Goal: Task Accomplishment & Management: Manage account settings

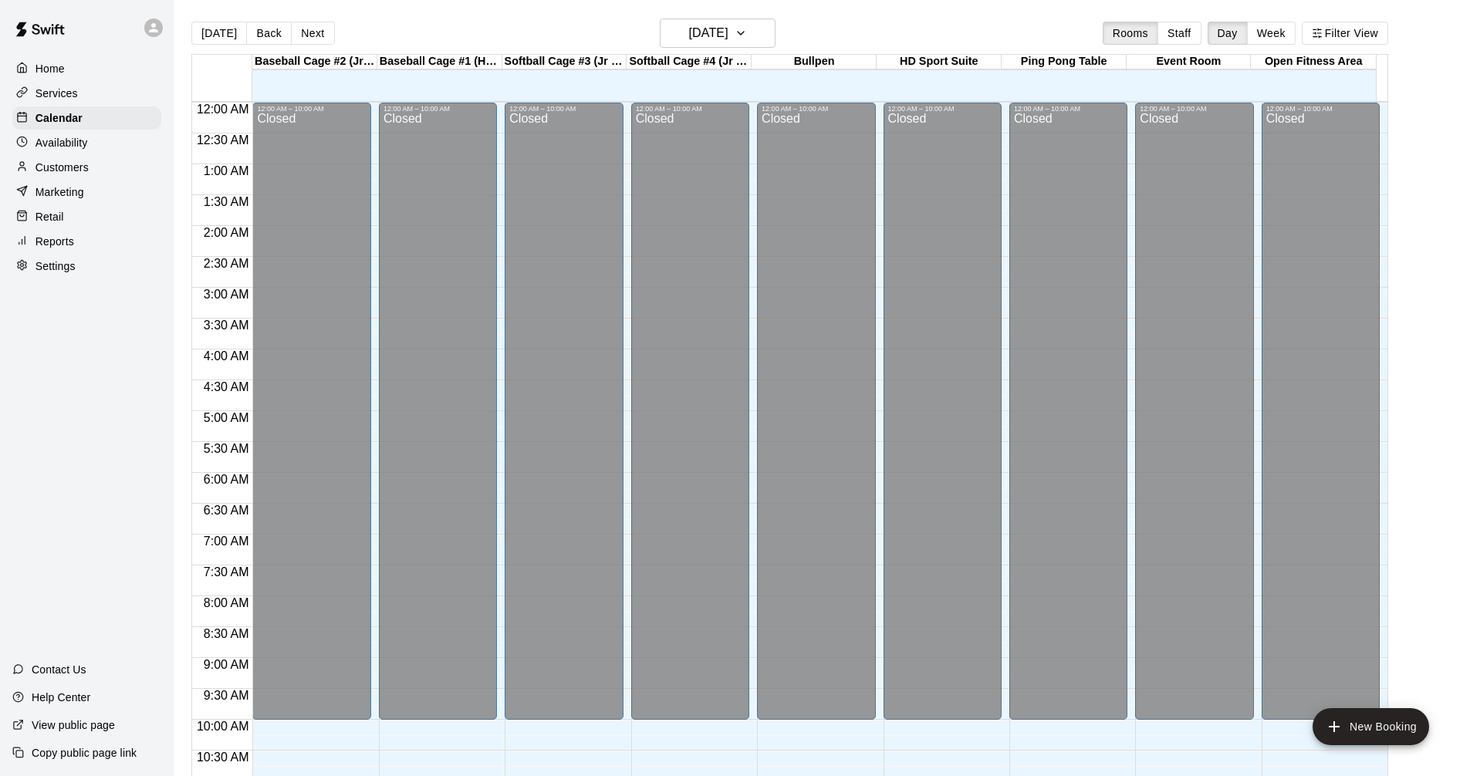
scroll to position [744, 0]
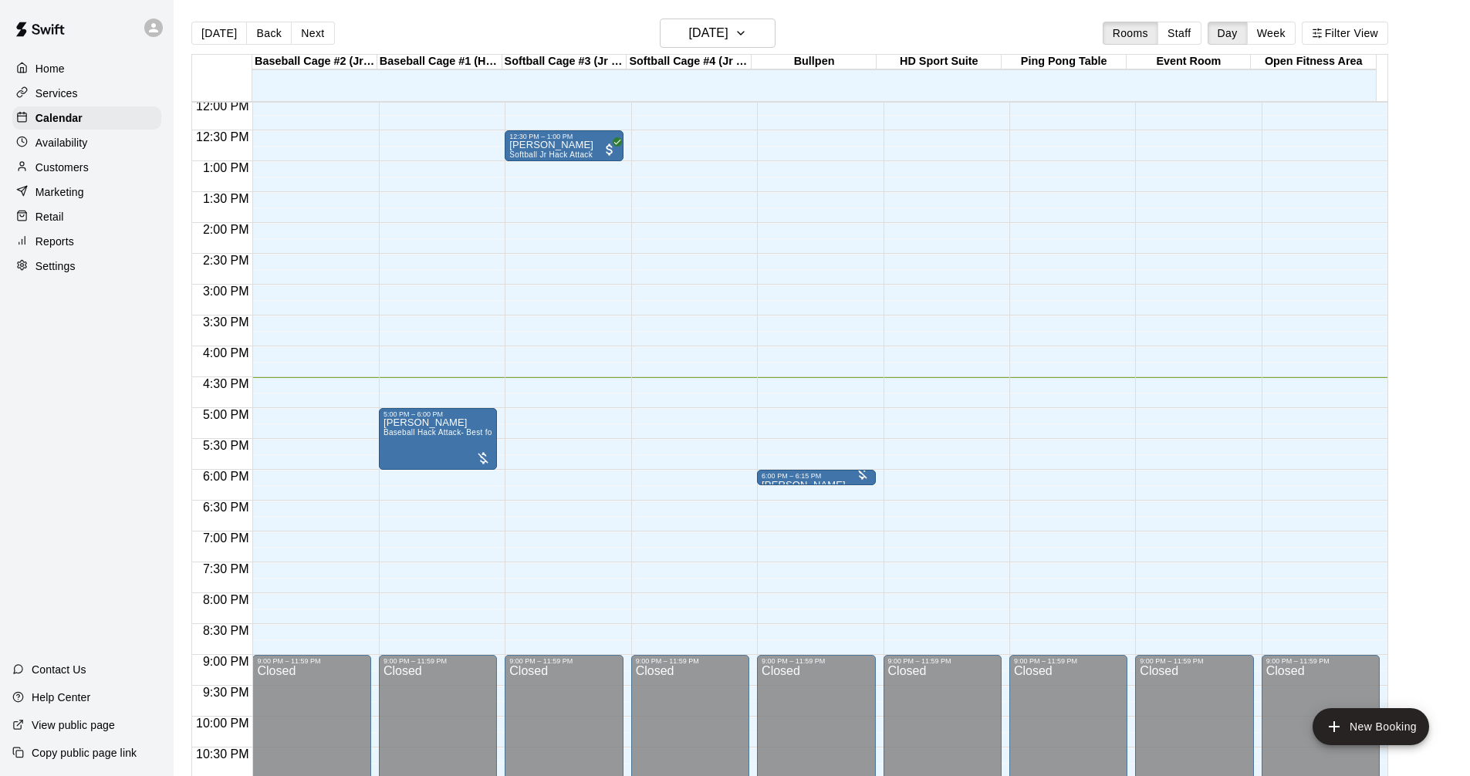
click at [52, 87] on p "Services" at bounding box center [57, 93] width 42 height 15
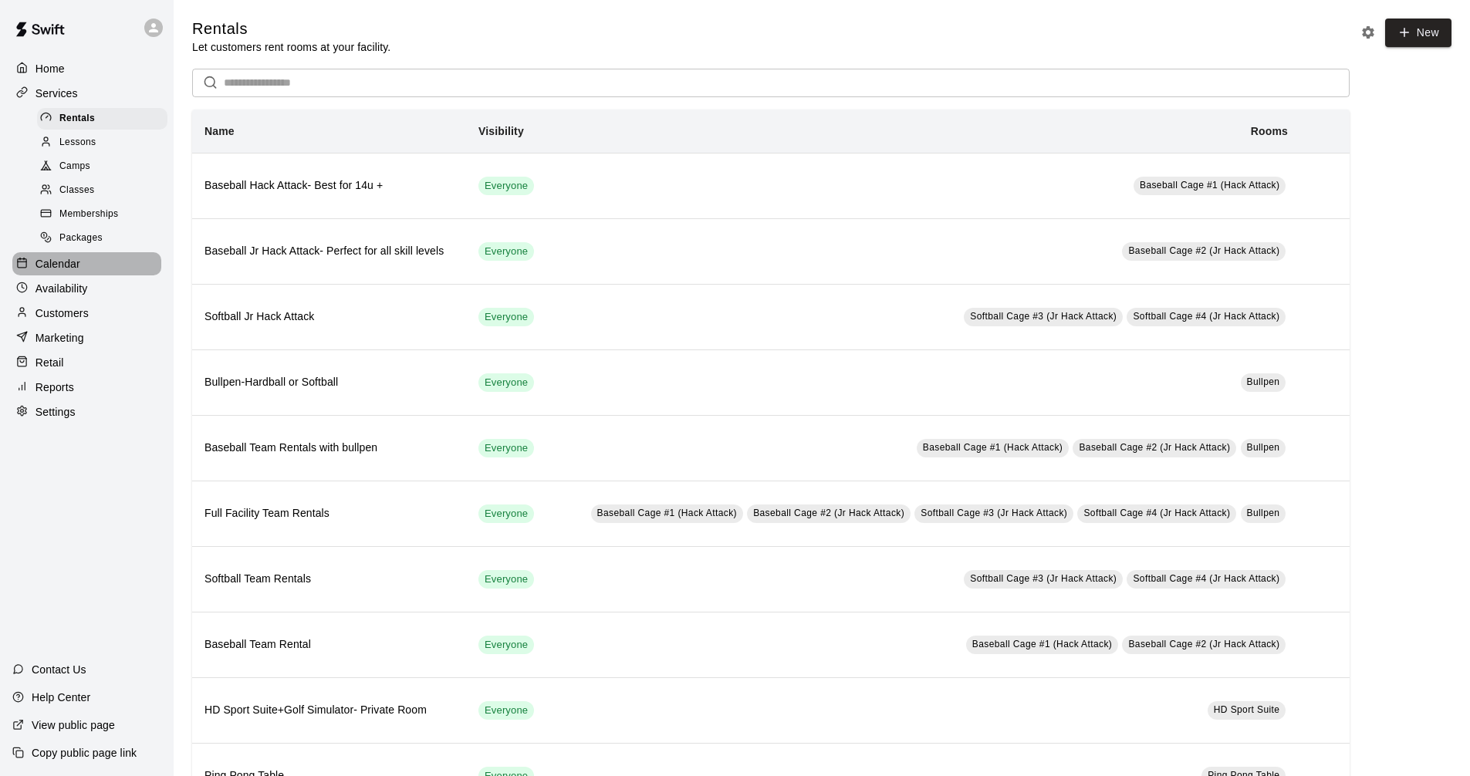
click at [87, 268] on div "Calendar" at bounding box center [86, 263] width 149 height 23
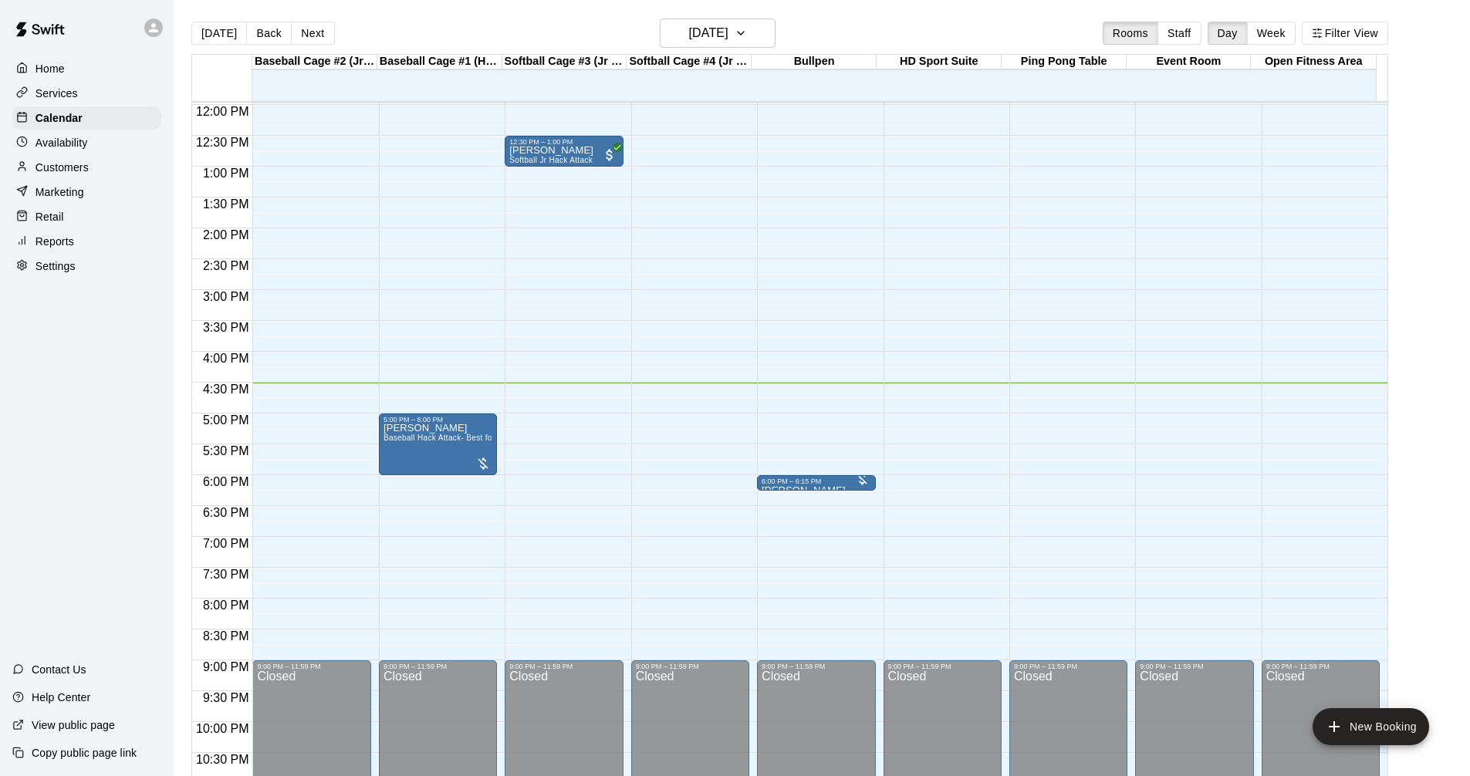
scroll to position [792, 0]
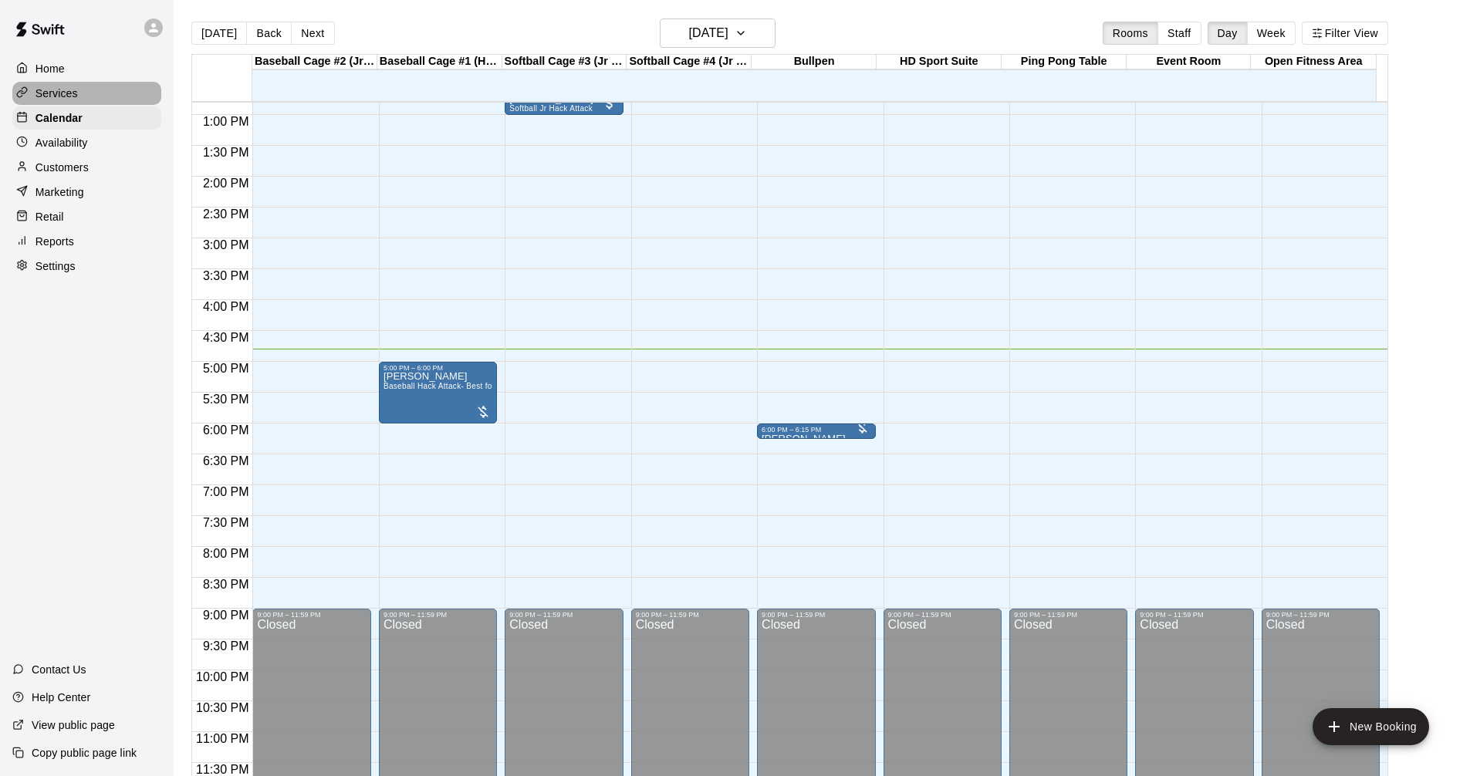
click at [84, 86] on div "Services" at bounding box center [86, 93] width 149 height 23
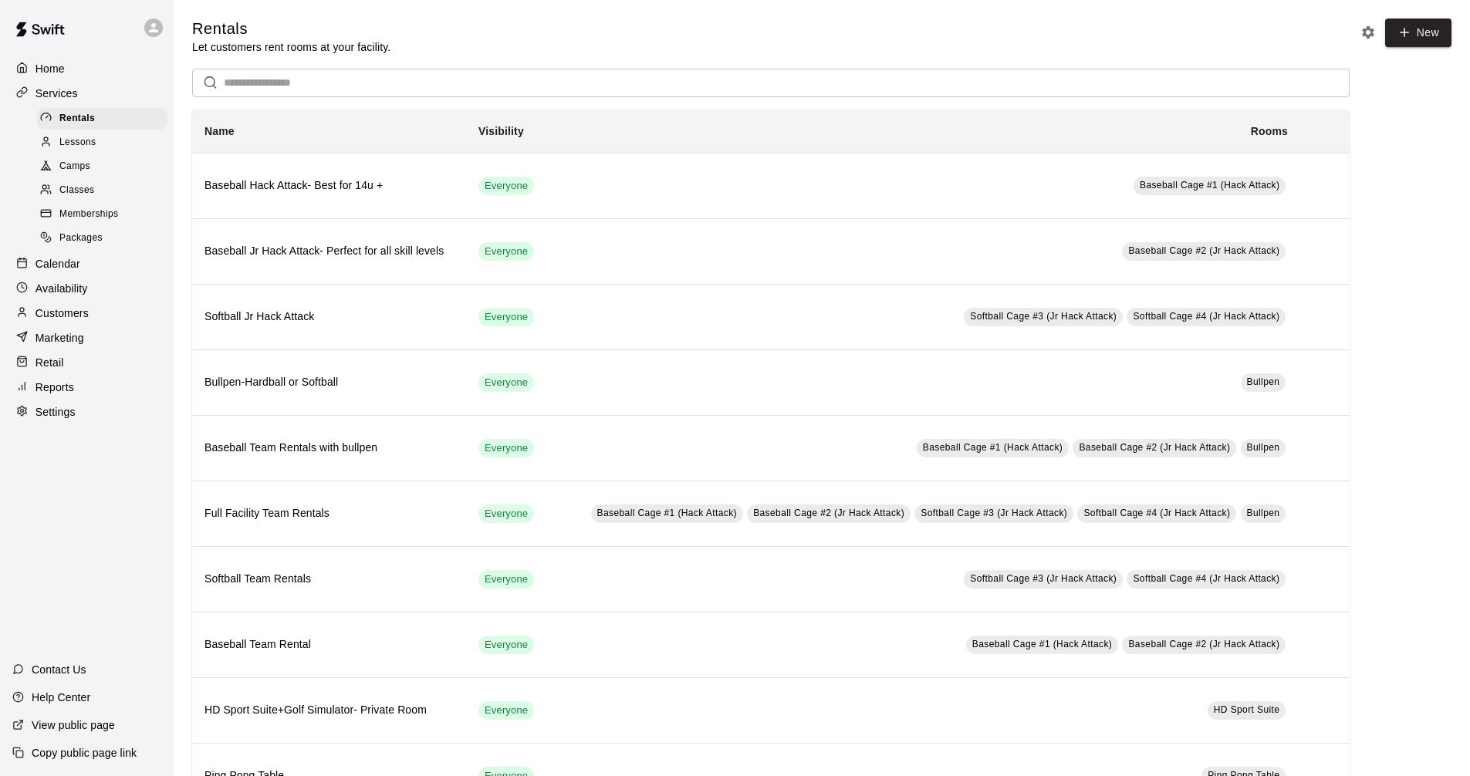
click at [95, 274] on div "Calendar" at bounding box center [86, 263] width 149 height 23
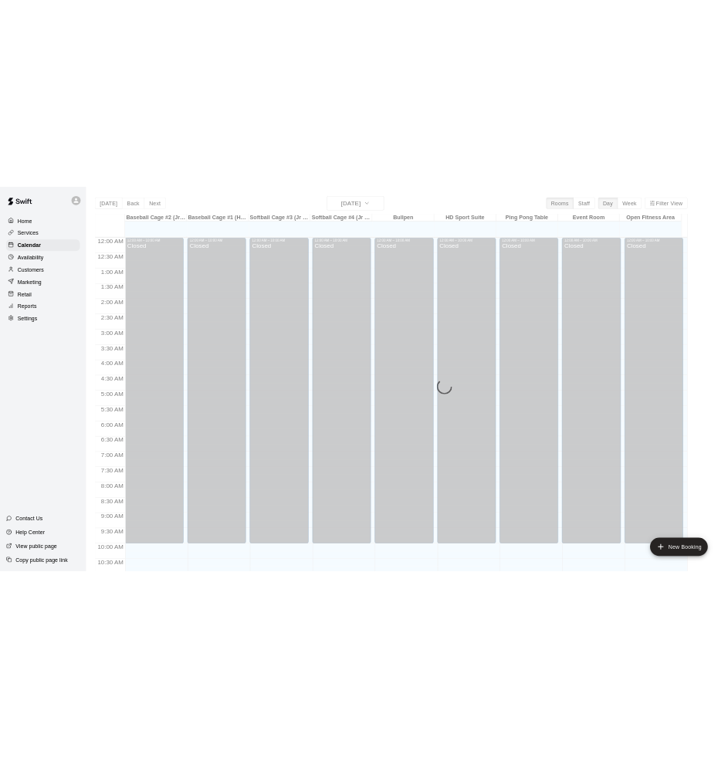
scroll to position [744, 0]
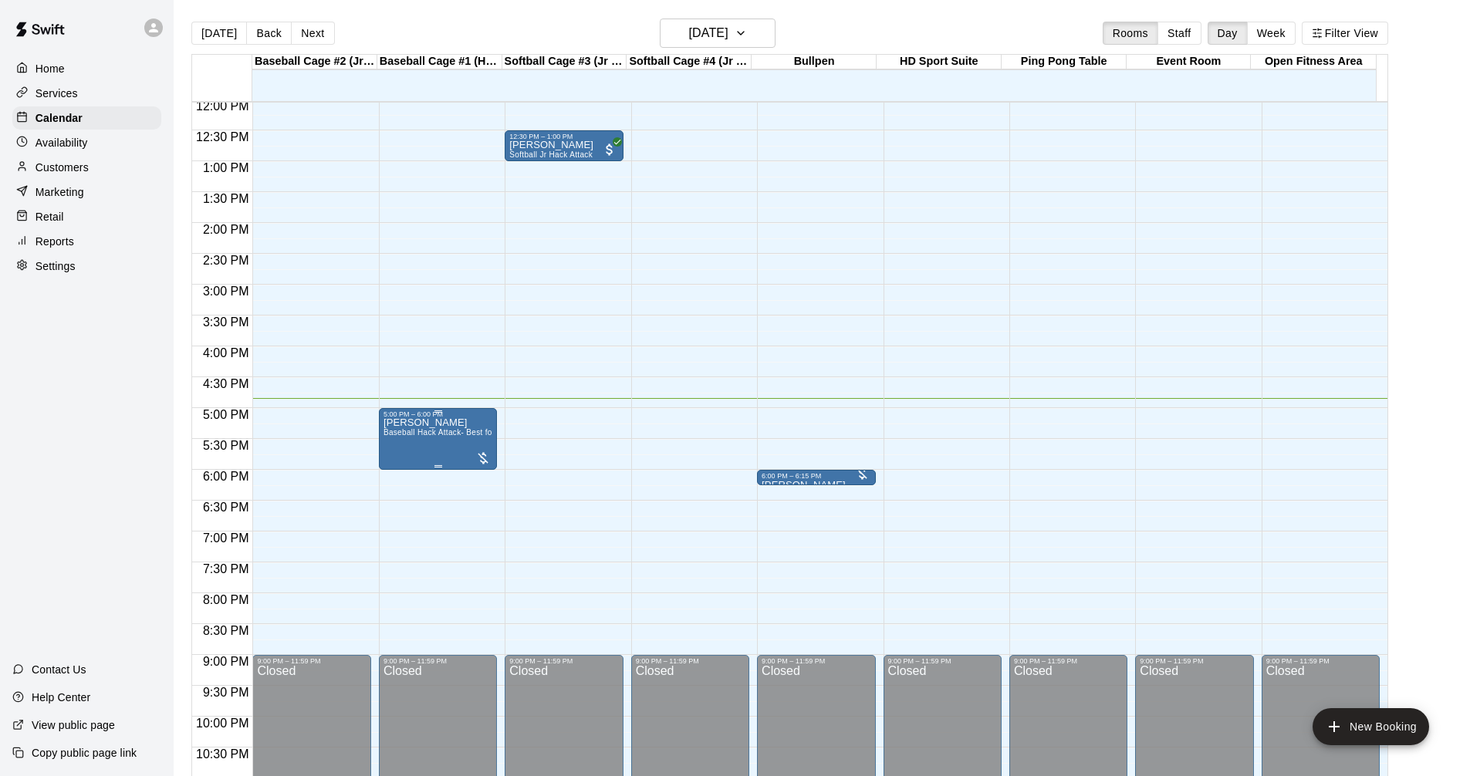
click at [421, 437] on span "Baseball Hack Attack- Best for 14u +" at bounding box center [451, 432] width 135 height 8
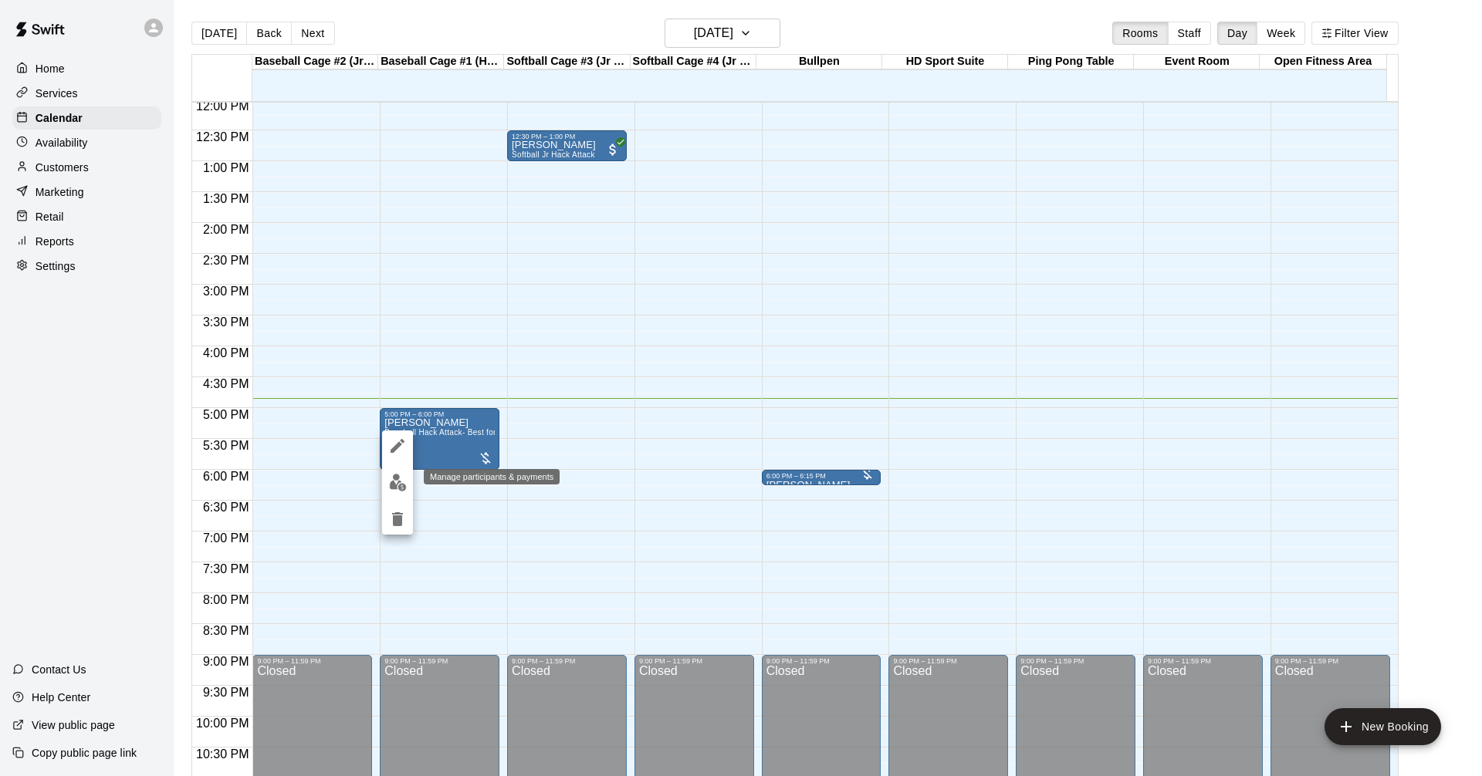
click at [395, 479] on img "edit" at bounding box center [398, 483] width 18 height 18
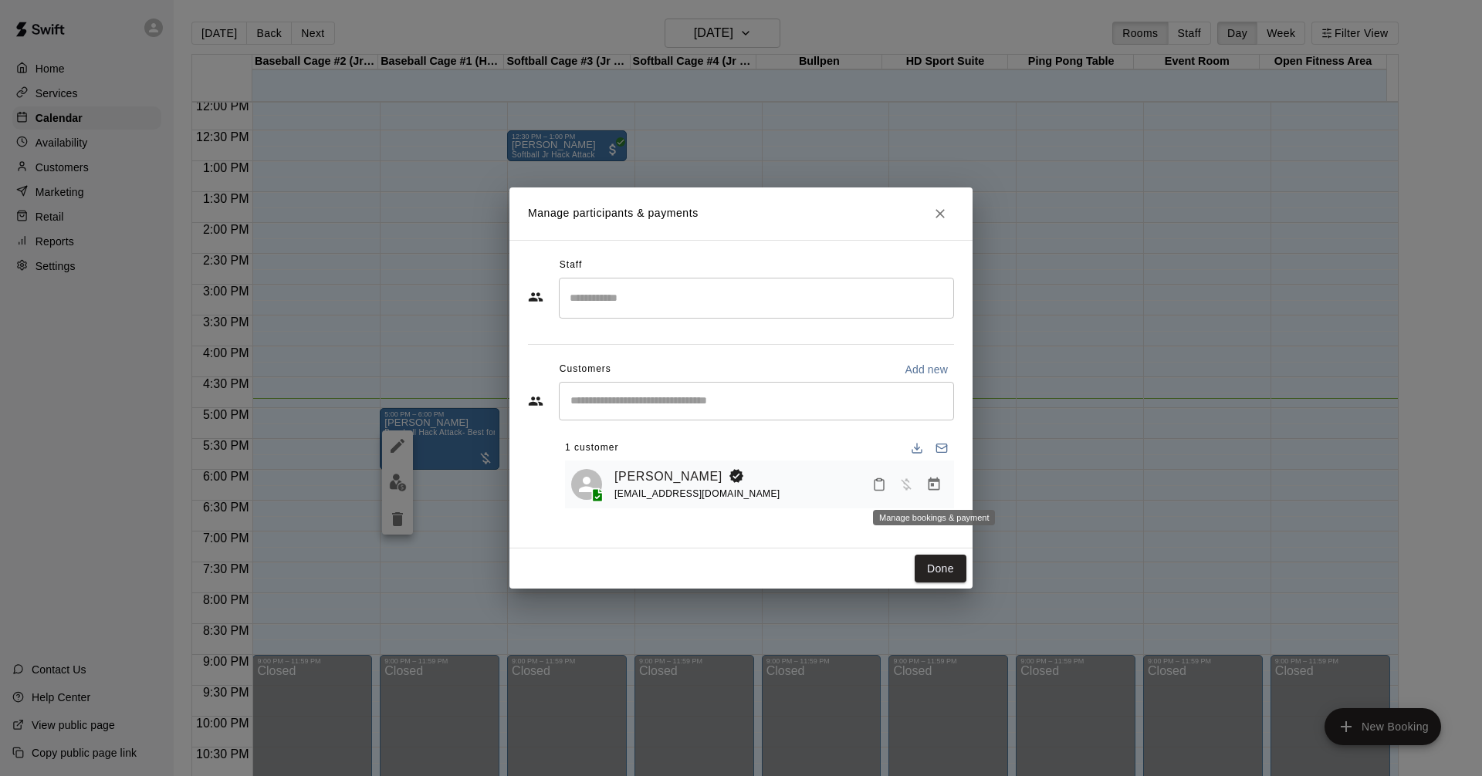
click at [934, 485] on icon "Manage bookings & payment" at bounding box center [934, 484] width 12 height 13
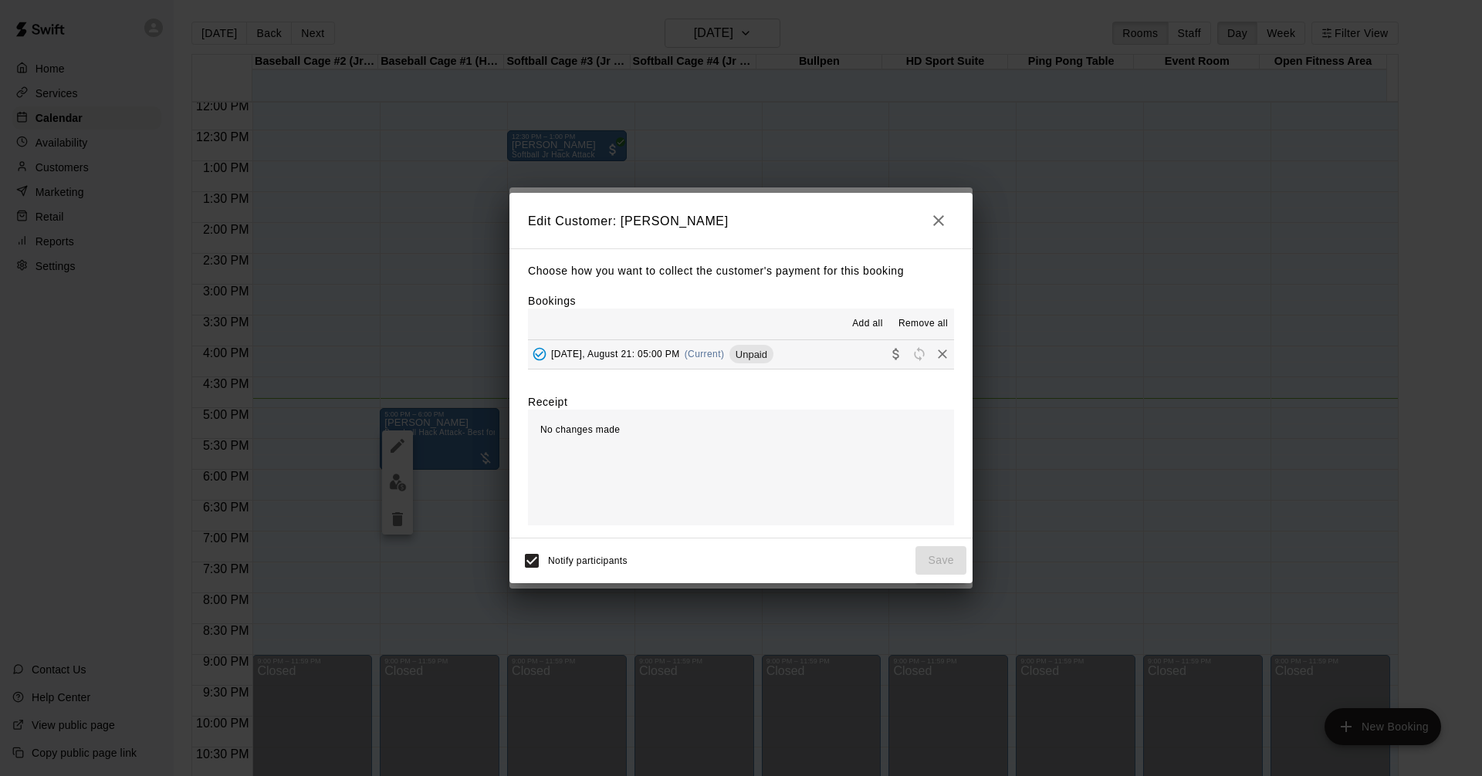
click at [794, 360] on button "[DATE], August 21: 05:00 PM (Current) Unpaid" at bounding box center [741, 354] width 426 height 29
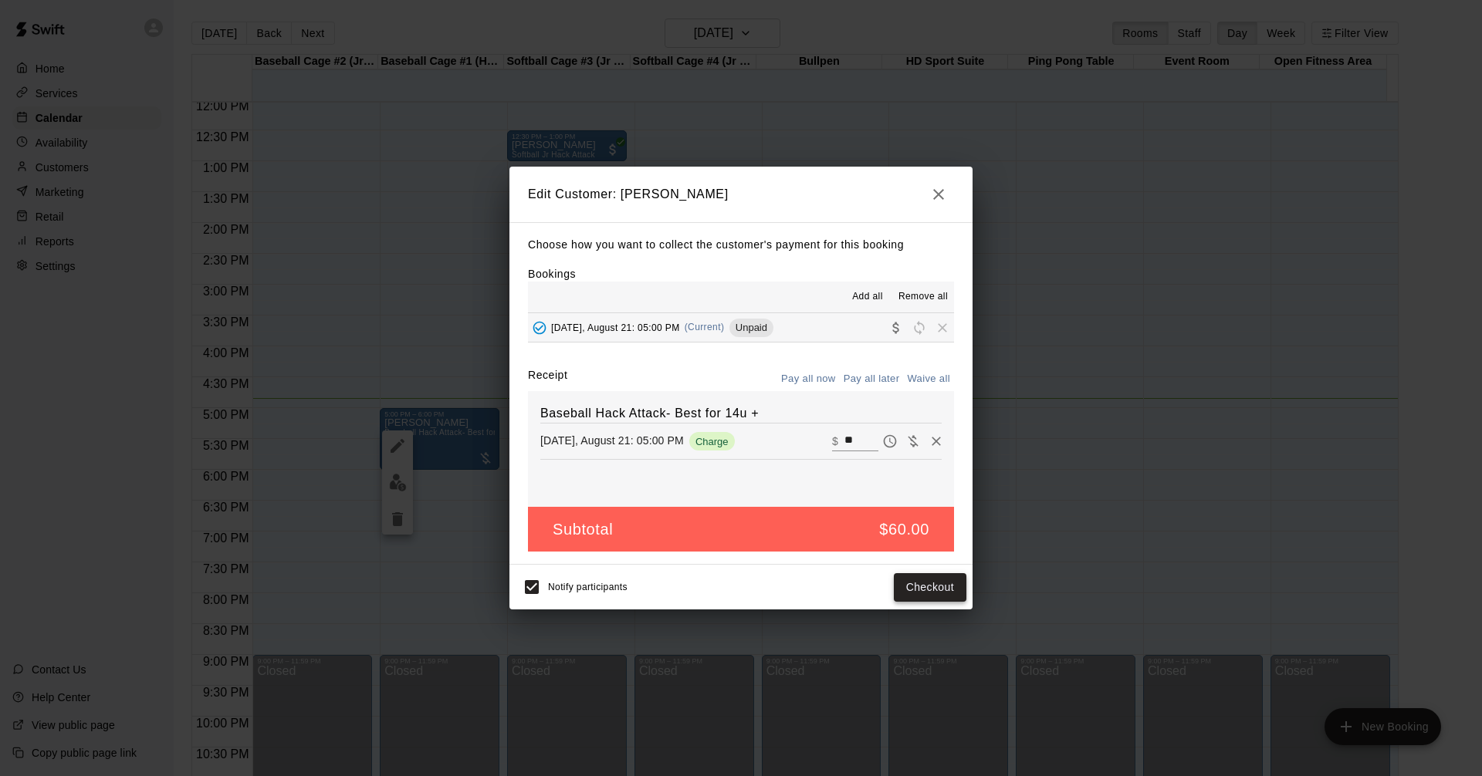
click at [923, 585] on button "Checkout" at bounding box center [930, 587] width 73 height 29
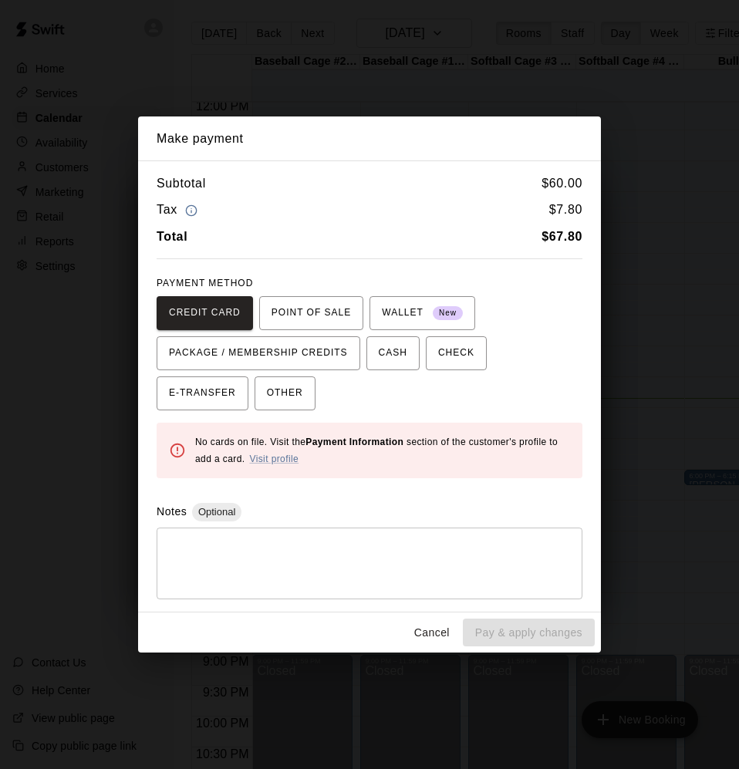
drag, startPoint x: 324, startPoint y: 238, endPoint x: 218, endPoint y: 345, distance: 151.2
click at [324, 238] on div "Total $ 67.80" at bounding box center [370, 237] width 426 height 20
click at [384, 362] on span "CASH" at bounding box center [393, 353] width 29 height 25
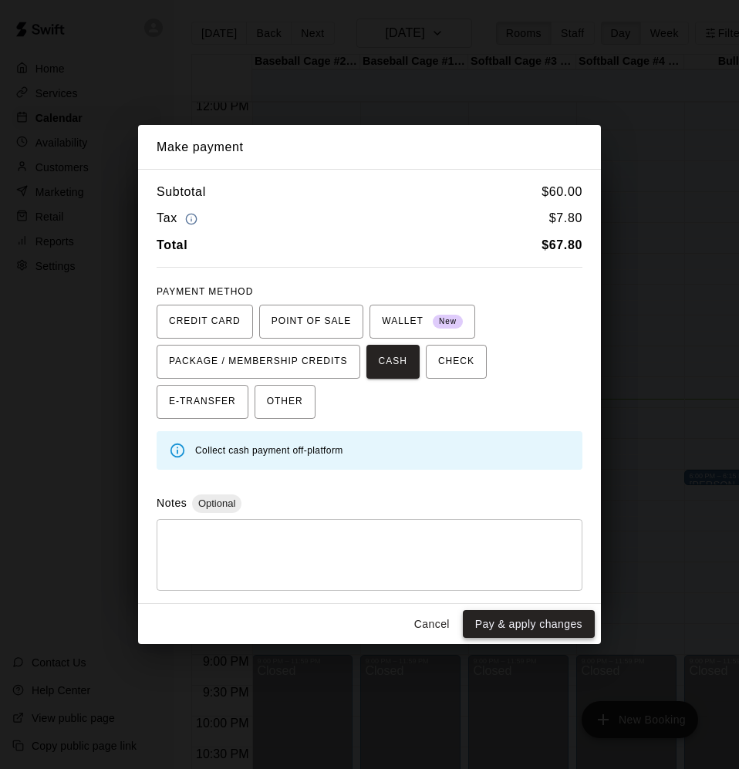
click at [563, 617] on button "Pay & apply changes" at bounding box center [529, 624] width 132 height 29
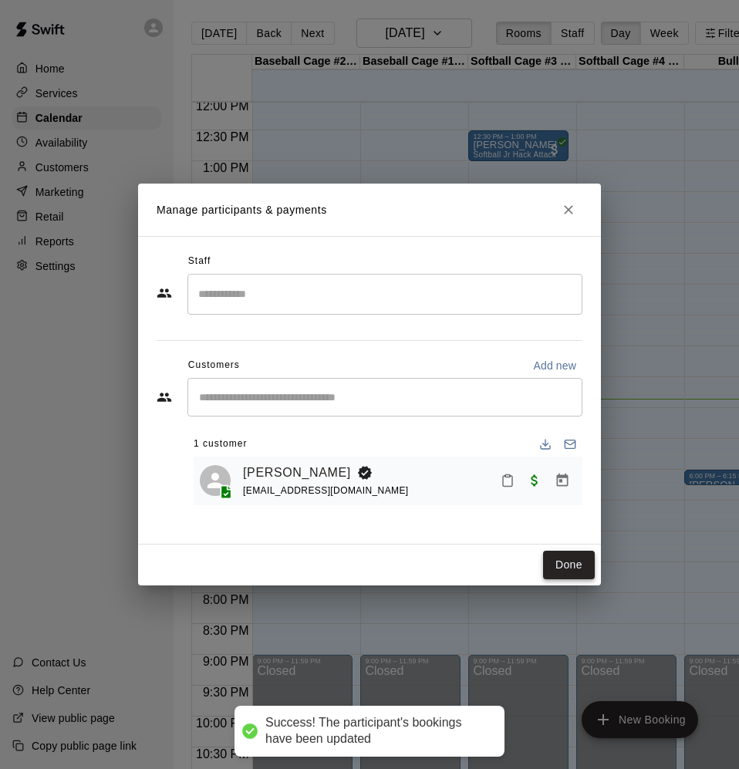
click at [566, 562] on button "Done" at bounding box center [569, 565] width 52 height 29
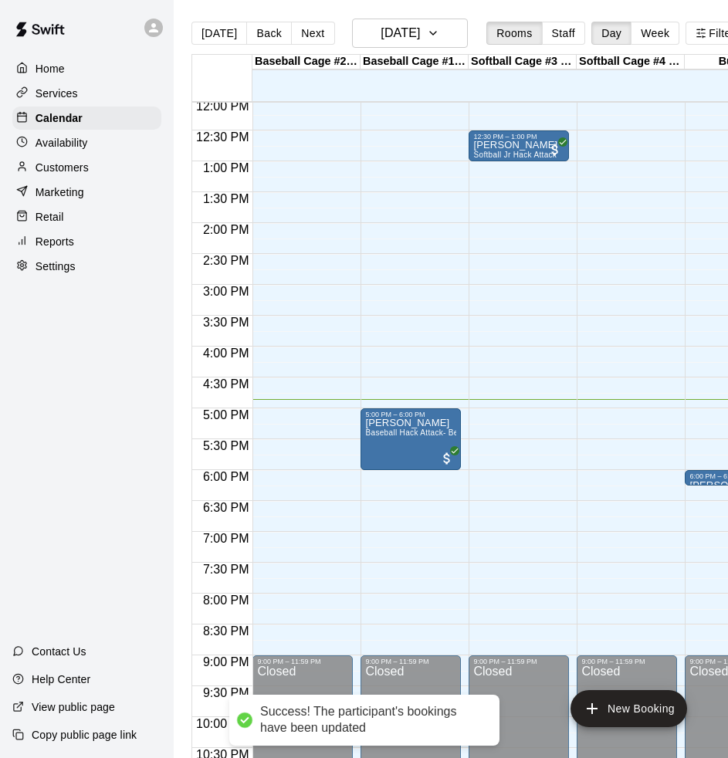
click at [698, 478] on div "6:00 PM – 6:15 PM" at bounding box center [734, 476] width 91 height 8
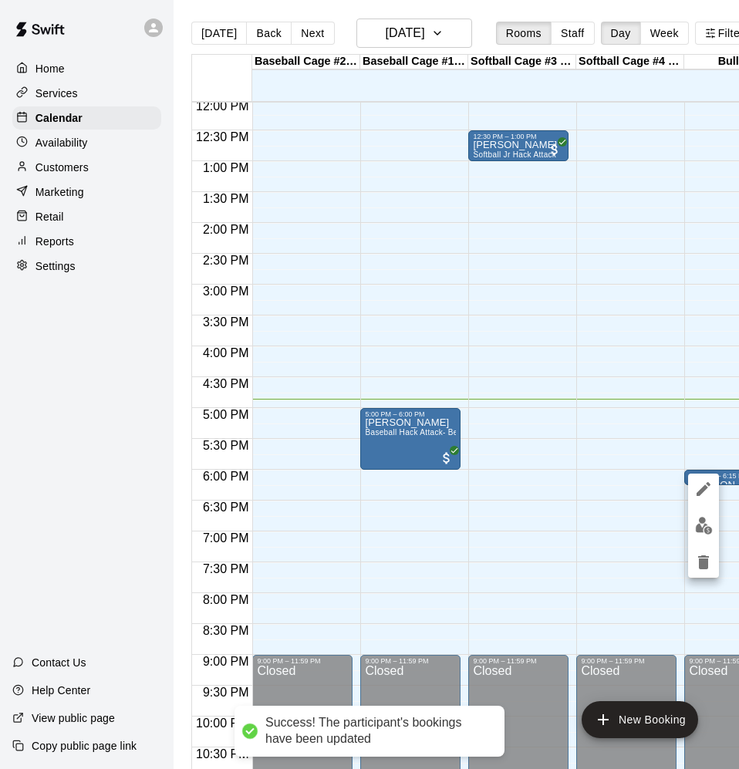
click at [703, 526] on img "edit" at bounding box center [704, 526] width 18 height 18
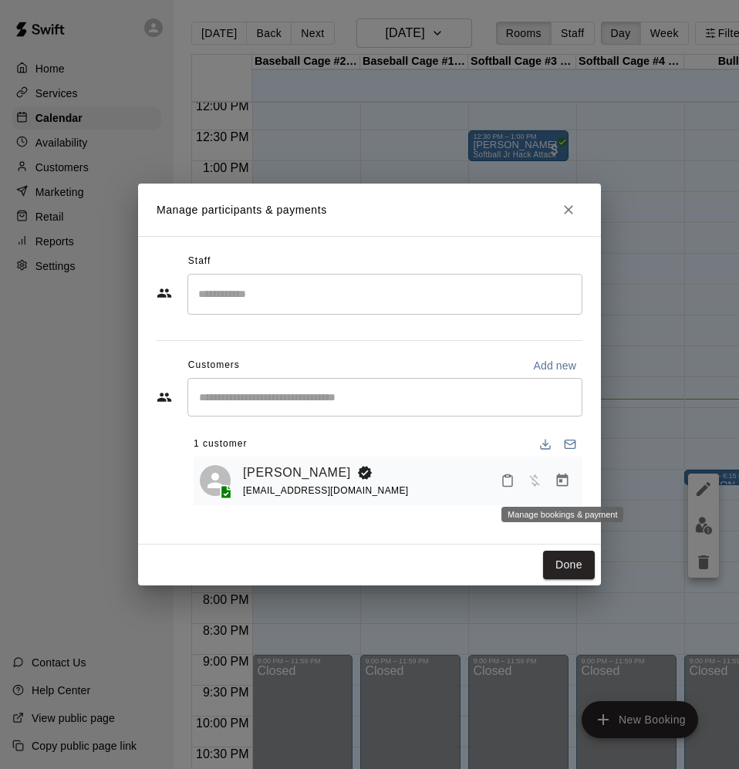
click at [553, 475] on button "Manage bookings & payment" at bounding box center [563, 481] width 28 height 28
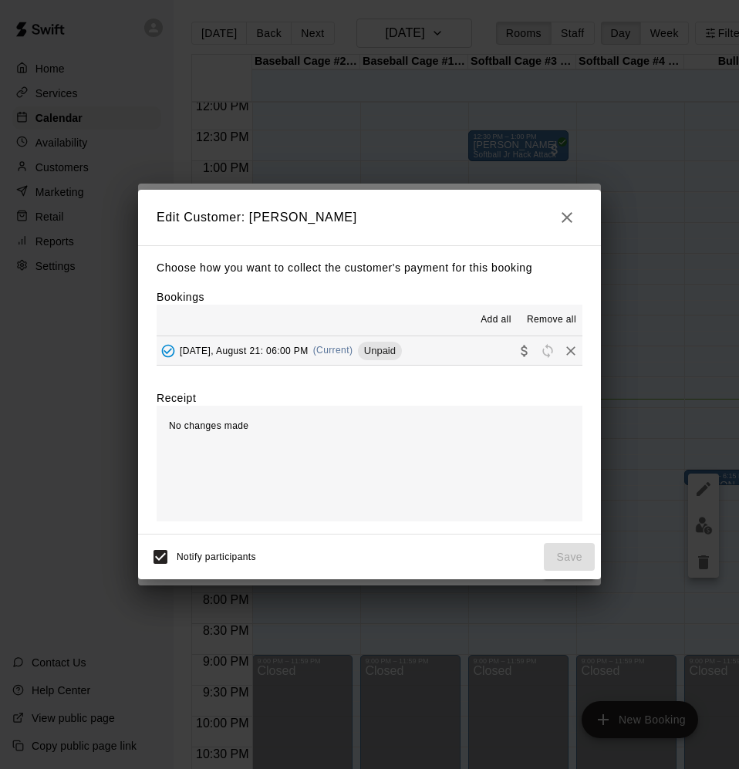
click at [428, 350] on button "[DATE], August 21: 06:00 PM (Current) Unpaid" at bounding box center [370, 350] width 426 height 29
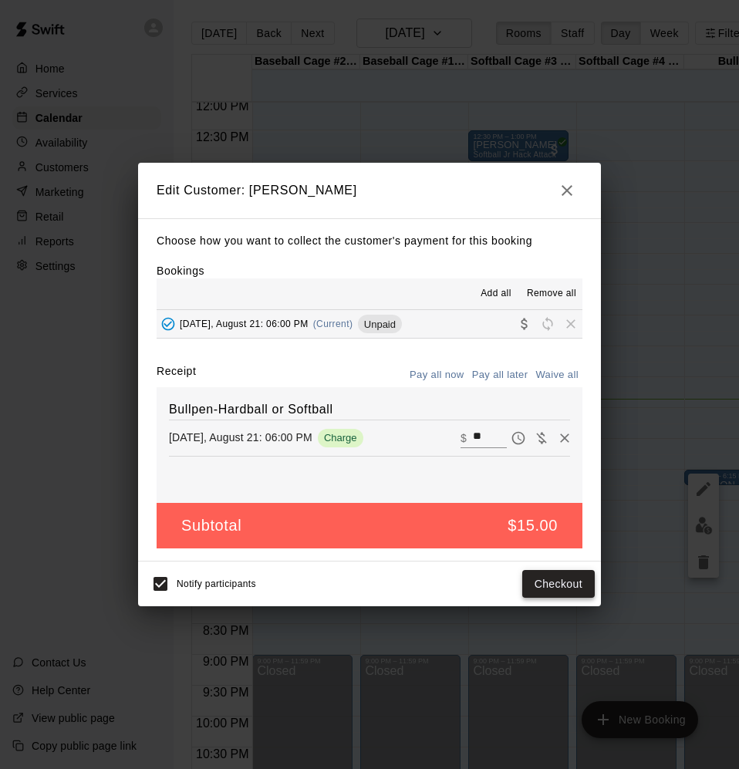
click at [576, 589] on button "Checkout" at bounding box center [558, 584] width 73 height 29
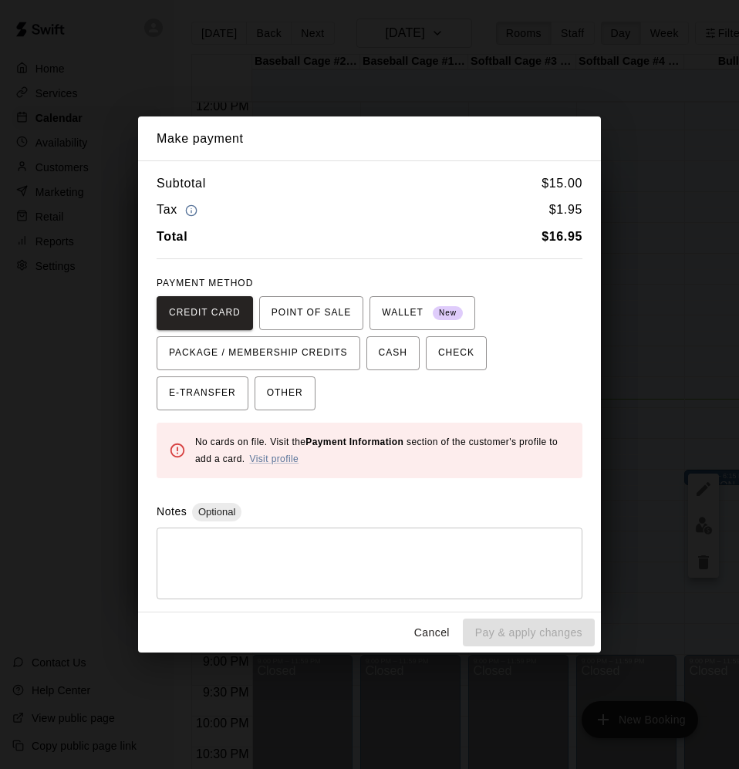
click at [472, 260] on div "Subtotal $ 15.00 Tax $ 1.95 Total $ 16.95 PAYMENT METHOD CREDIT CARD POINT OF S…" at bounding box center [369, 386] width 463 height 451
click at [387, 354] on span "CASH" at bounding box center [393, 353] width 29 height 25
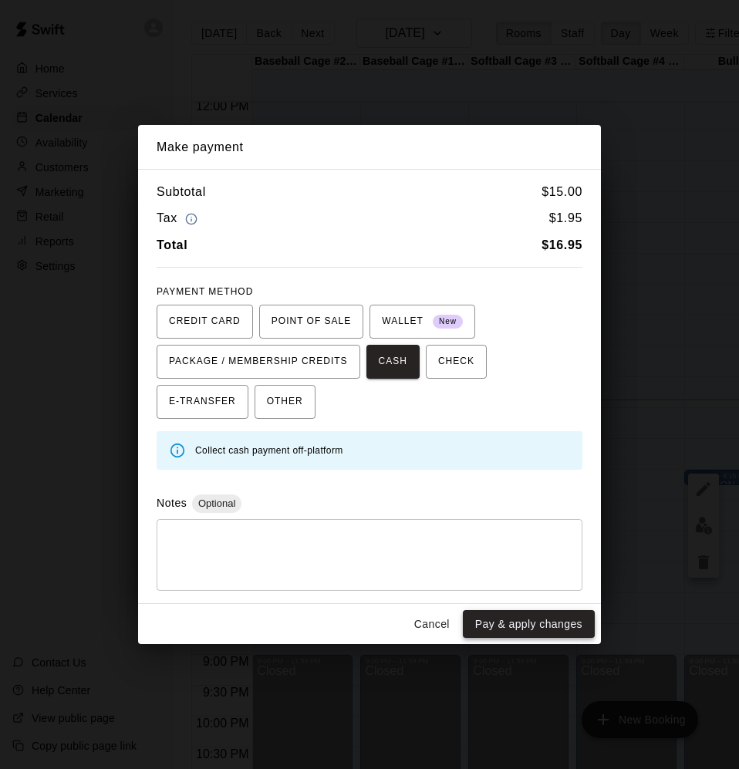
click at [548, 620] on button "Pay & apply changes" at bounding box center [529, 624] width 132 height 29
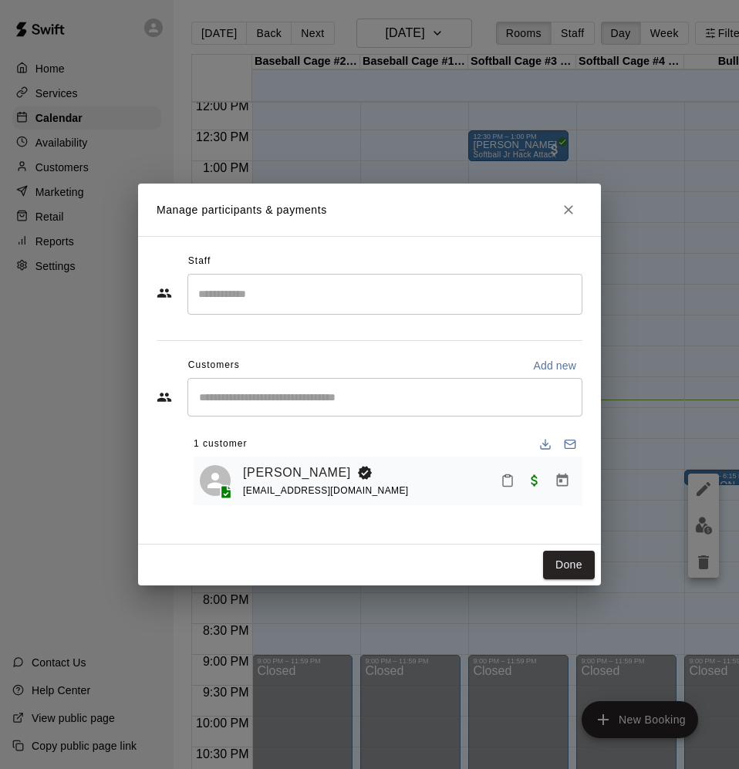
click at [425, 556] on div "Done" at bounding box center [369, 565] width 463 height 41
click at [573, 563] on button "Done" at bounding box center [569, 565] width 52 height 29
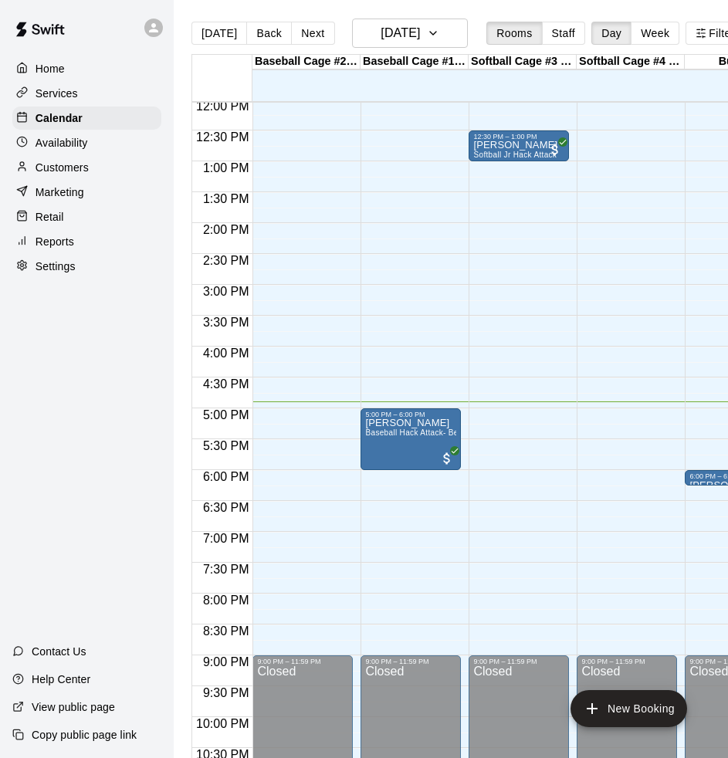
click at [107, 92] on div "Services" at bounding box center [86, 93] width 149 height 23
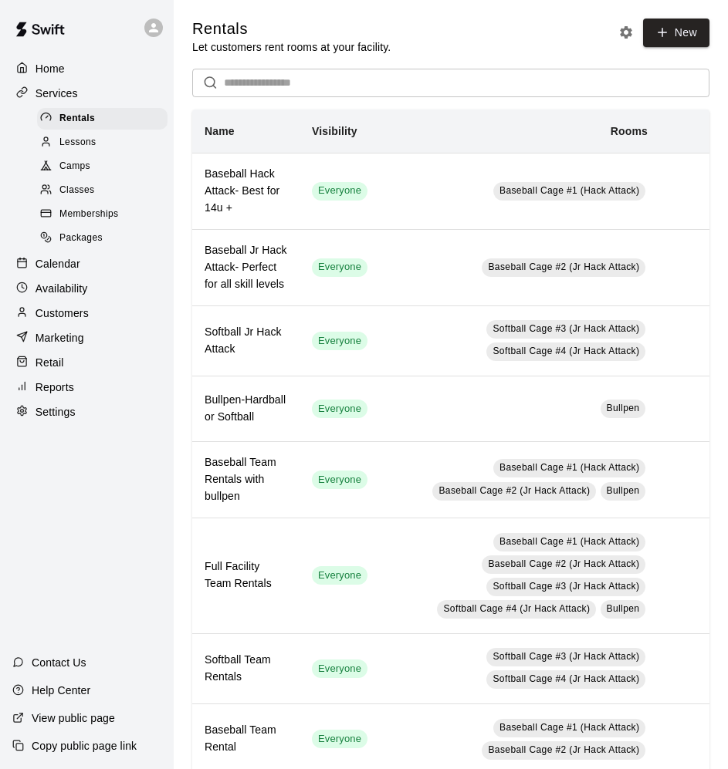
click at [69, 272] on p "Calendar" at bounding box center [58, 263] width 45 height 15
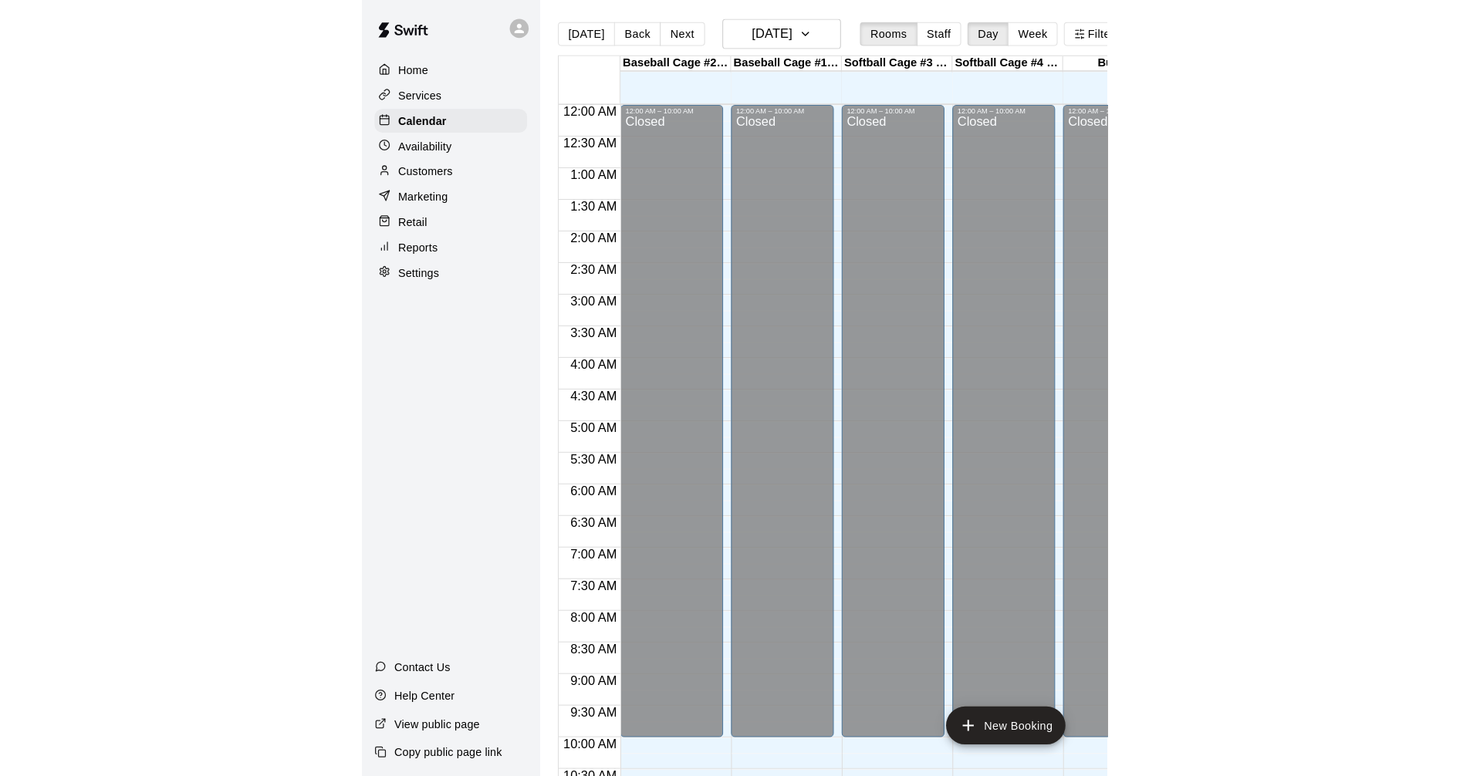
scroll to position [751, 0]
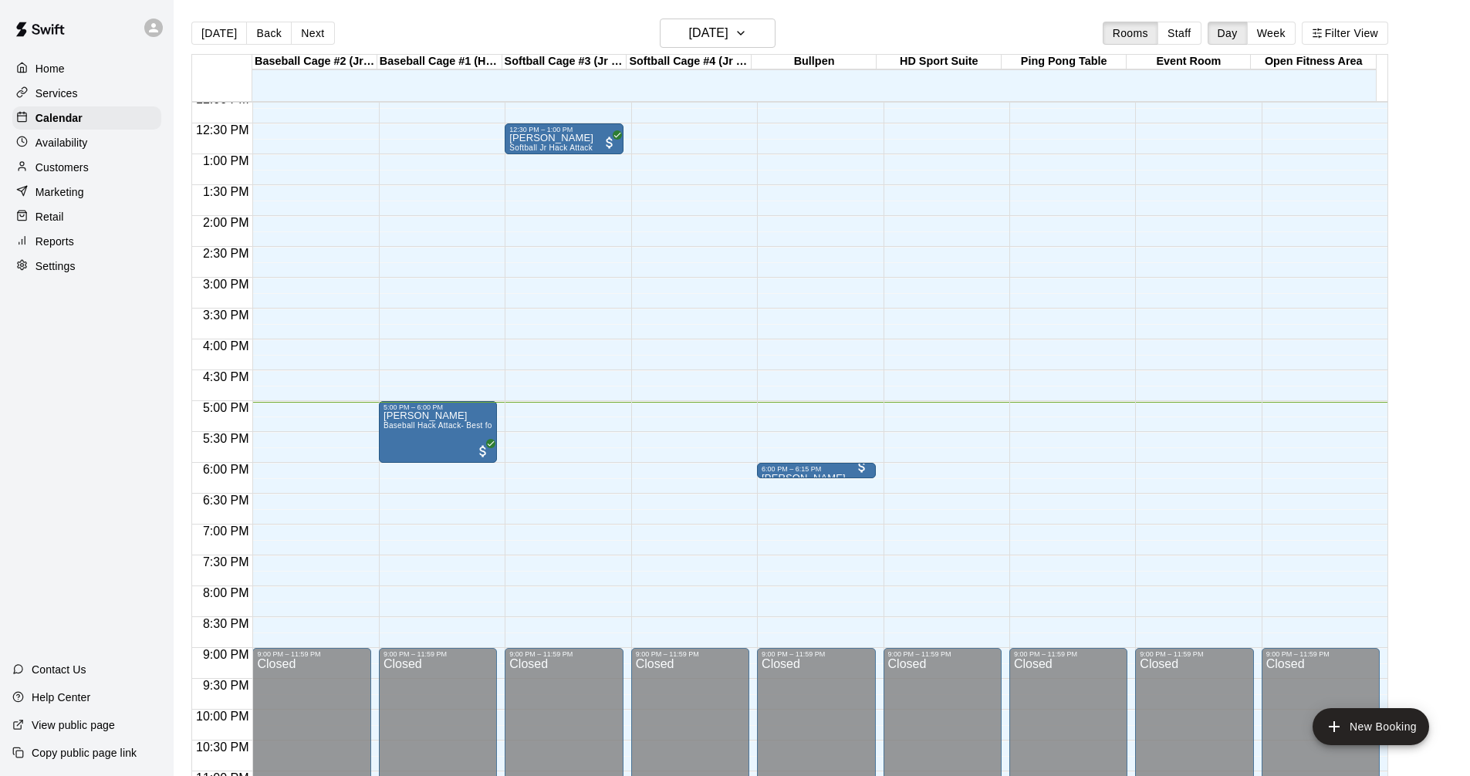
click at [73, 94] on p "Services" at bounding box center [57, 93] width 42 height 15
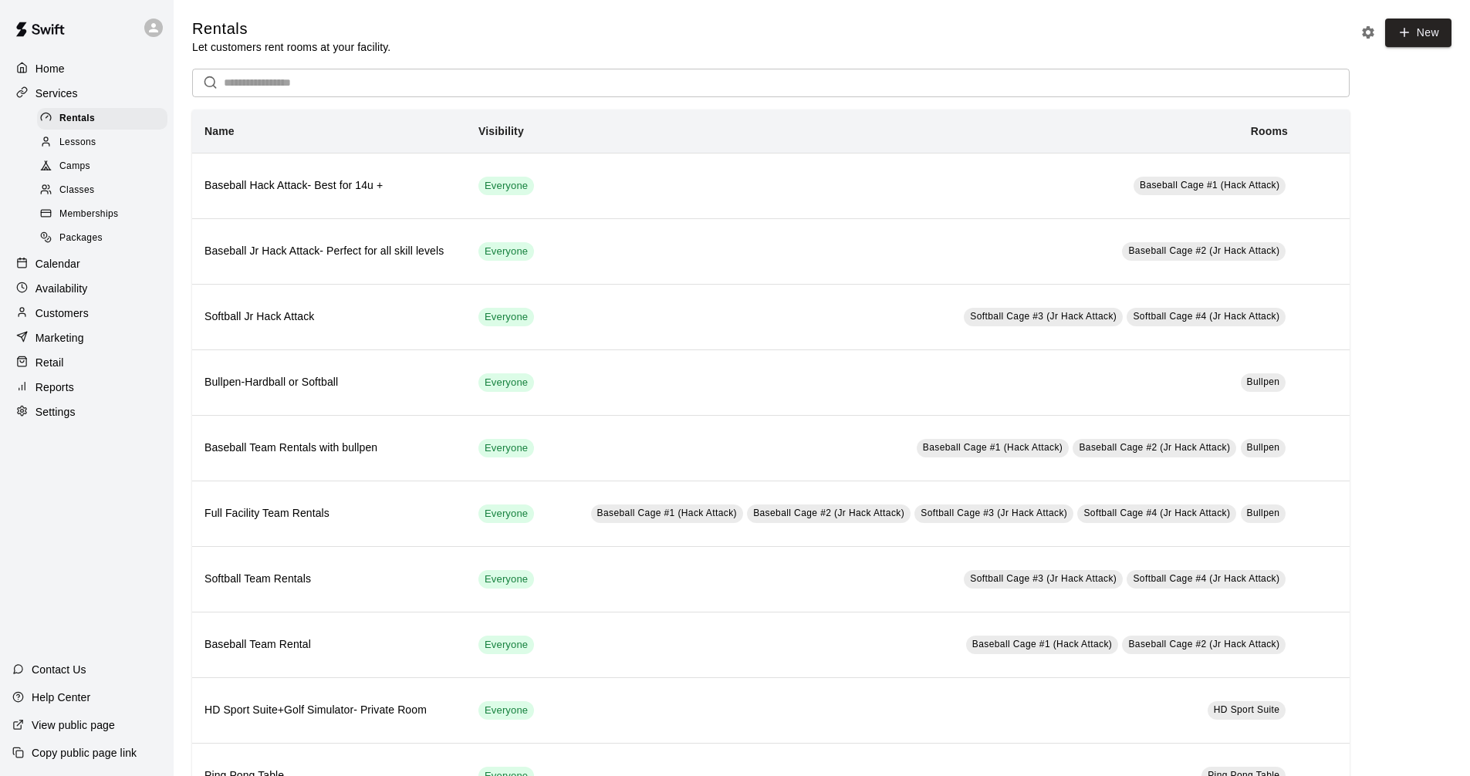
click at [798, 12] on main "Rentals Let customers rent rooms at your facility. New ​ Name Visibility Rooms …" at bounding box center [822, 715] width 1297 height 1430
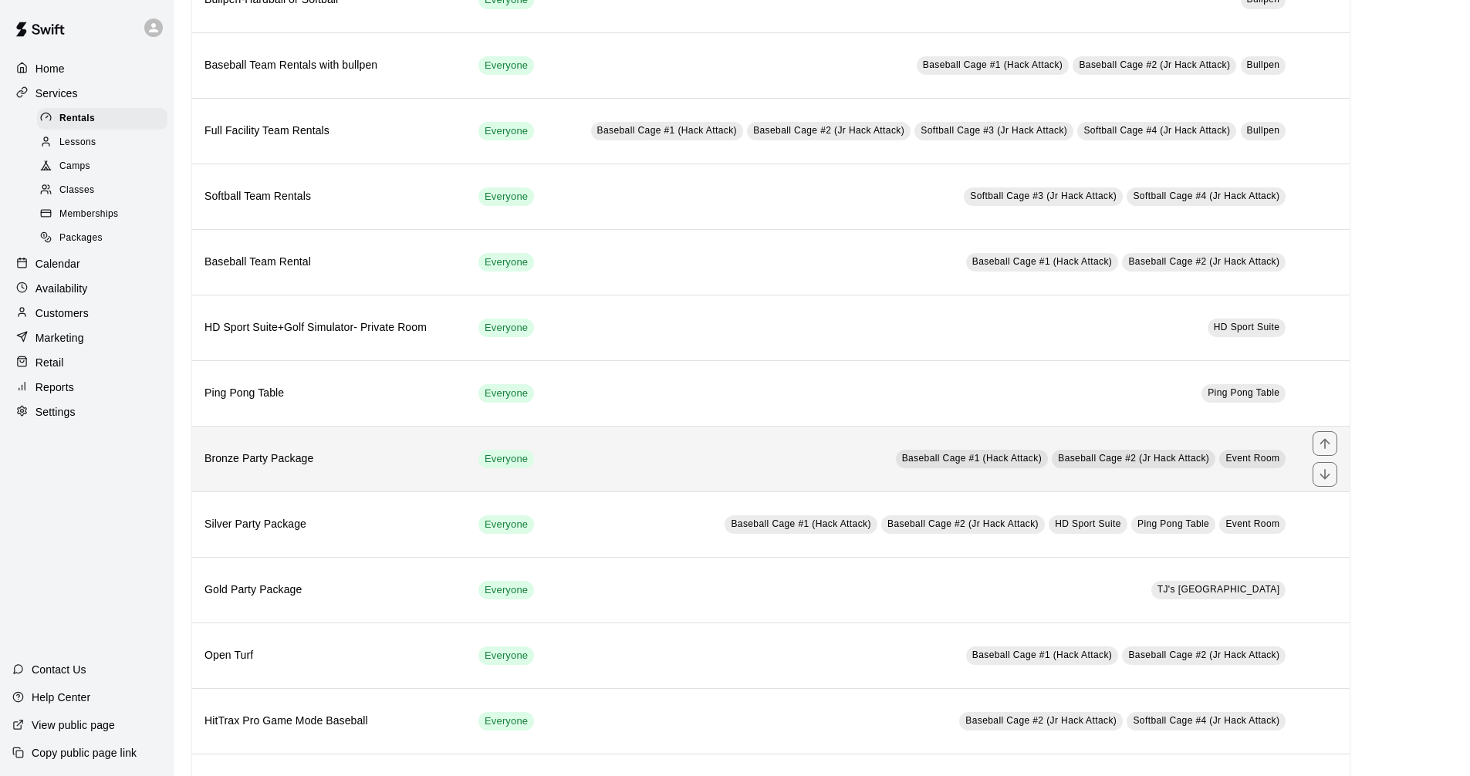
scroll to position [386, 0]
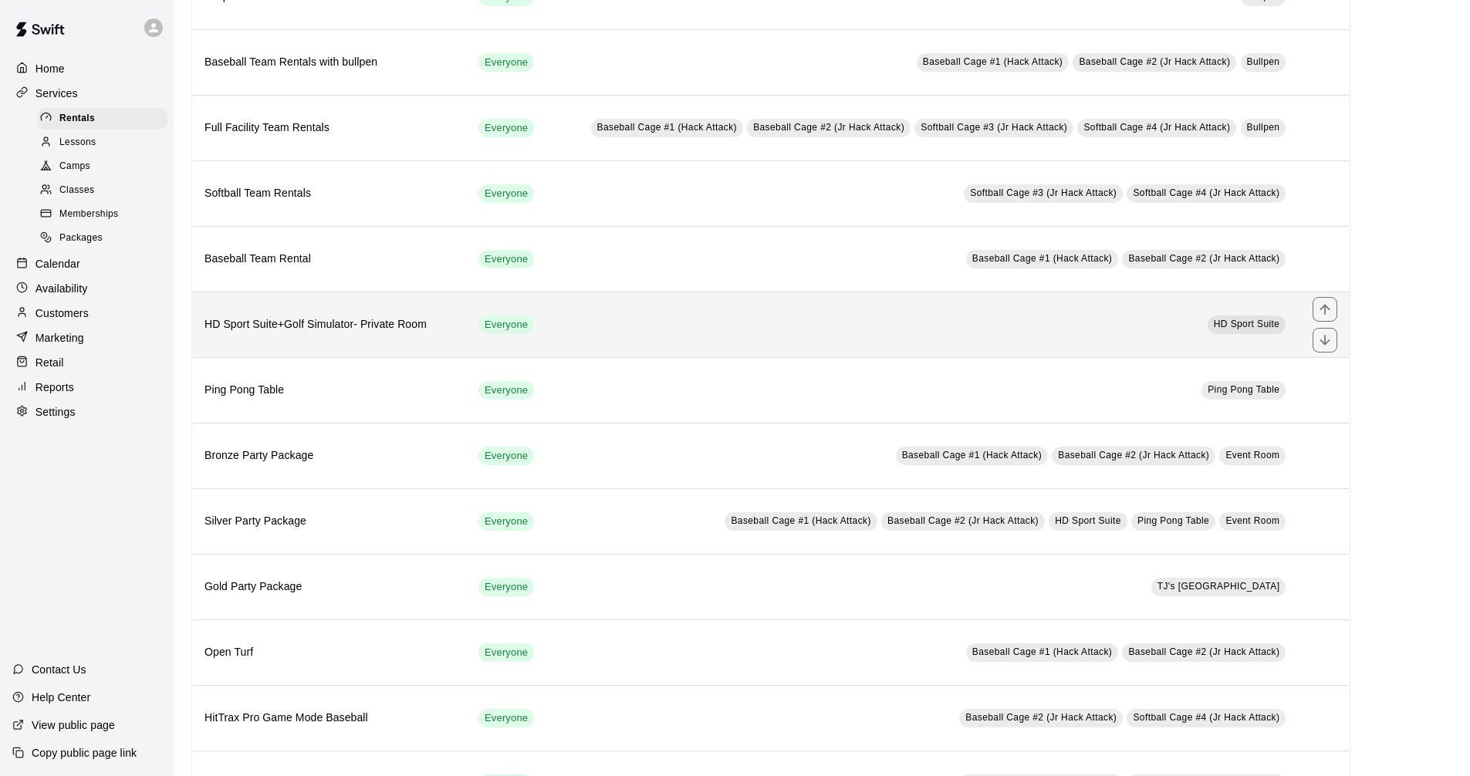
click at [456, 324] on th "HD Sport Suite+Golf Simulator- Private Room" at bounding box center [329, 325] width 274 height 66
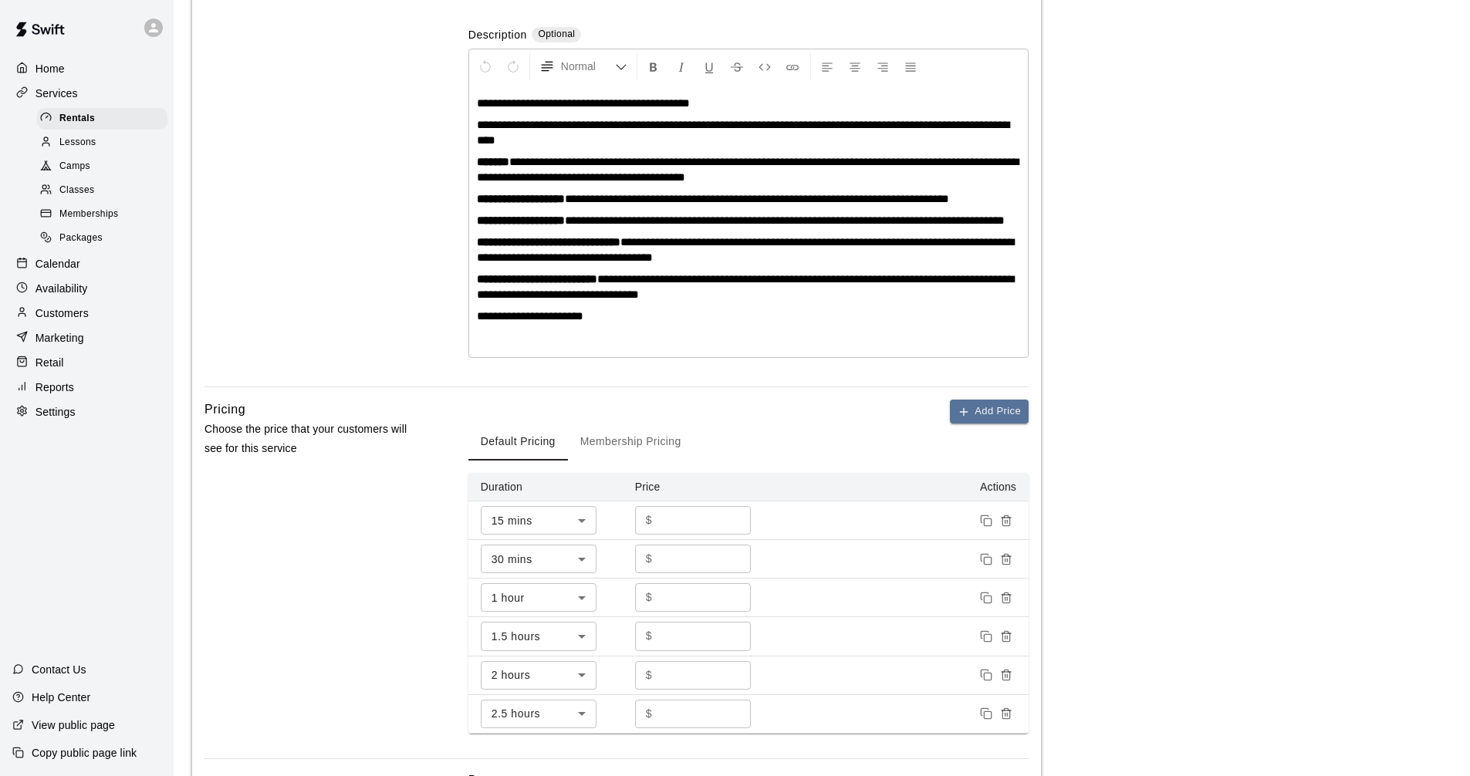
scroll to position [309, 0]
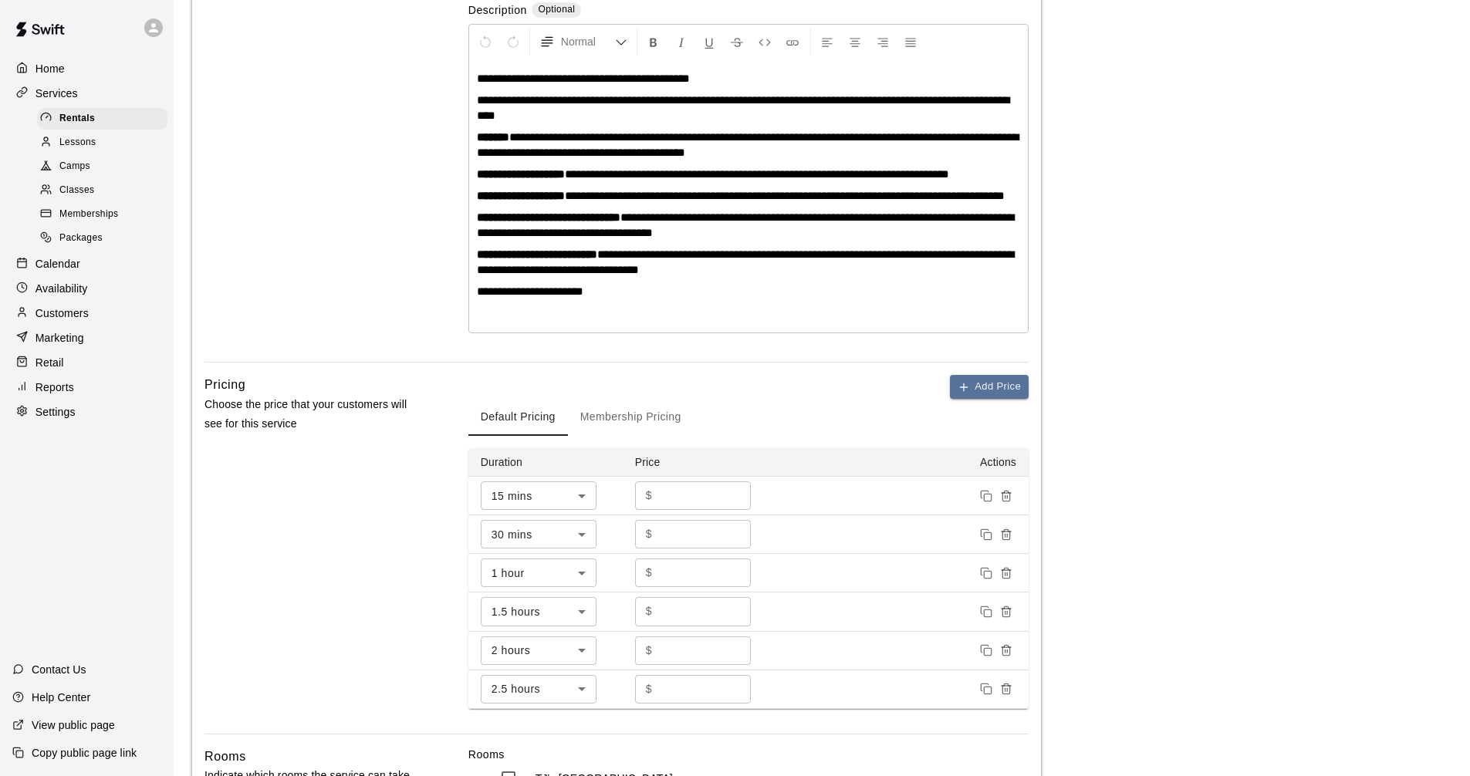
click at [1261, 358] on main "**********" at bounding box center [821, 549] width 1259 height 1679
click at [92, 95] on div "Services" at bounding box center [86, 93] width 149 height 23
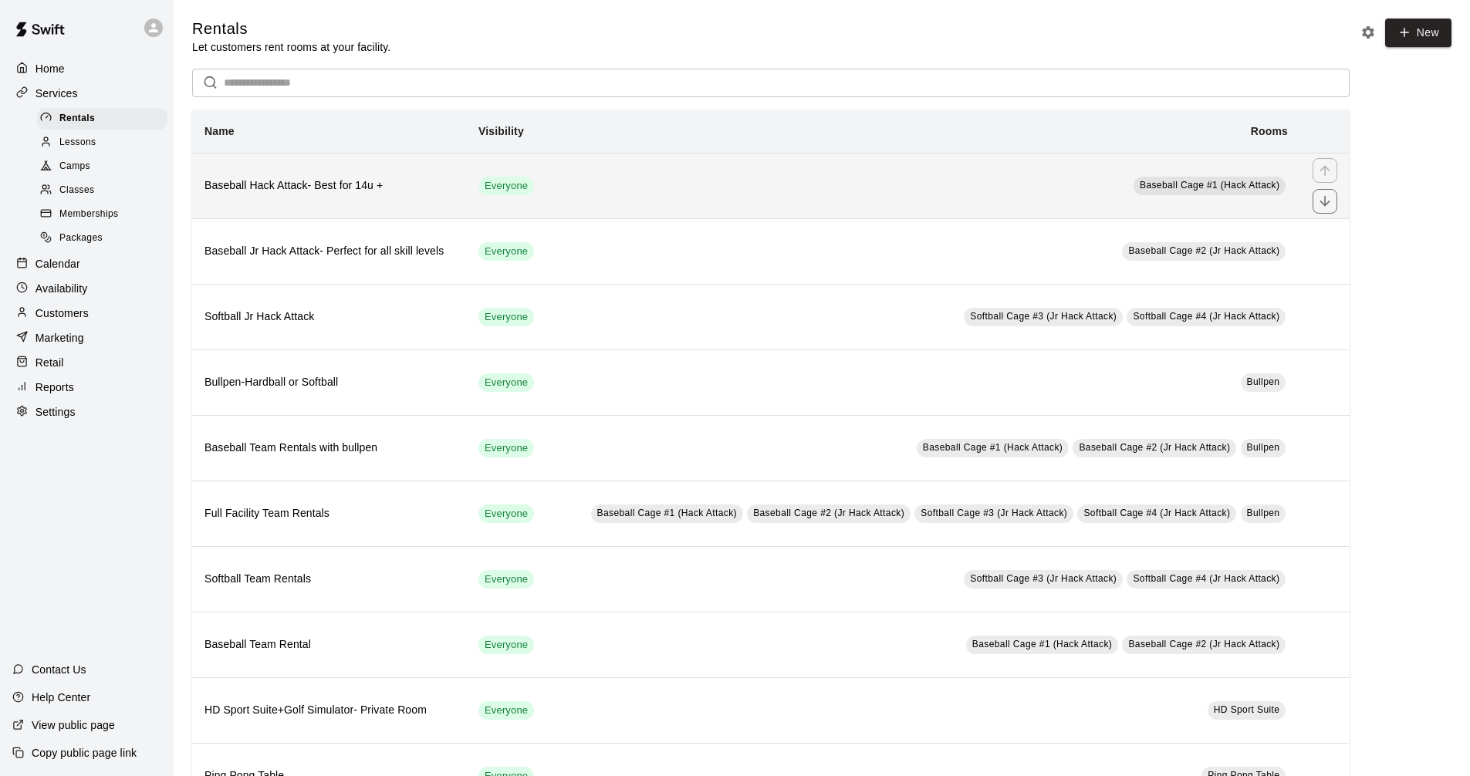
click at [641, 182] on td "Baseball Cage #1 (Hack Attack)" at bounding box center [924, 186] width 751 height 66
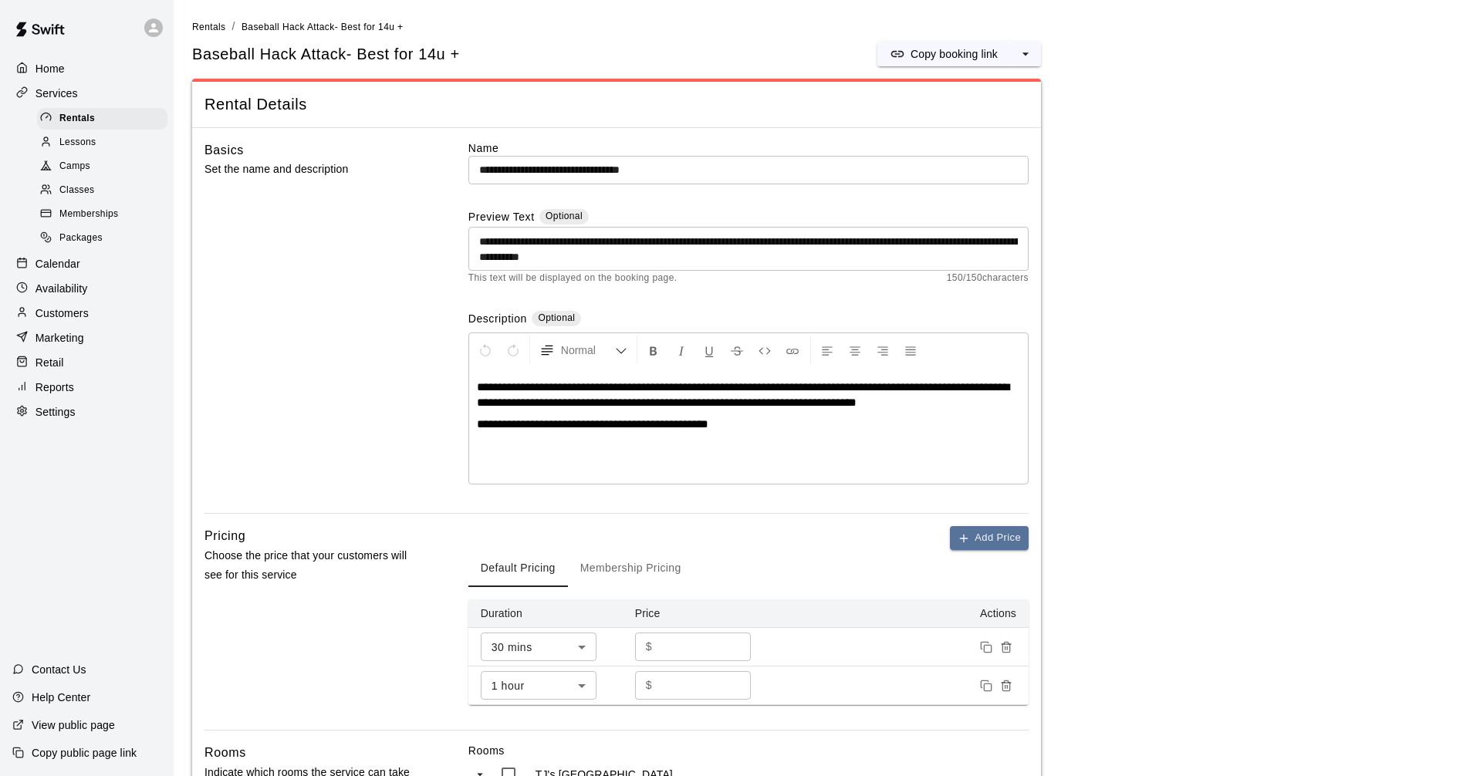
click at [108, 296] on div "Availability" at bounding box center [86, 288] width 149 height 23
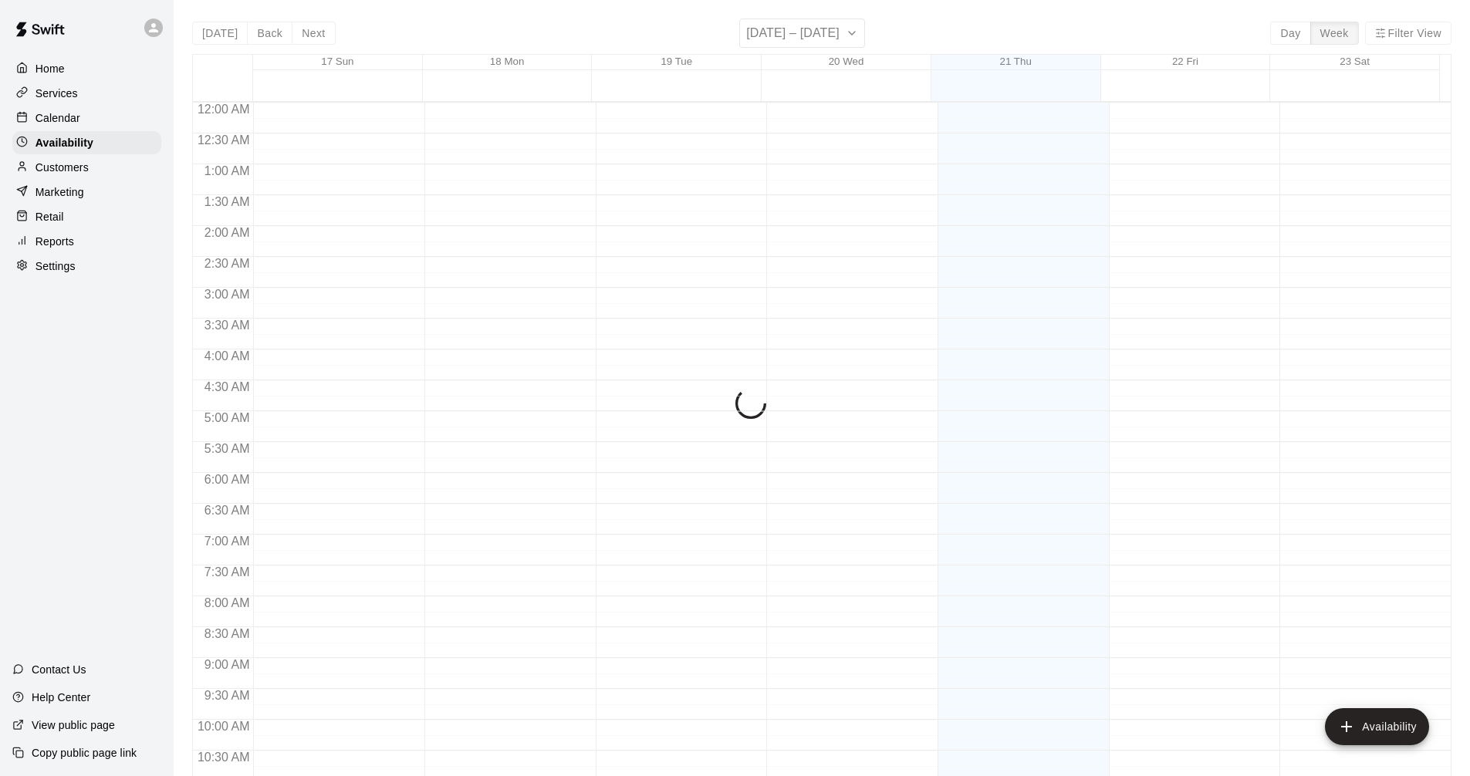
scroll to position [791, 0]
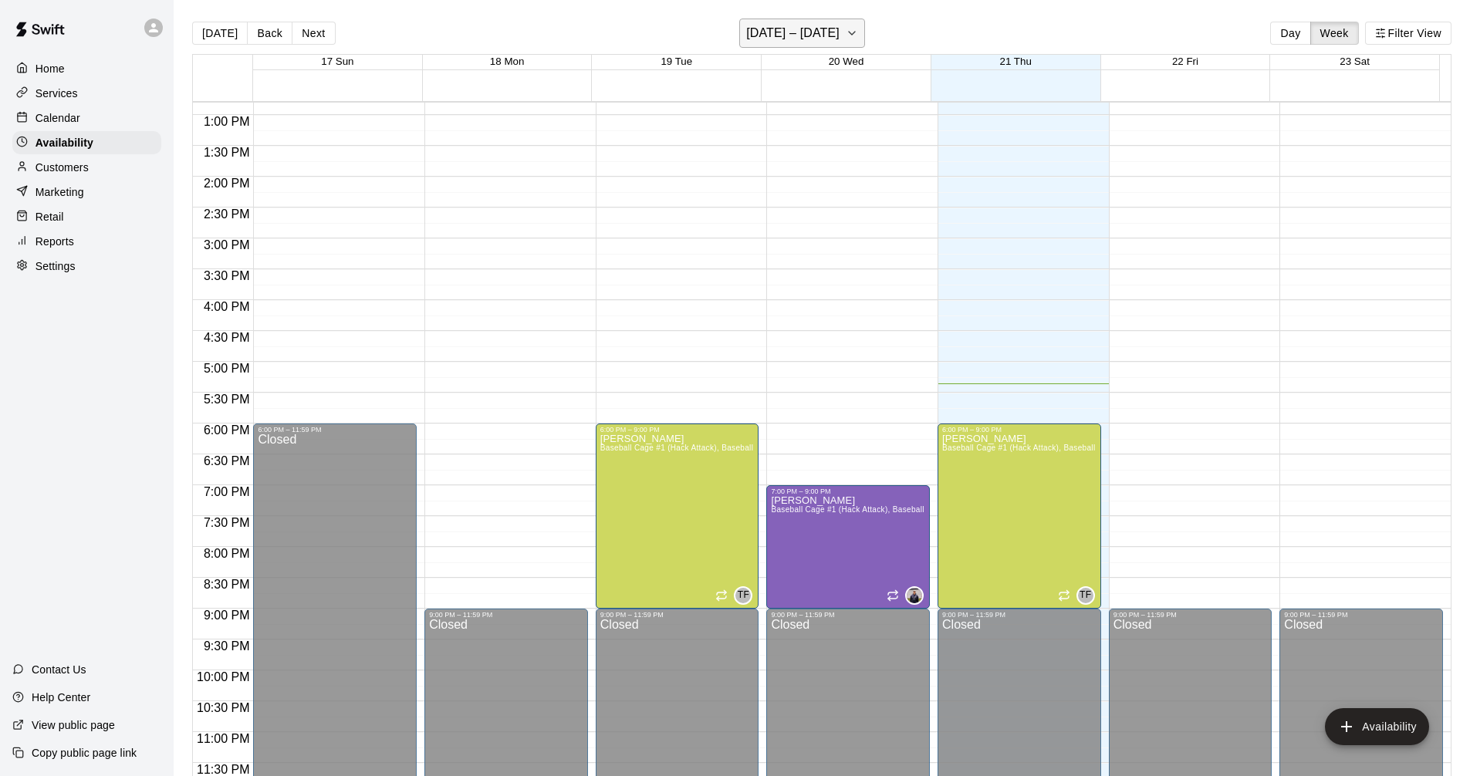
click at [767, 28] on h6 "[DATE] – [DATE]" at bounding box center [792, 33] width 93 height 22
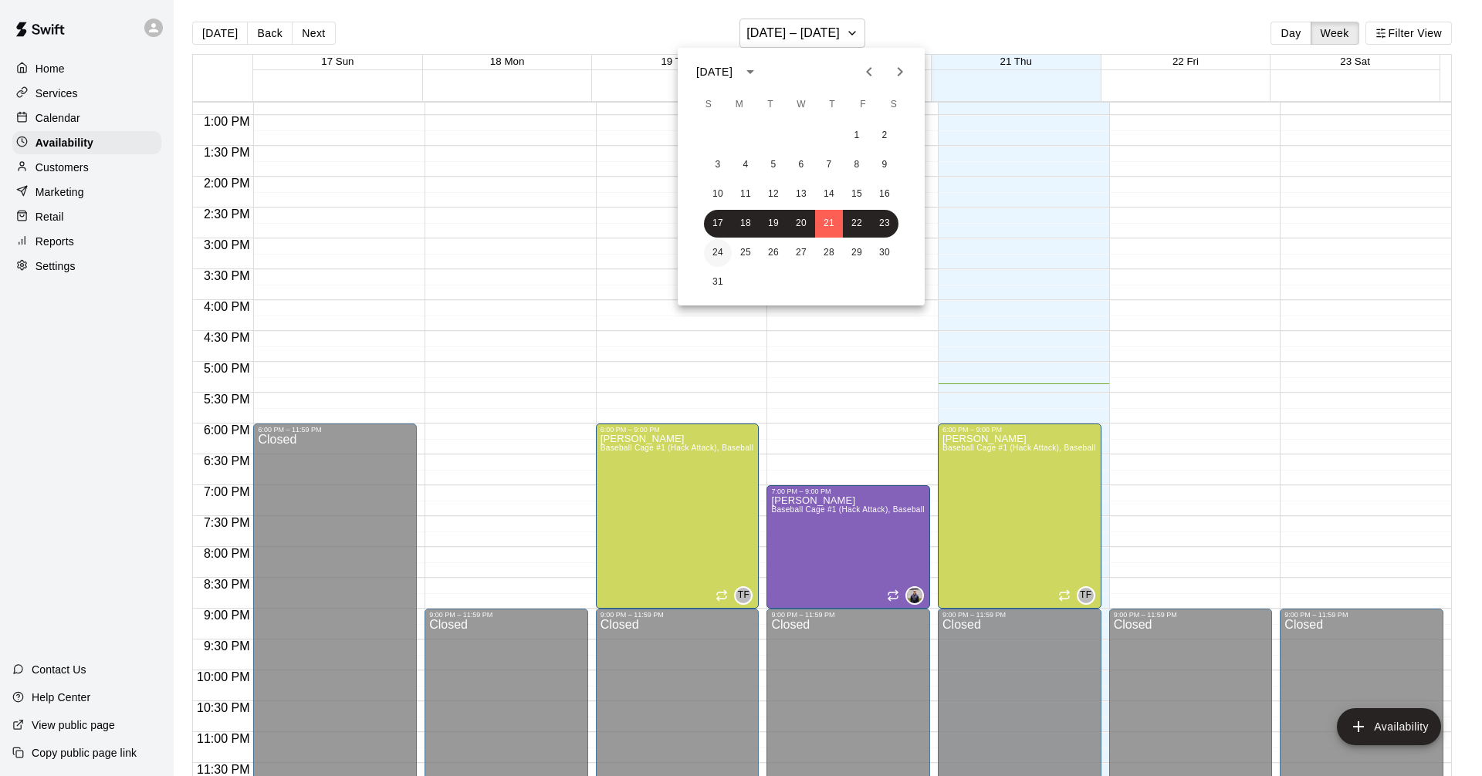
click at [723, 251] on button "24" at bounding box center [718, 253] width 28 height 28
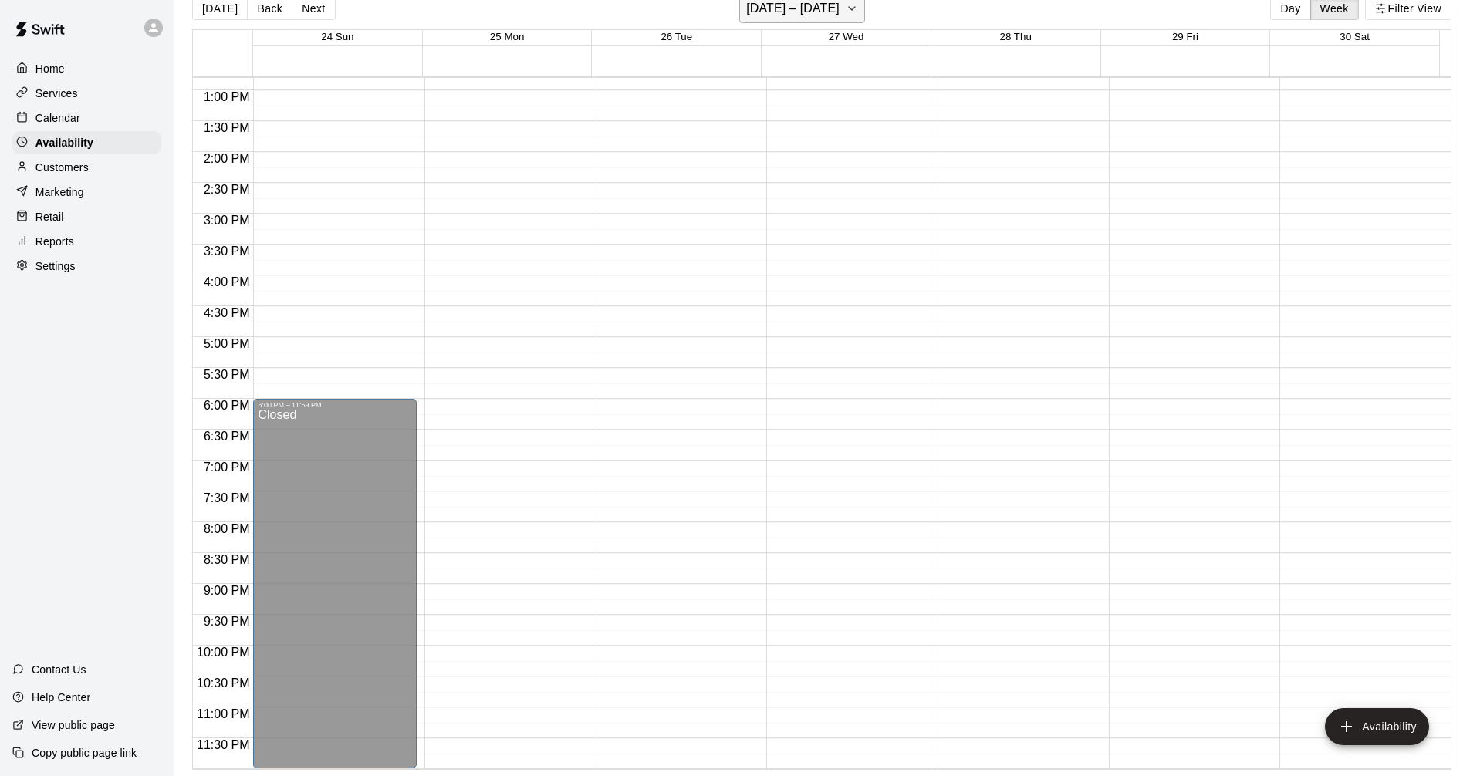
click at [829, 3] on h6 "[DATE] – [DATE]" at bounding box center [792, 9] width 93 height 22
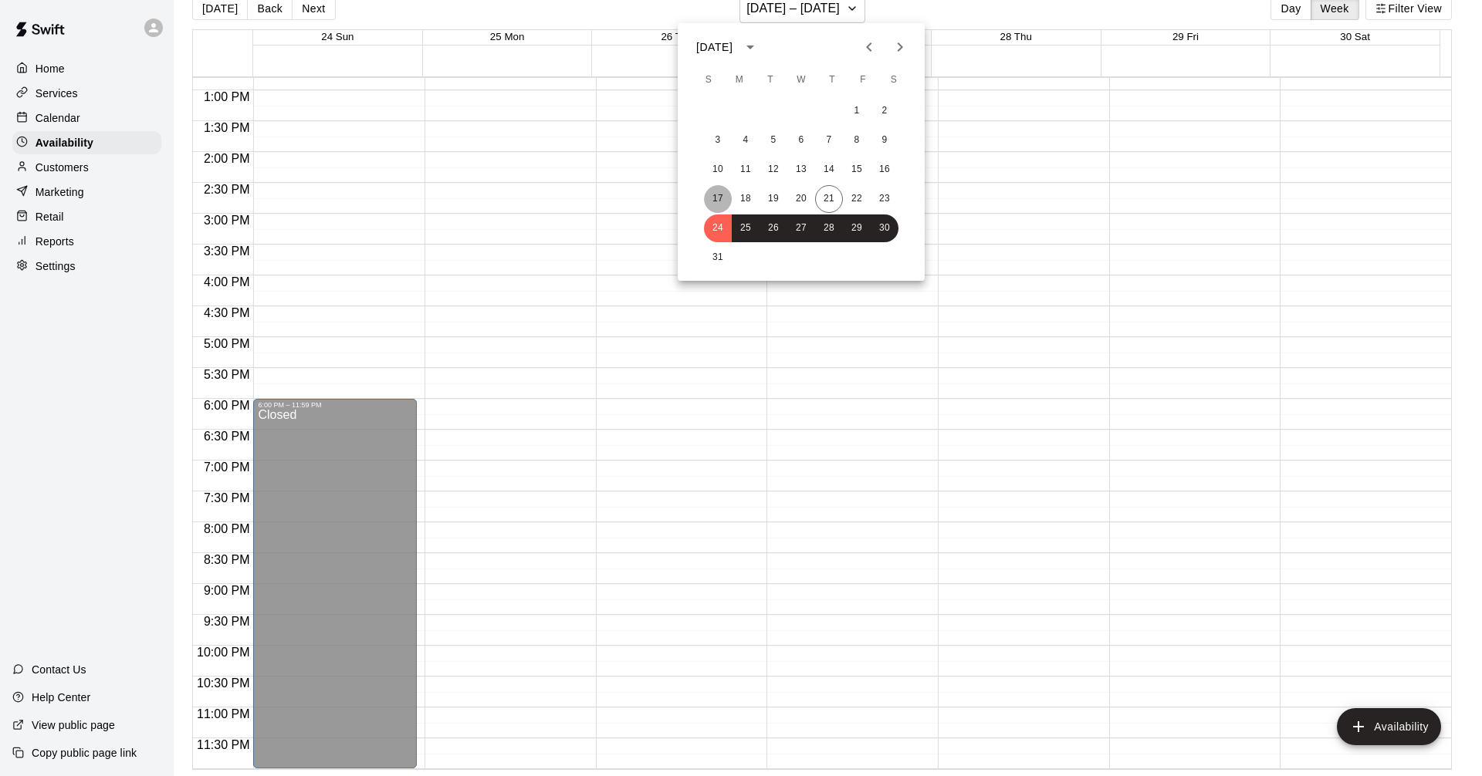
click at [718, 198] on button "17" at bounding box center [718, 199] width 28 height 28
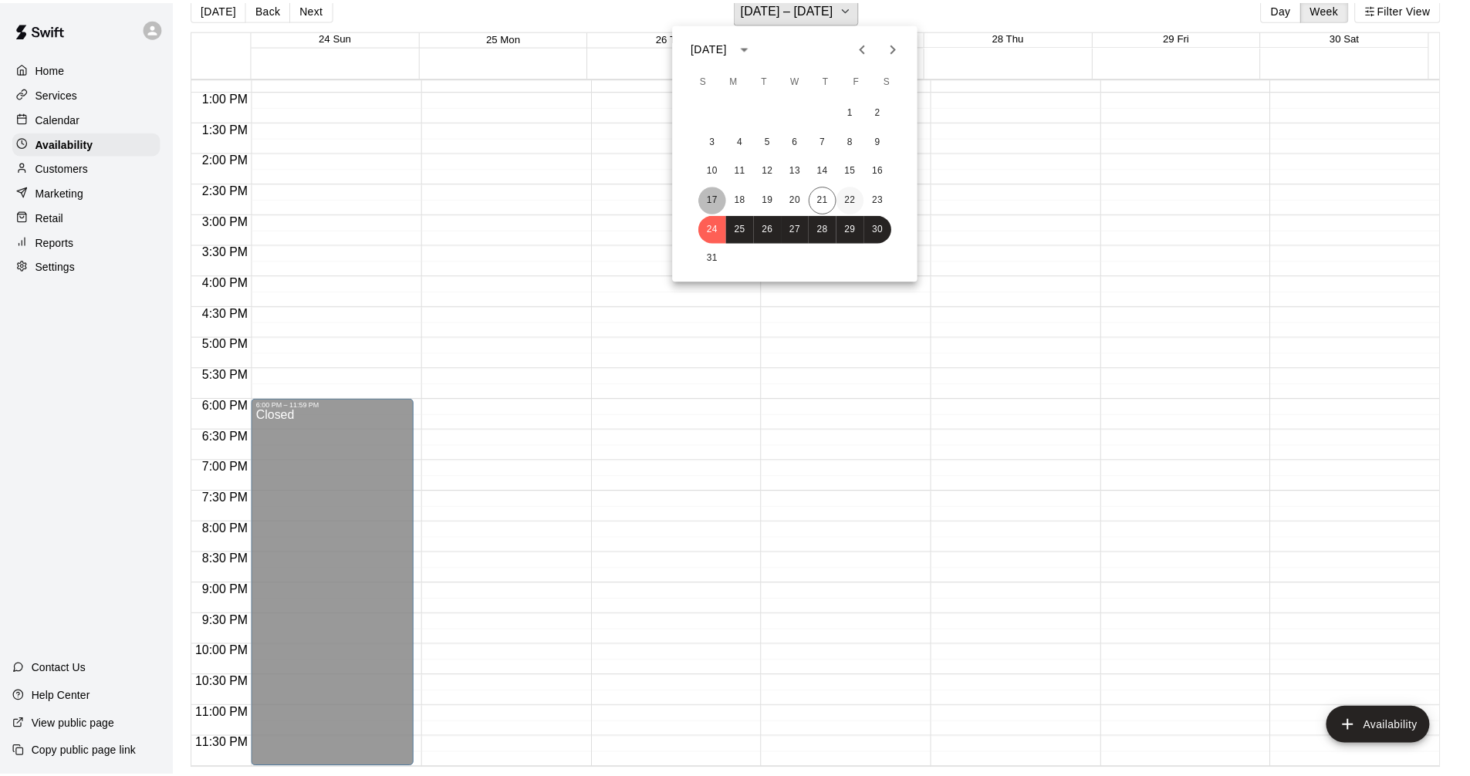
scroll to position [19, 0]
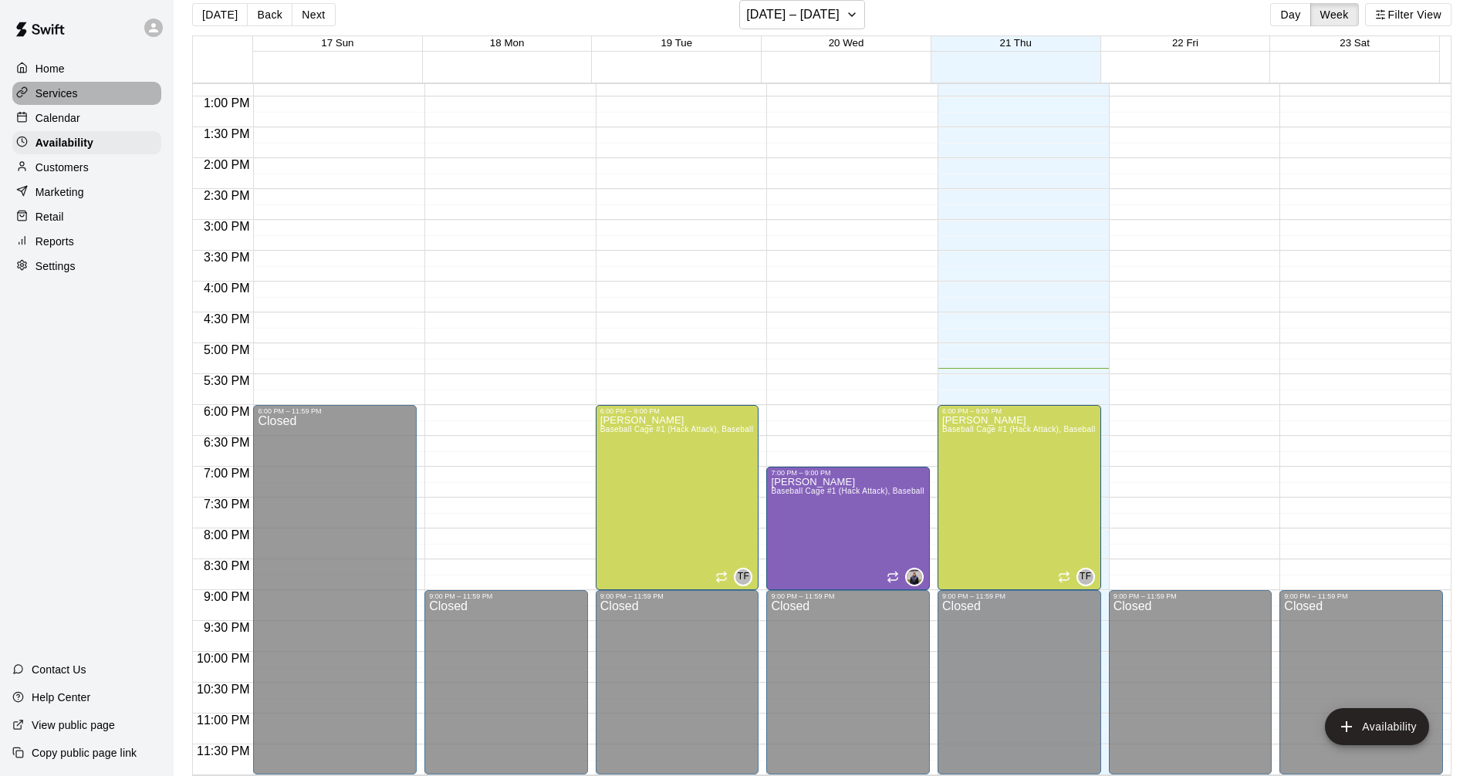
click at [116, 86] on div "Services" at bounding box center [86, 93] width 149 height 23
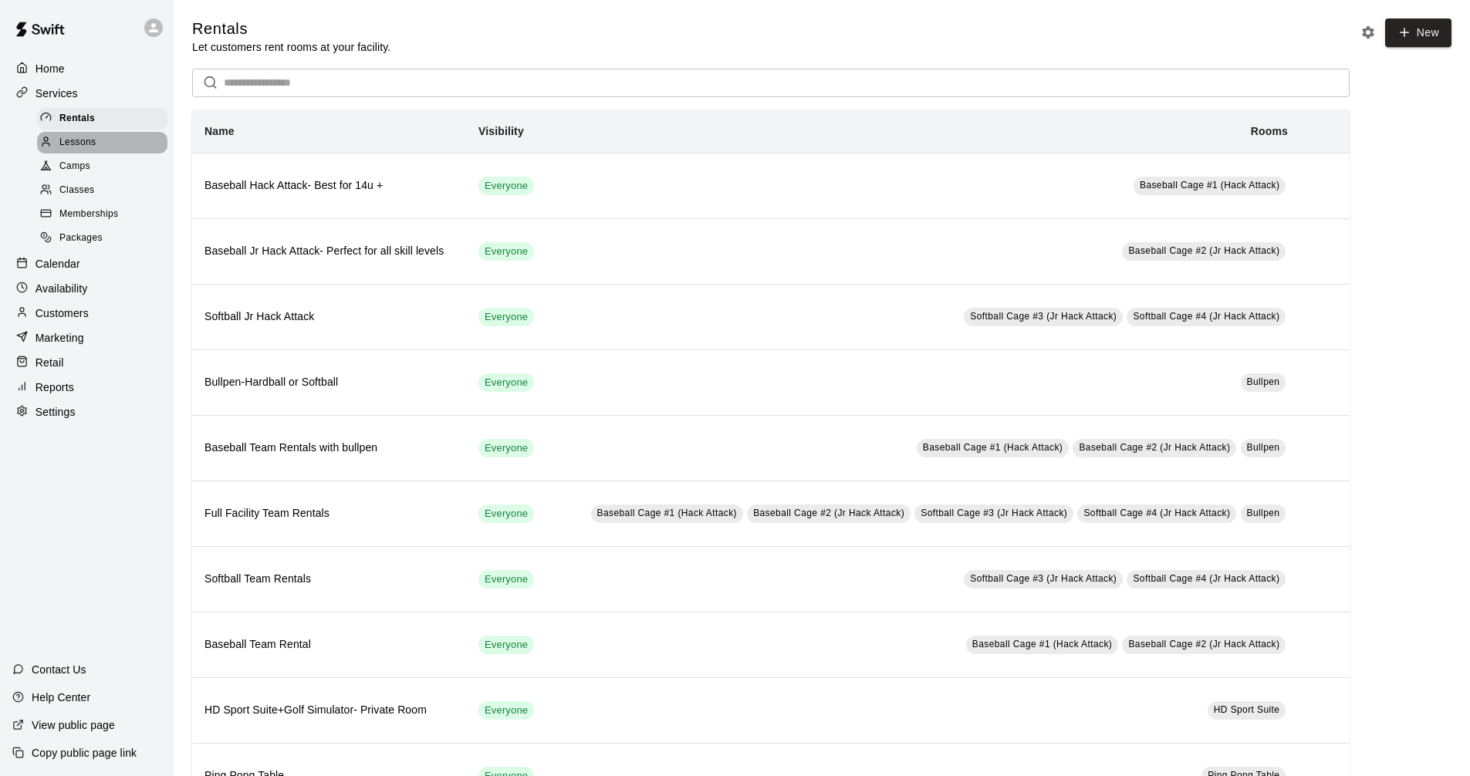
click at [132, 147] on div "Lessons" at bounding box center [102, 143] width 130 height 22
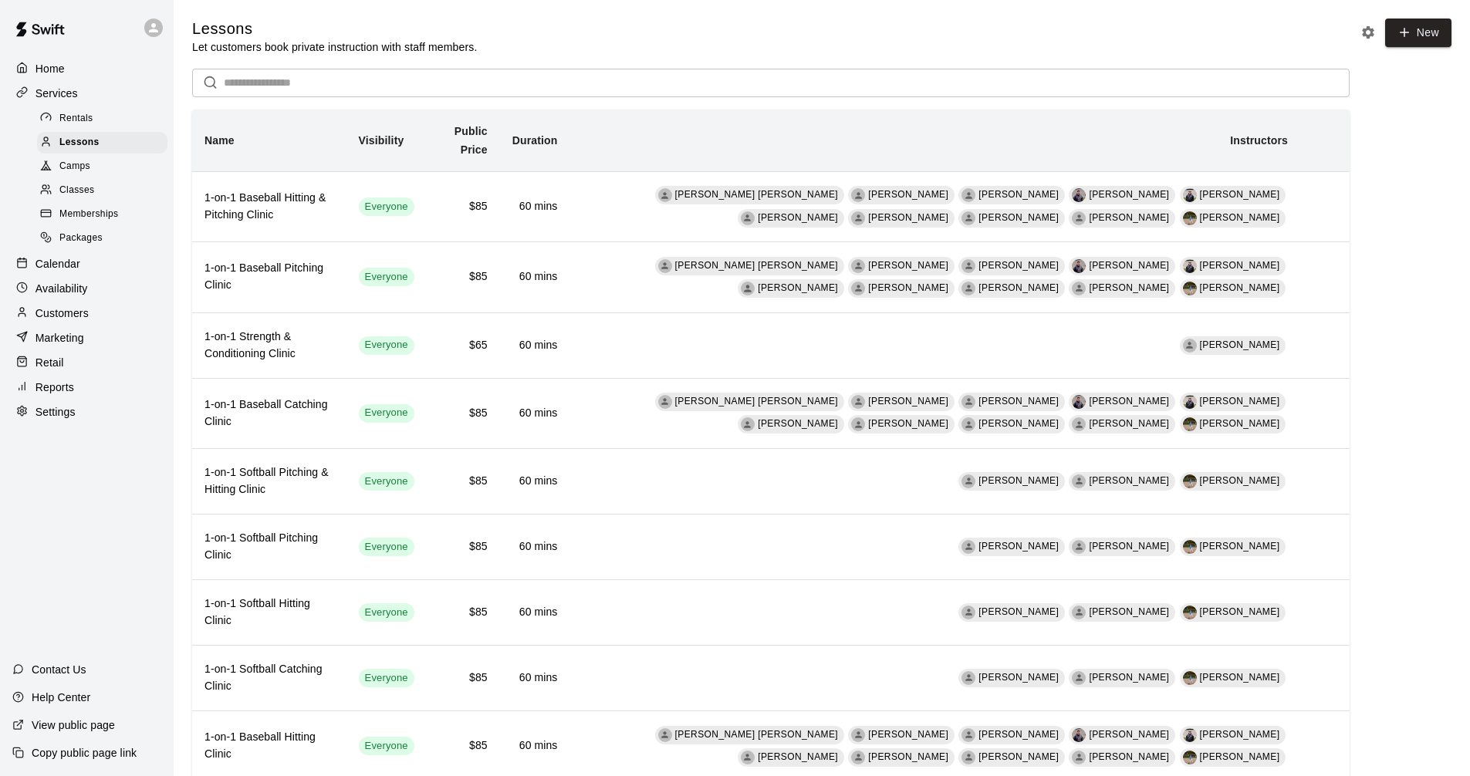
click at [86, 269] on div "Calendar" at bounding box center [86, 263] width 149 height 23
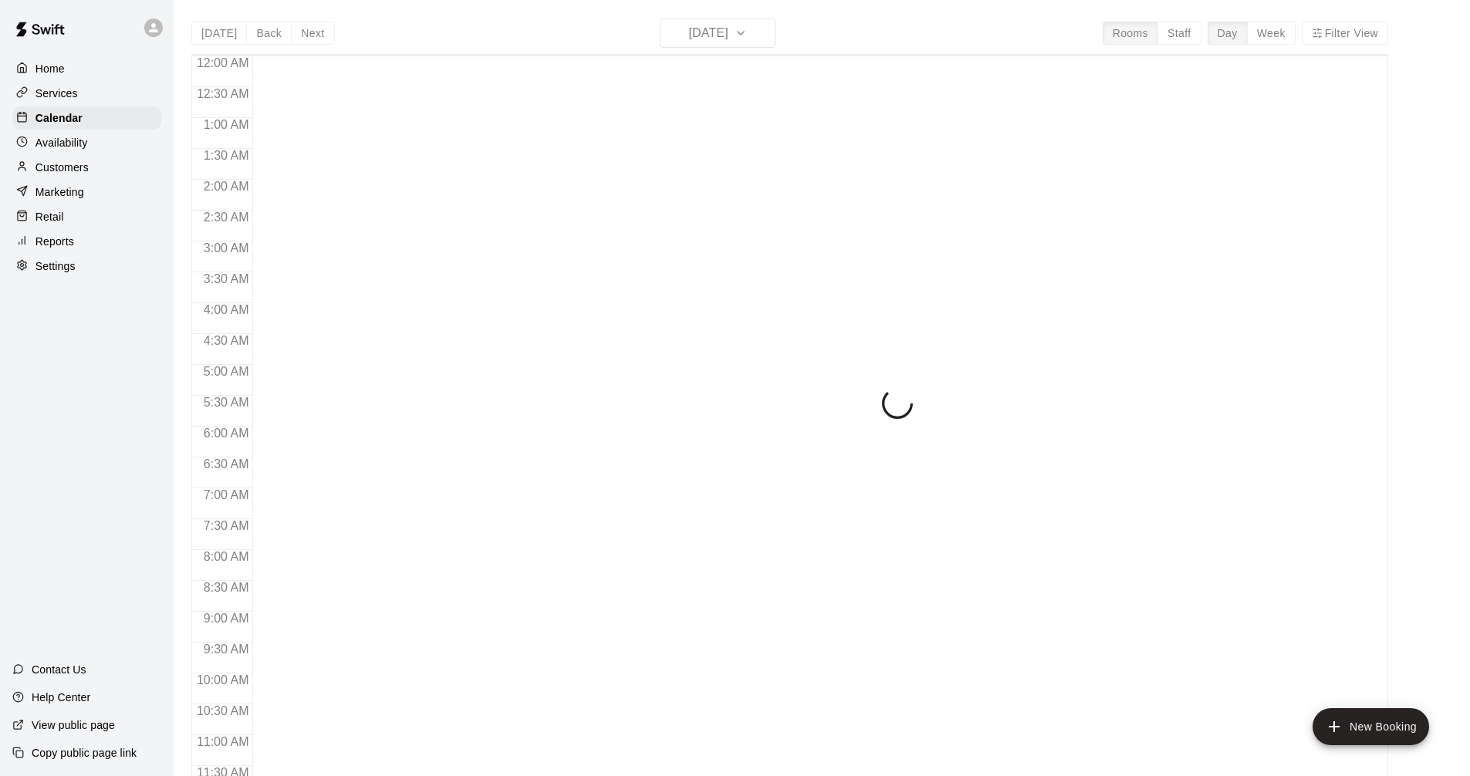
scroll to position [744, 0]
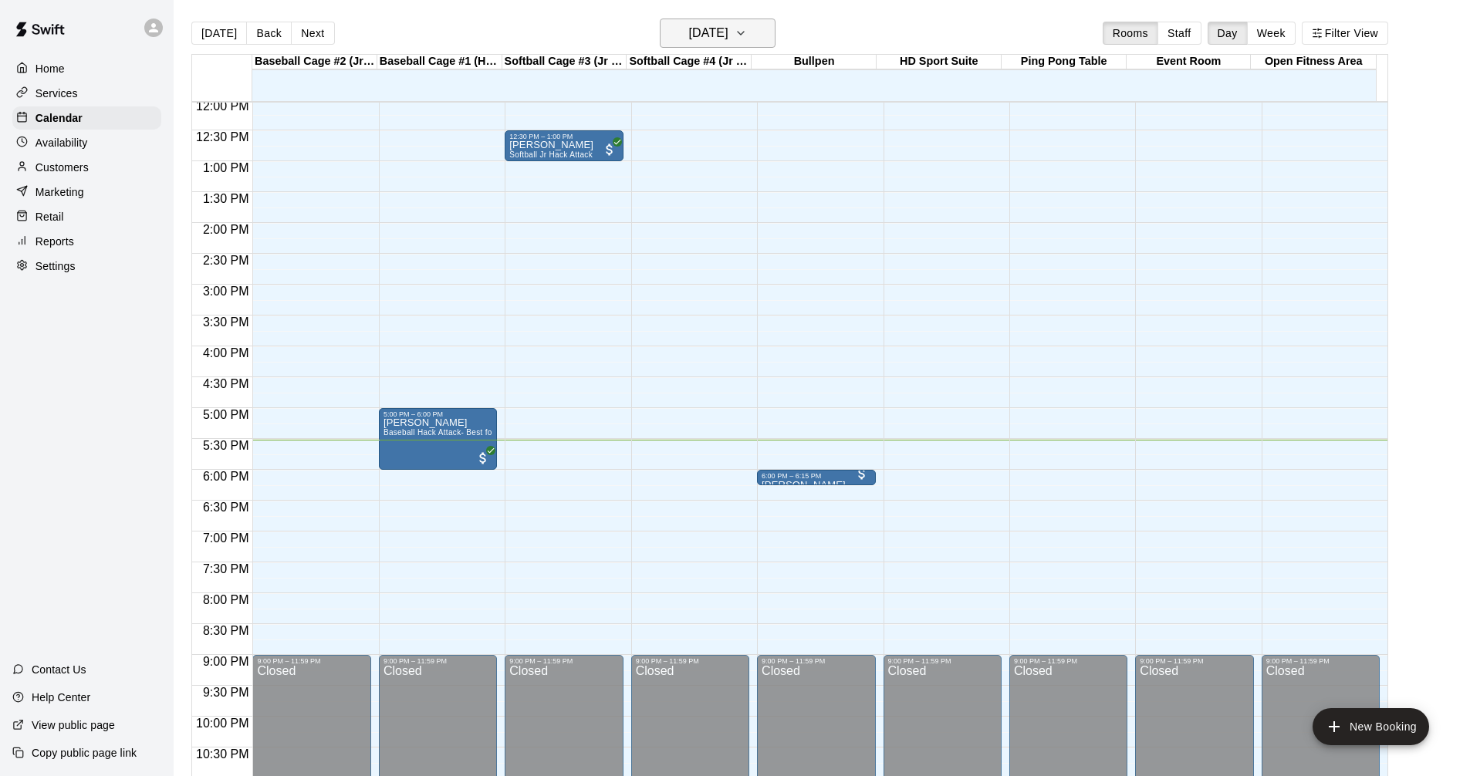
click at [729, 29] on h6 "[DATE]" at bounding box center [708, 33] width 39 height 22
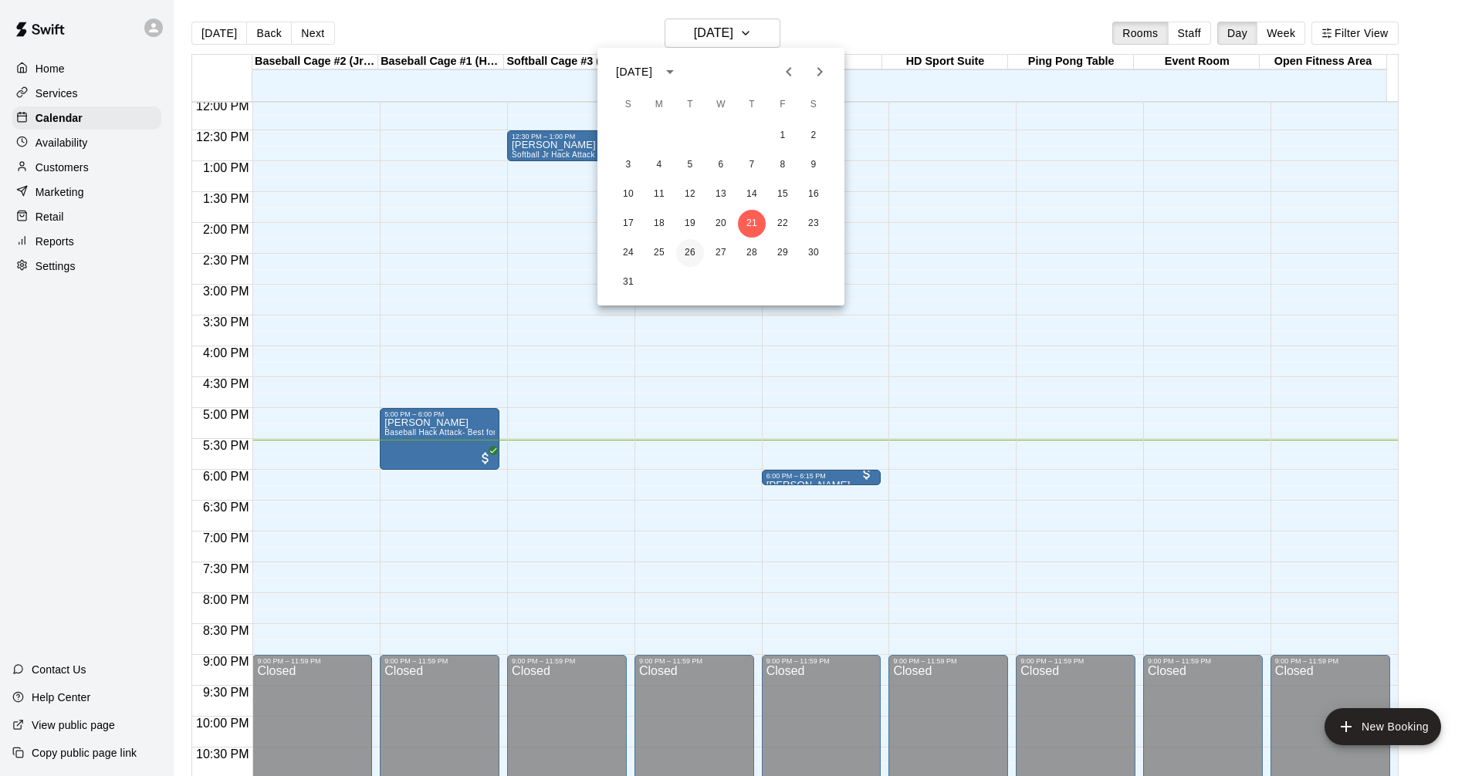
click at [685, 253] on button "26" at bounding box center [690, 253] width 28 height 28
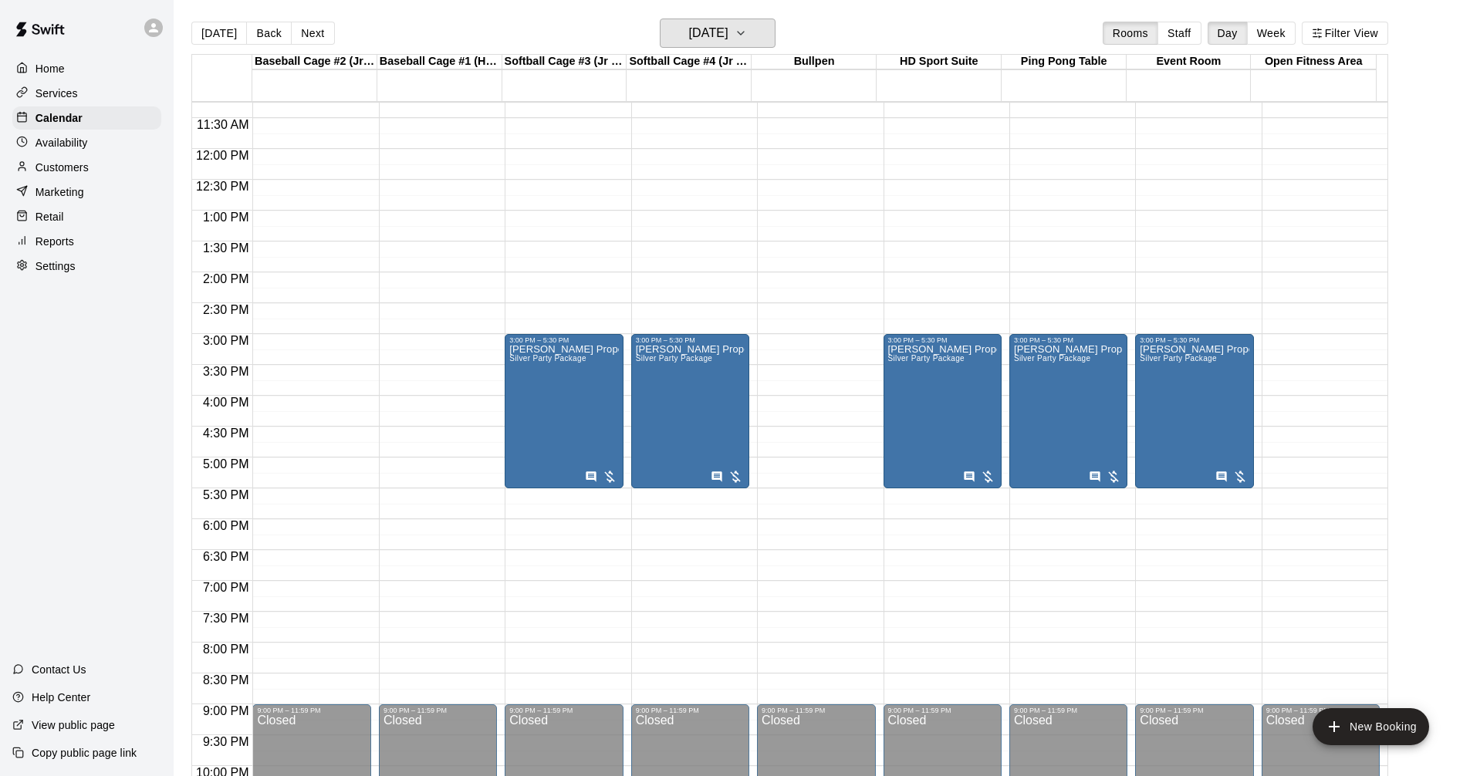
scroll to position [667, 0]
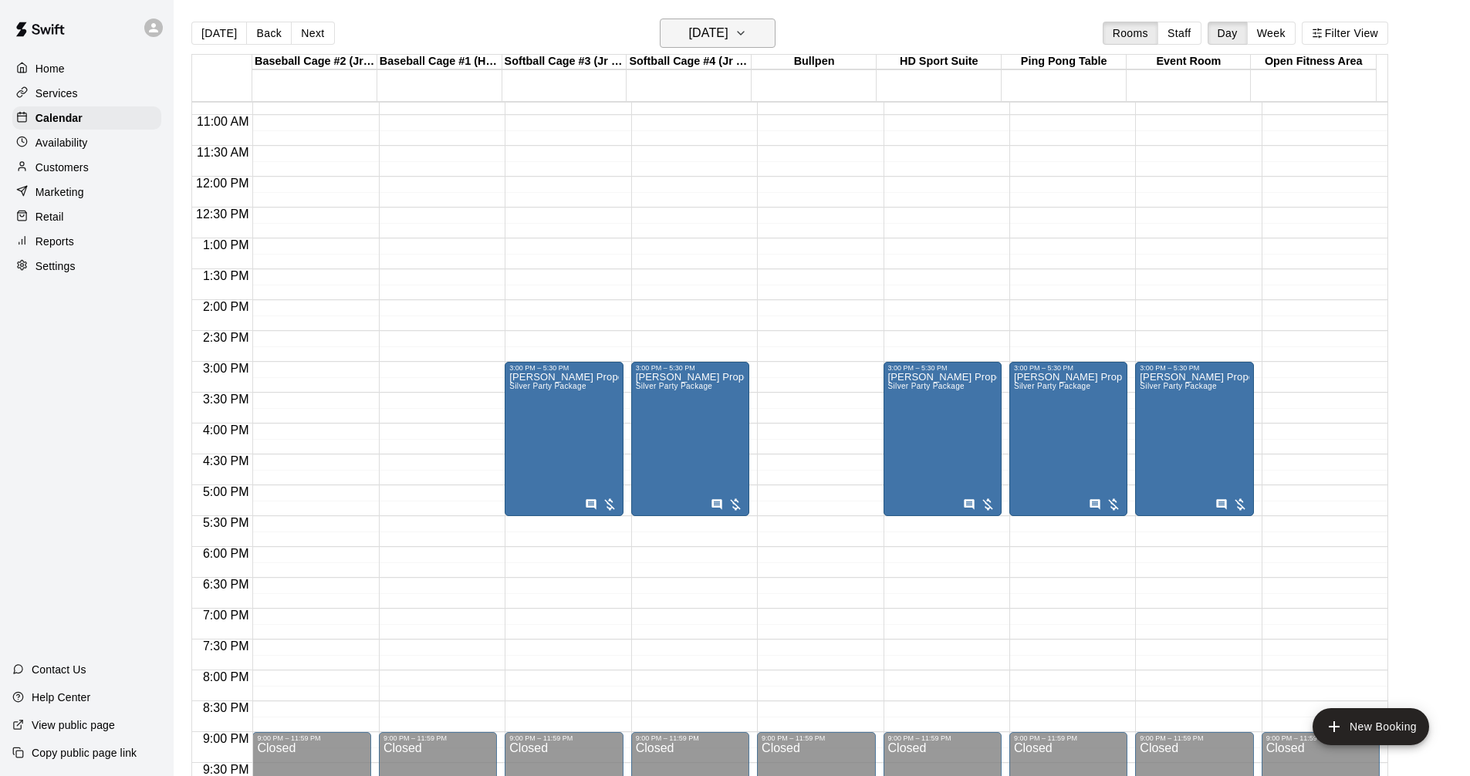
click at [749, 46] on button "[DATE]" at bounding box center [718, 33] width 116 height 29
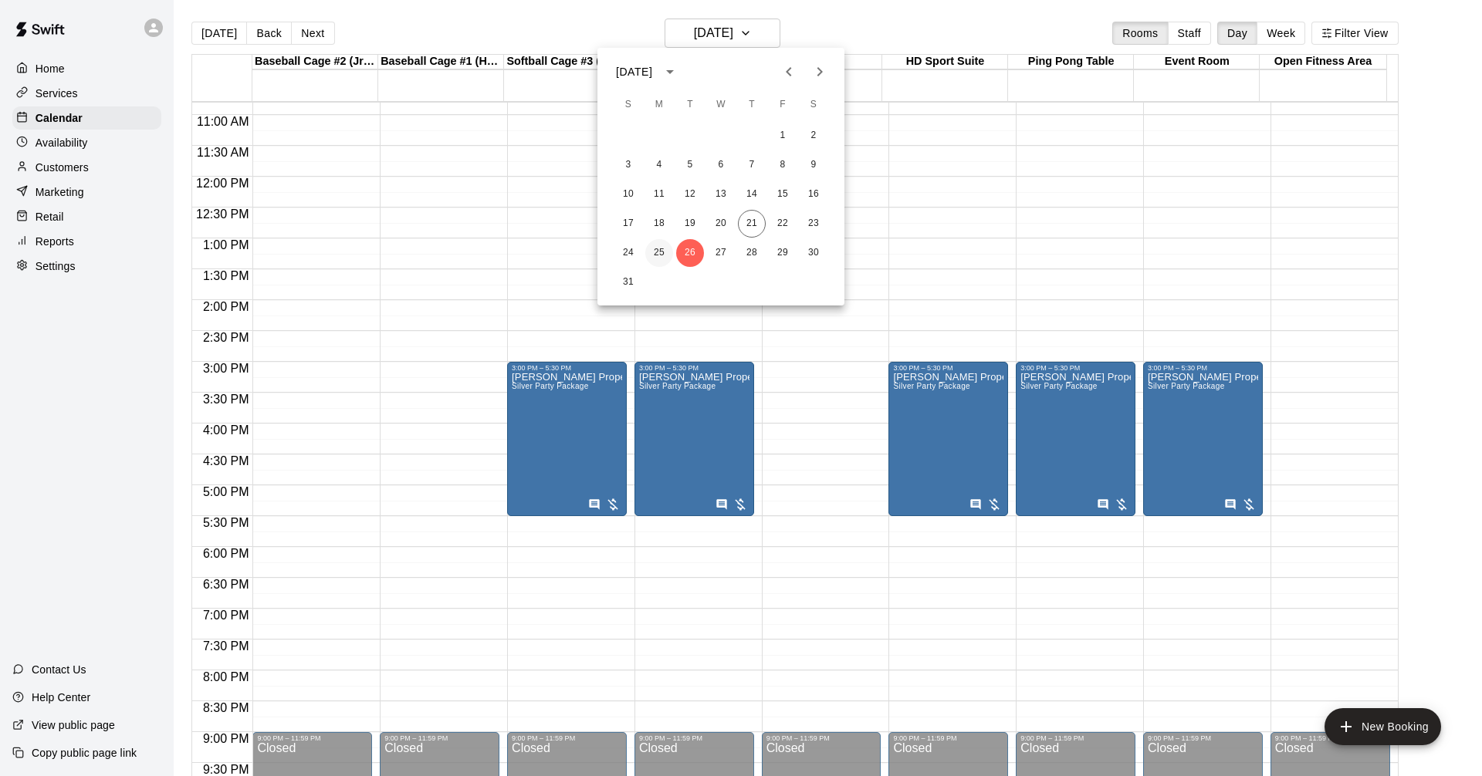
click at [662, 249] on button "25" at bounding box center [659, 253] width 28 height 28
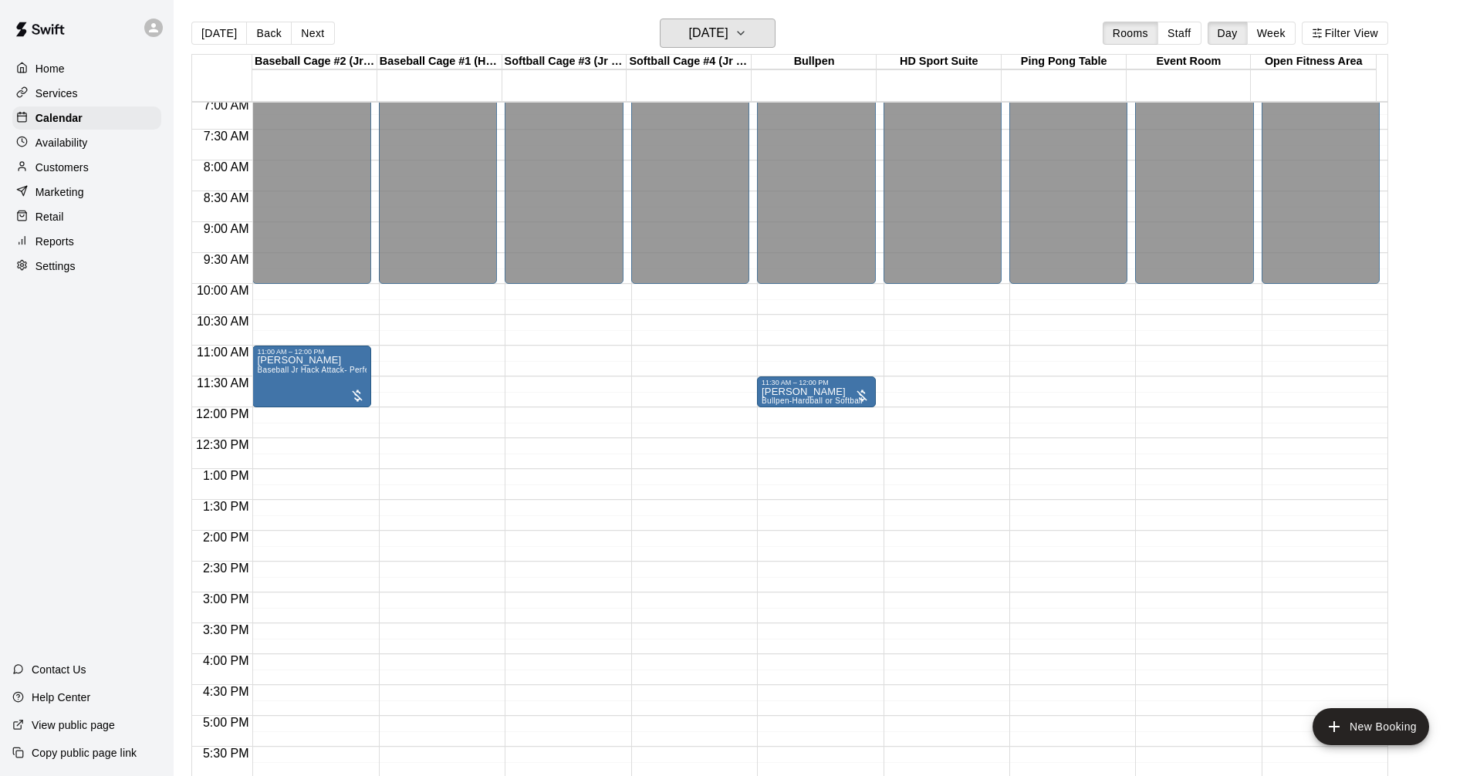
scroll to position [435, 0]
click at [729, 31] on h6 "[DATE]" at bounding box center [708, 33] width 39 height 22
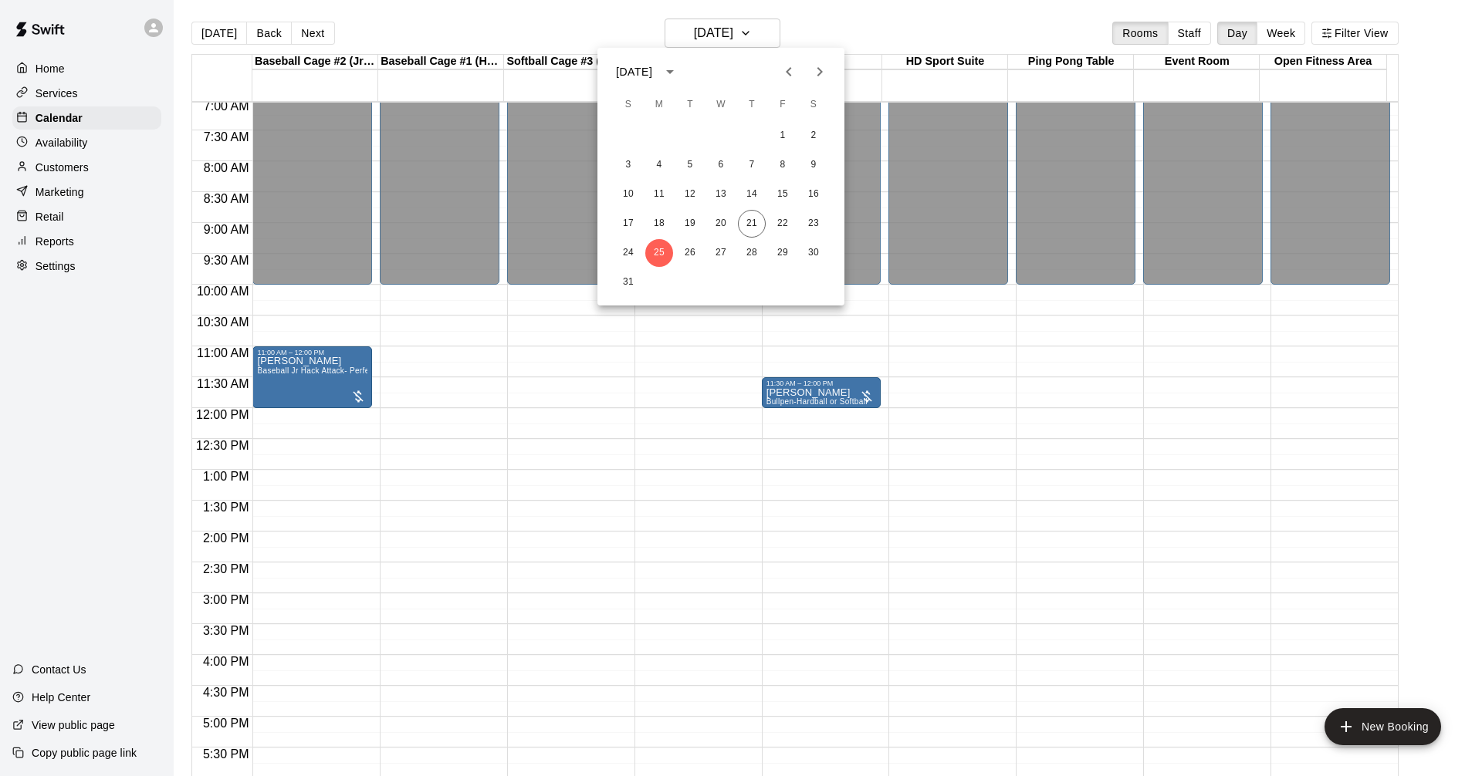
click at [915, 20] on div at bounding box center [741, 388] width 1482 height 776
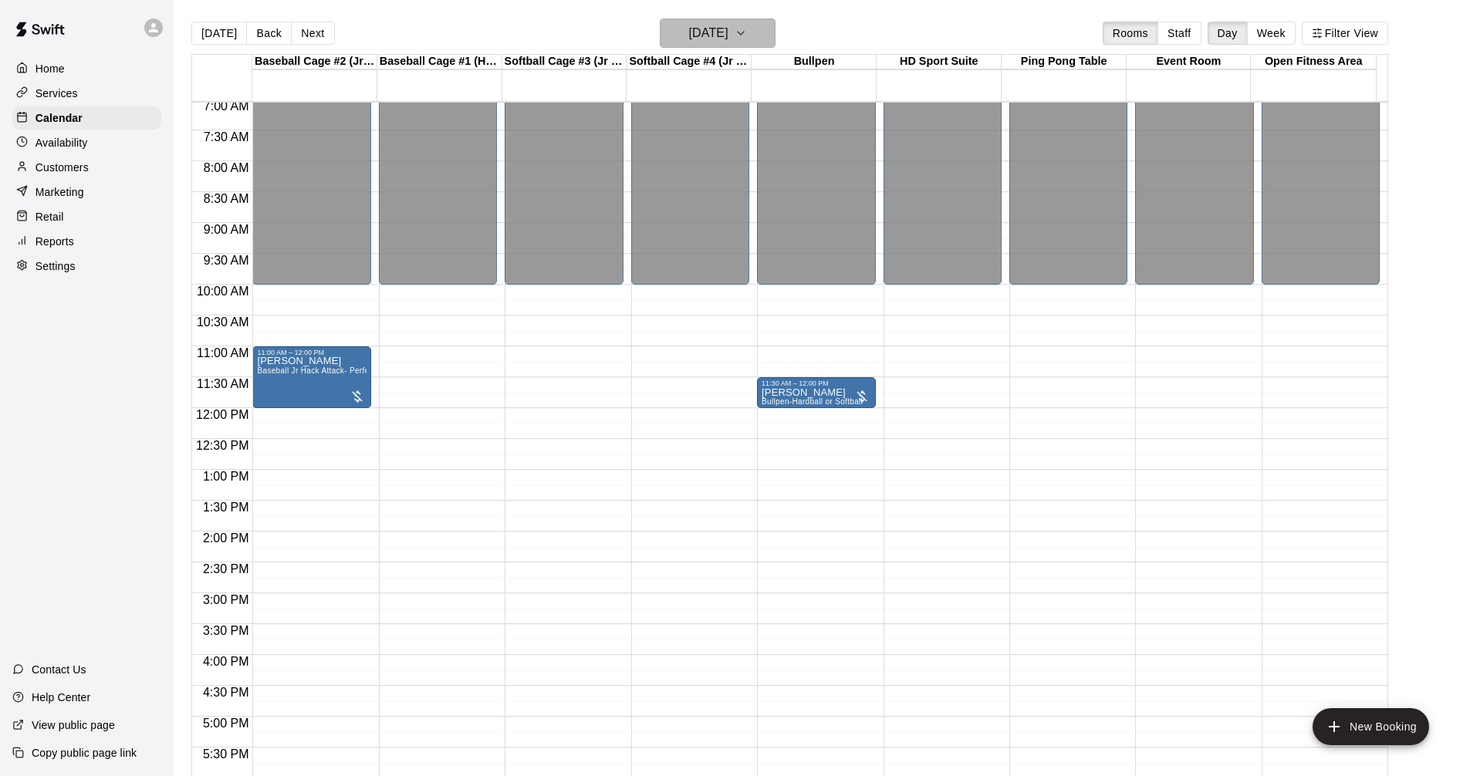
click at [747, 32] on icon "button" at bounding box center [741, 33] width 12 height 19
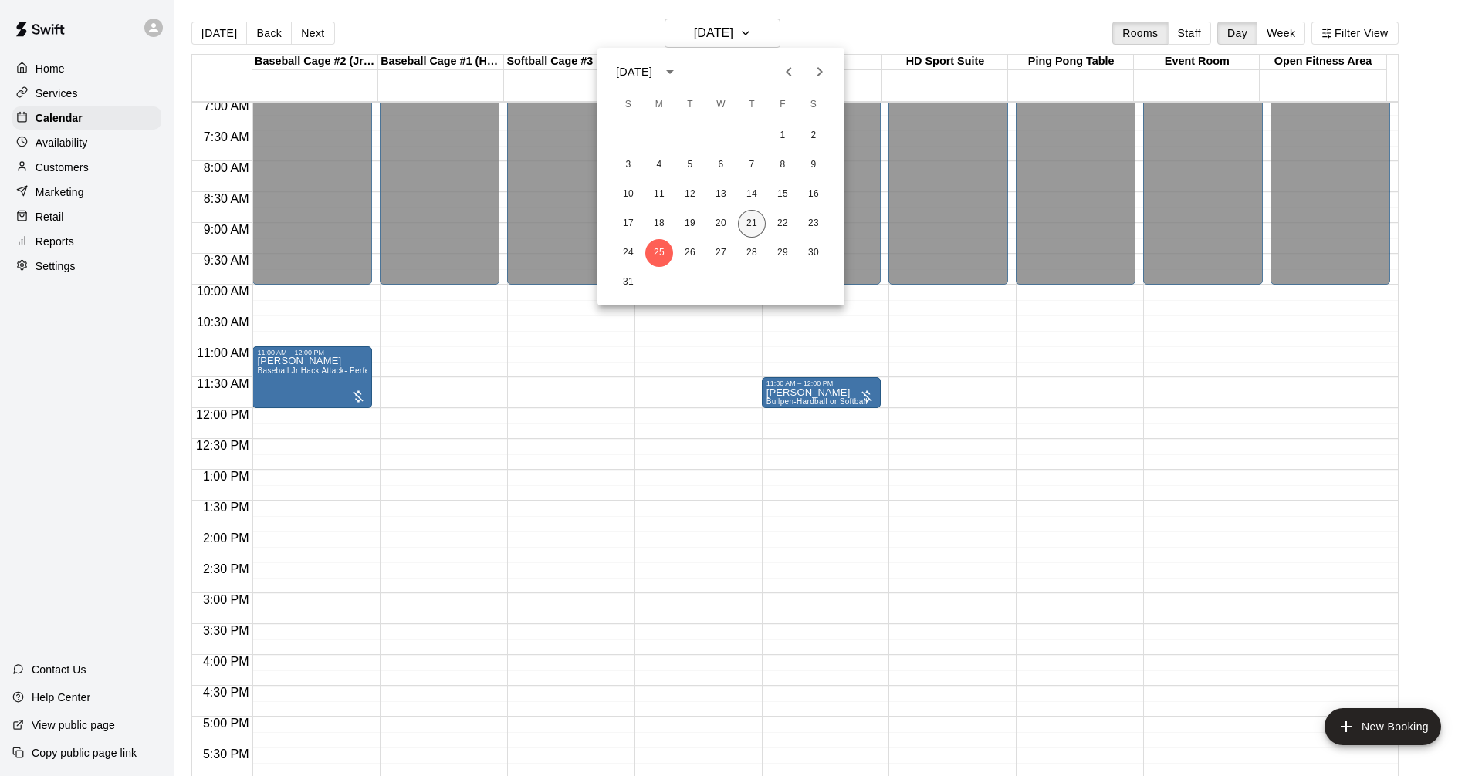
click at [747, 234] on button "21" at bounding box center [752, 224] width 28 height 28
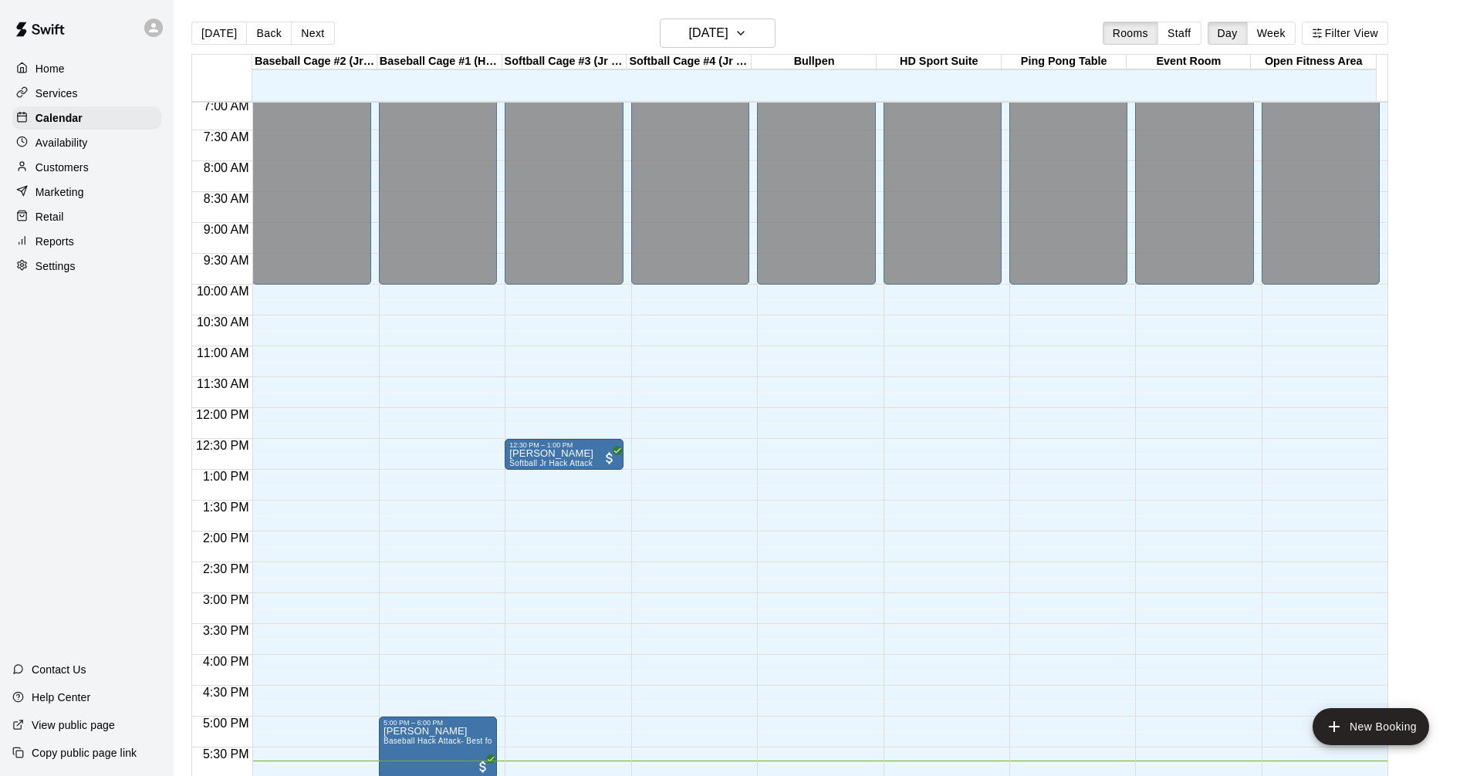
click at [102, 90] on div "Services" at bounding box center [86, 93] width 149 height 23
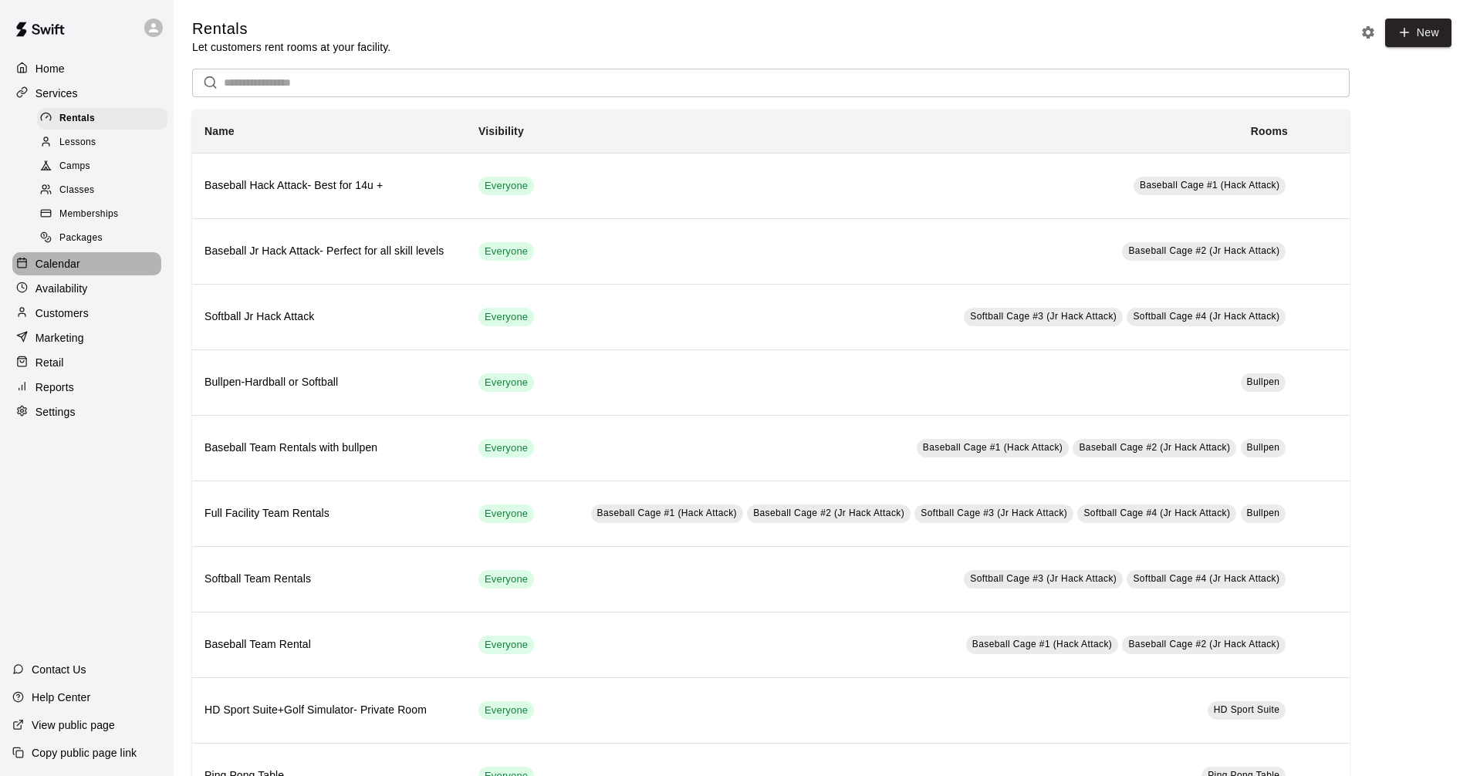
click at [100, 259] on div "Calendar" at bounding box center [86, 263] width 149 height 23
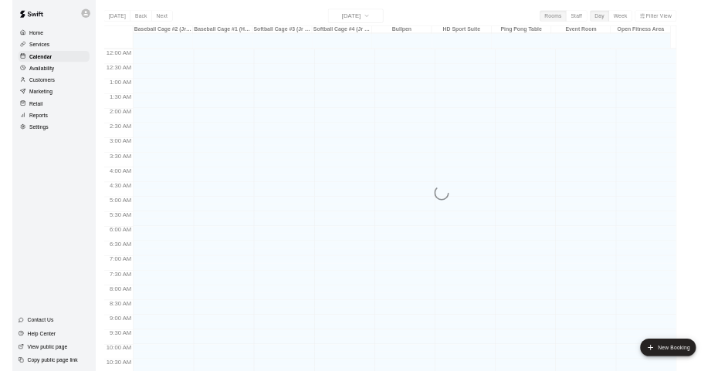
scroll to position [744, 0]
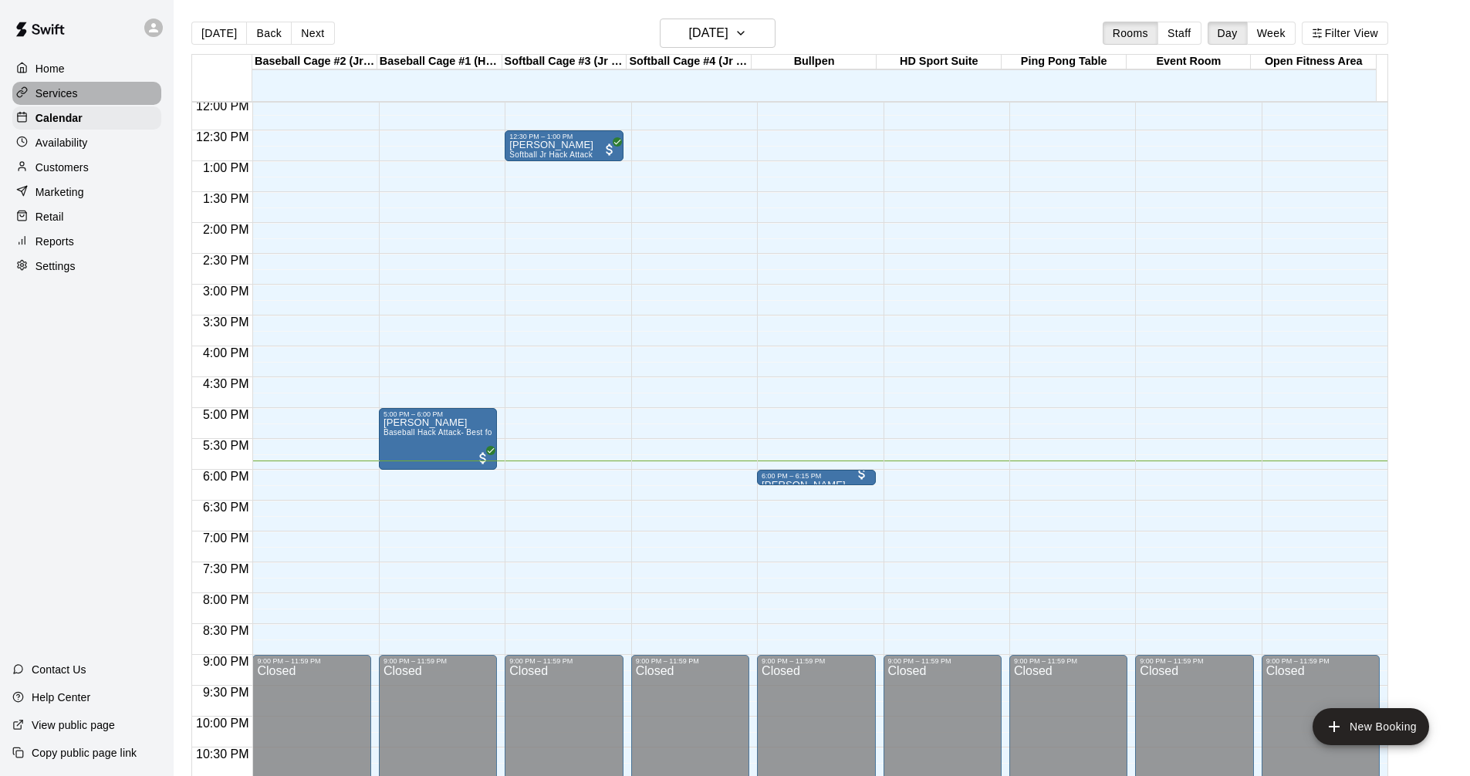
click at [85, 96] on div "Services" at bounding box center [86, 93] width 149 height 23
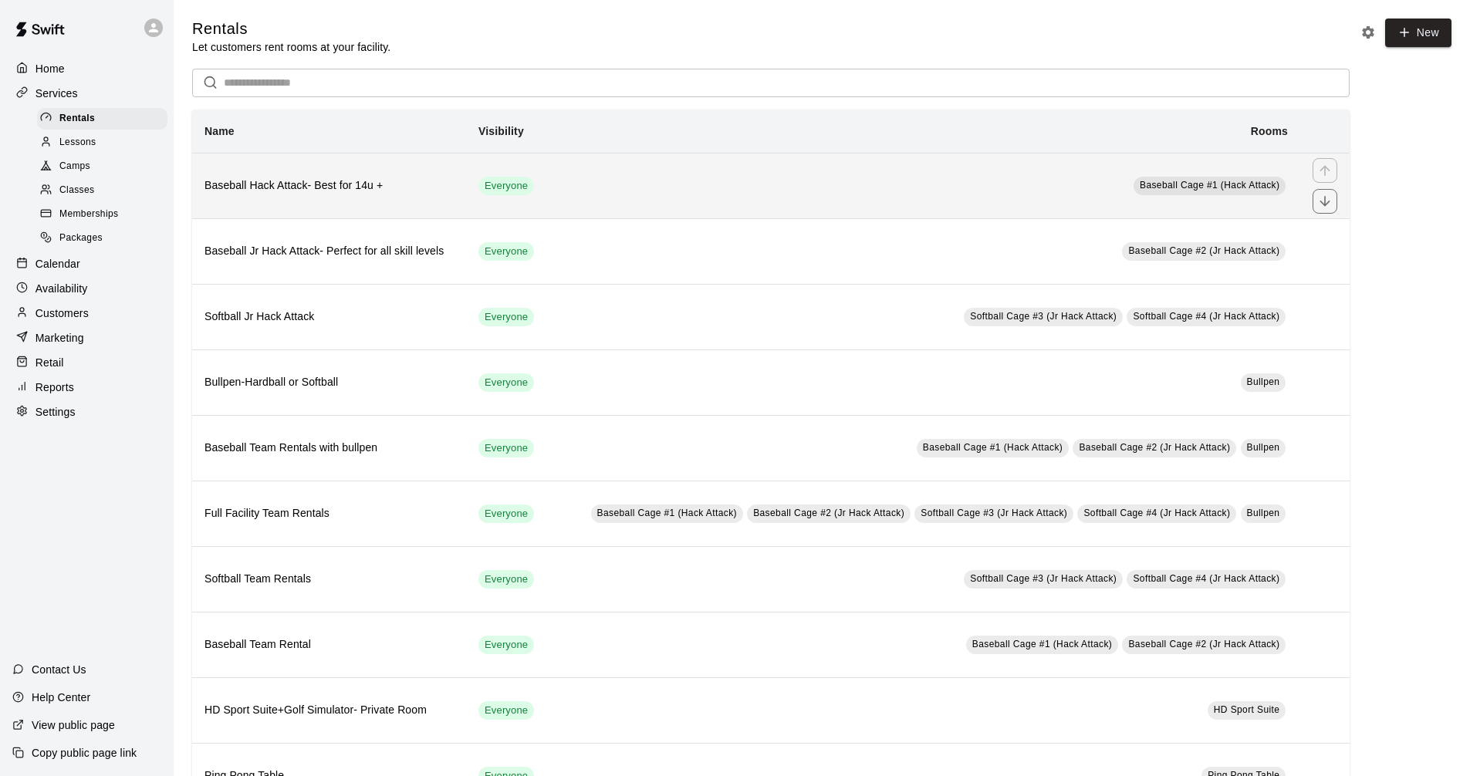
click at [516, 161] on td "Everyone" at bounding box center [507, 186] width 83 height 66
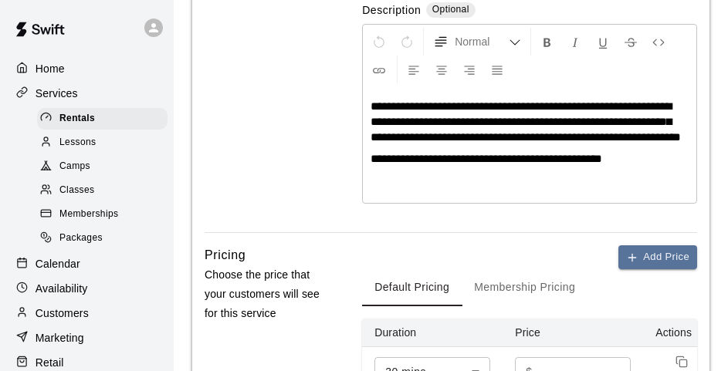
scroll to position [540, 0]
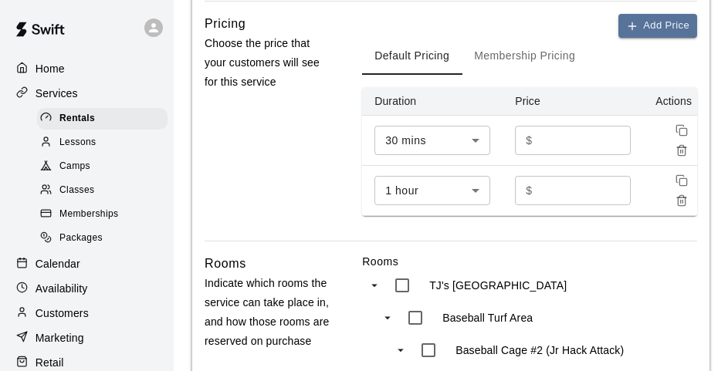
drag, startPoint x: 296, startPoint y: 154, endPoint x: 272, endPoint y: 158, distance: 23.5
click at [296, 154] on div "Pricing Choose the price that your customers will see for this service" at bounding box center [269, 127] width 128 height 227
click at [86, 86] on div "Services" at bounding box center [86, 93] width 149 height 23
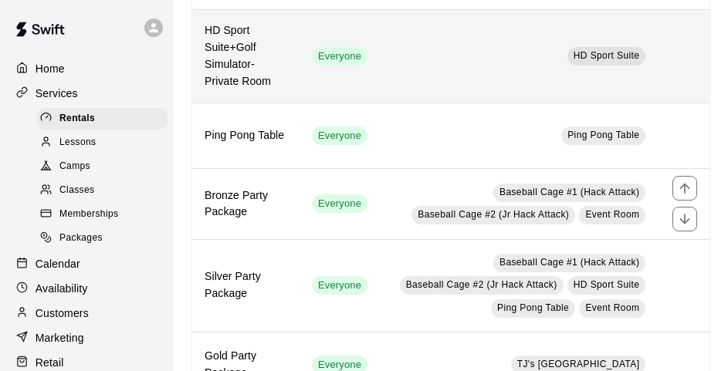
scroll to position [772, 0]
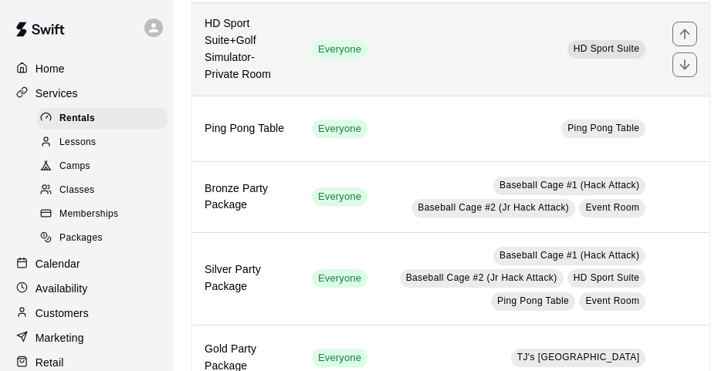
click at [380, 36] on td "HD Sport Suite" at bounding box center [520, 49] width 280 height 93
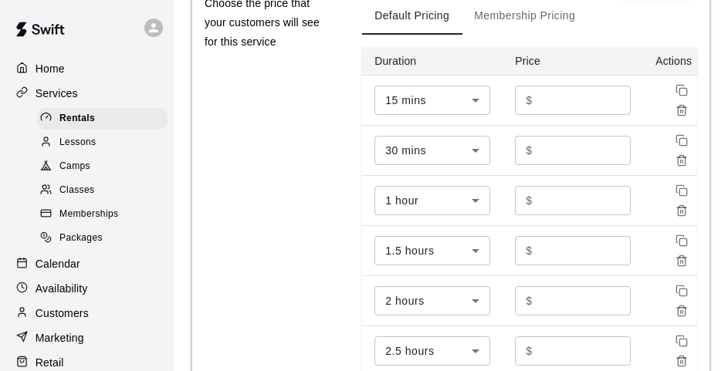
scroll to position [842, 0]
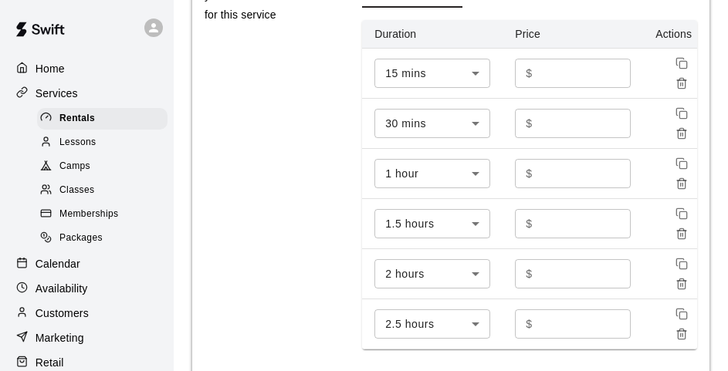
click at [189, 208] on div "**********" at bounding box center [451, 121] width 542 height 1888
click at [103, 96] on div "Services" at bounding box center [86, 93] width 149 height 23
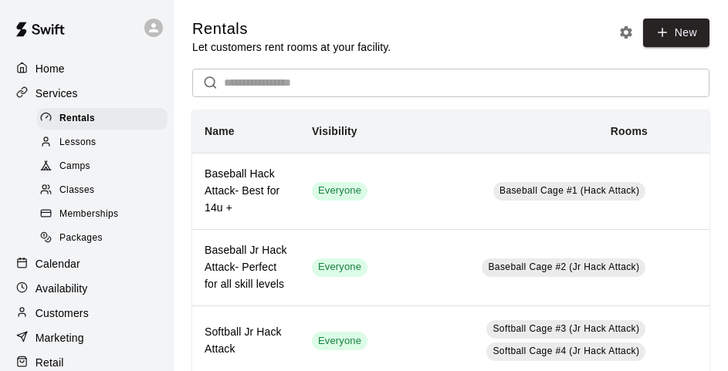
click at [83, 264] on div "Calendar" at bounding box center [86, 263] width 149 height 23
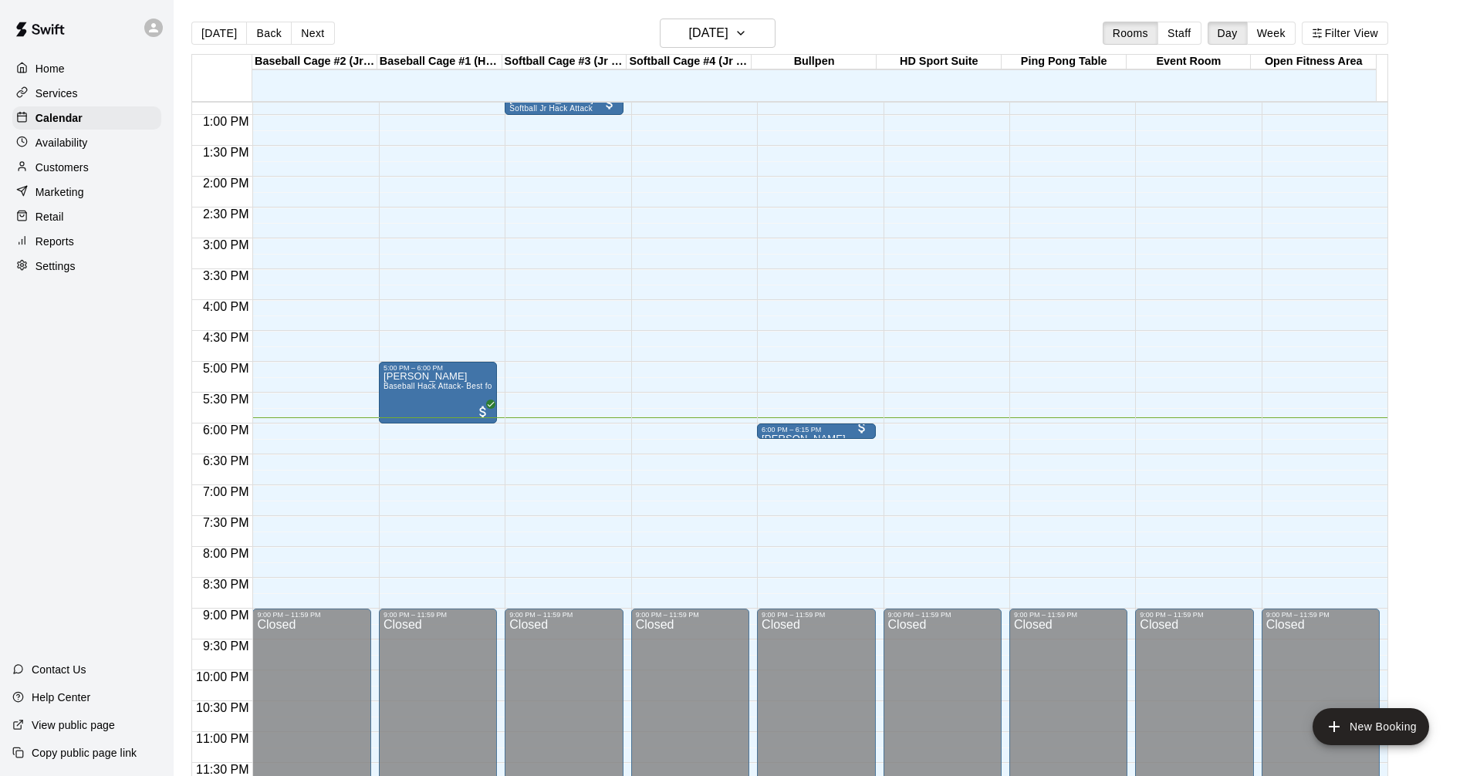
scroll to position [792, 0]
click at [56, 90] on p "Services" at bounding box center [57, 93] width 42 height 15
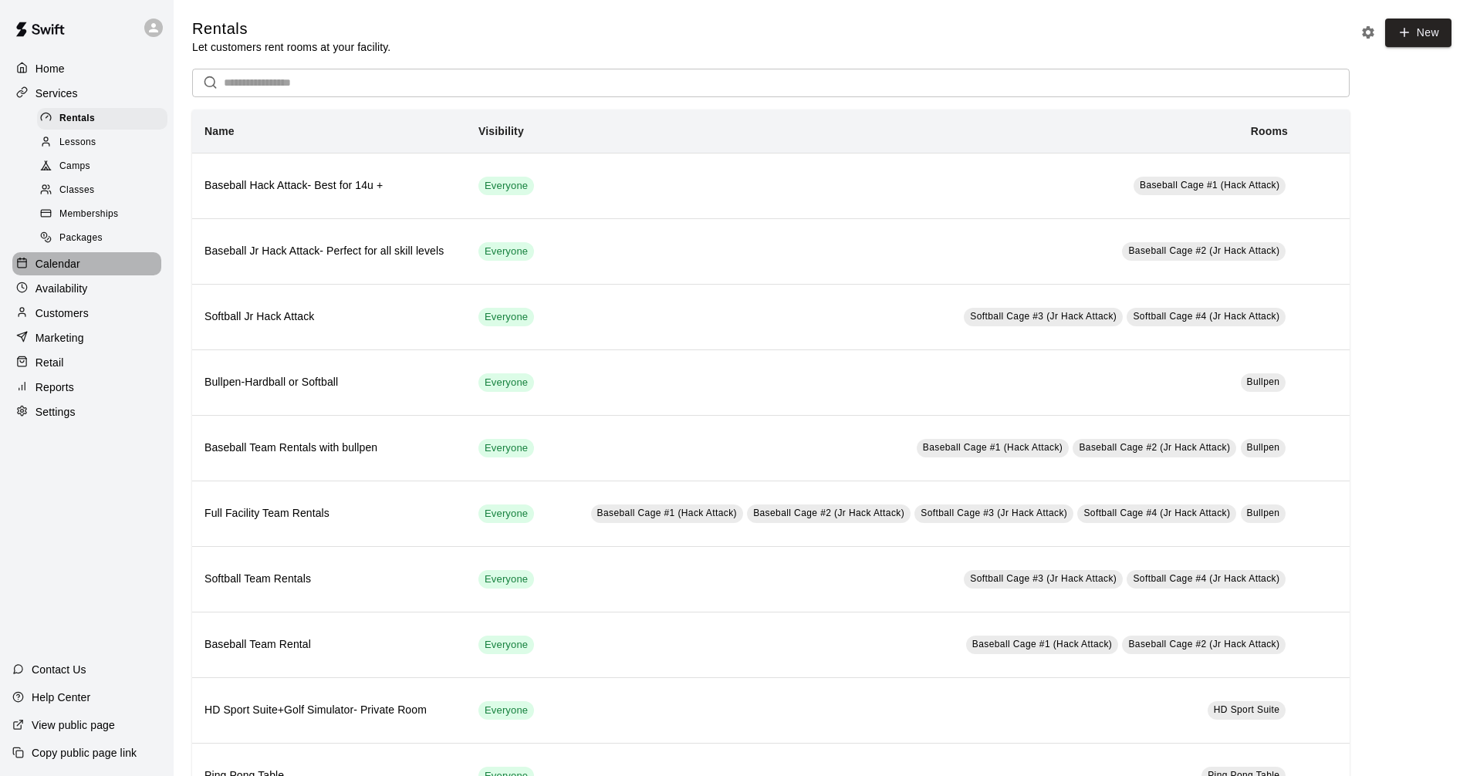
click at [102, 276] on div "Calendar" at bounding box center [86, 263] width 149 height 23
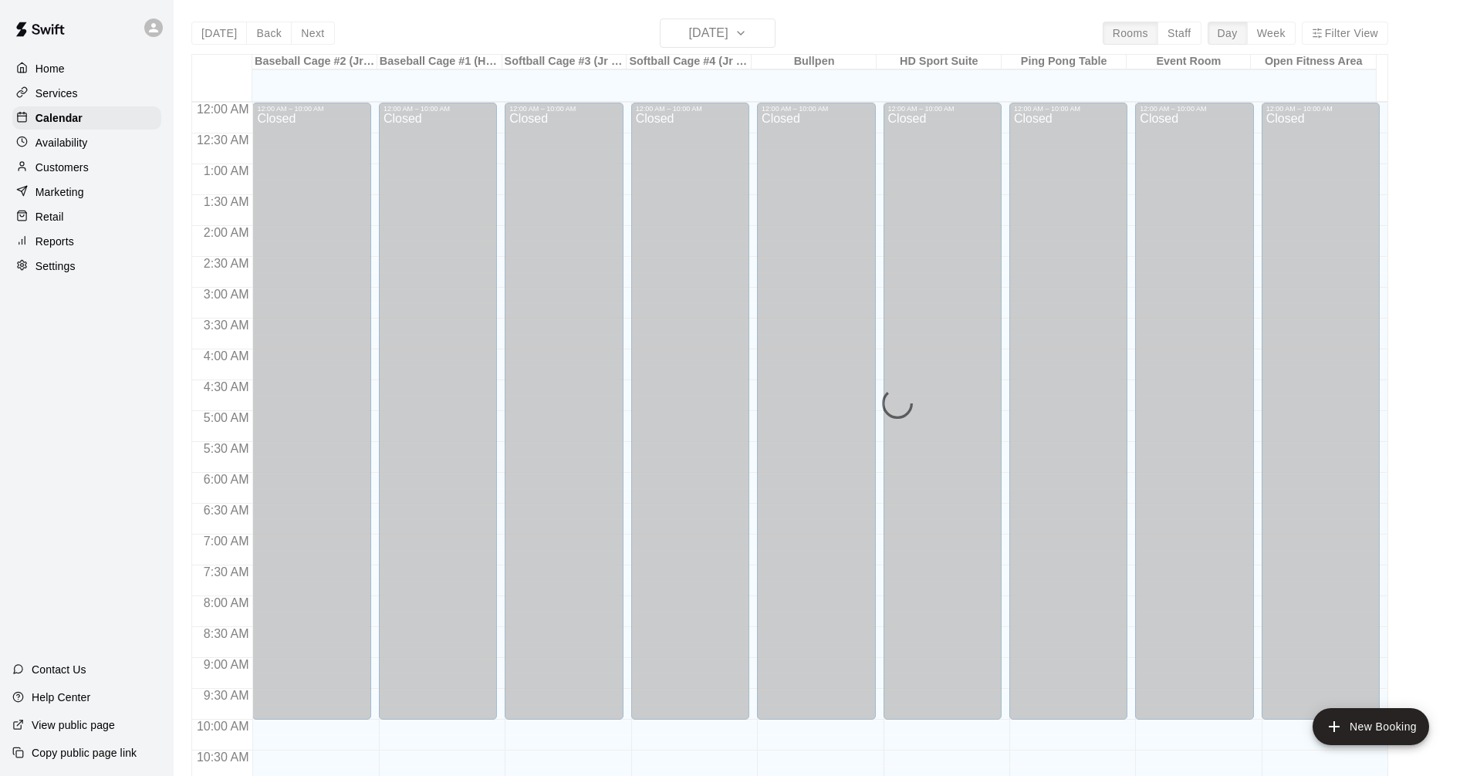
scroll to position [744, 0]
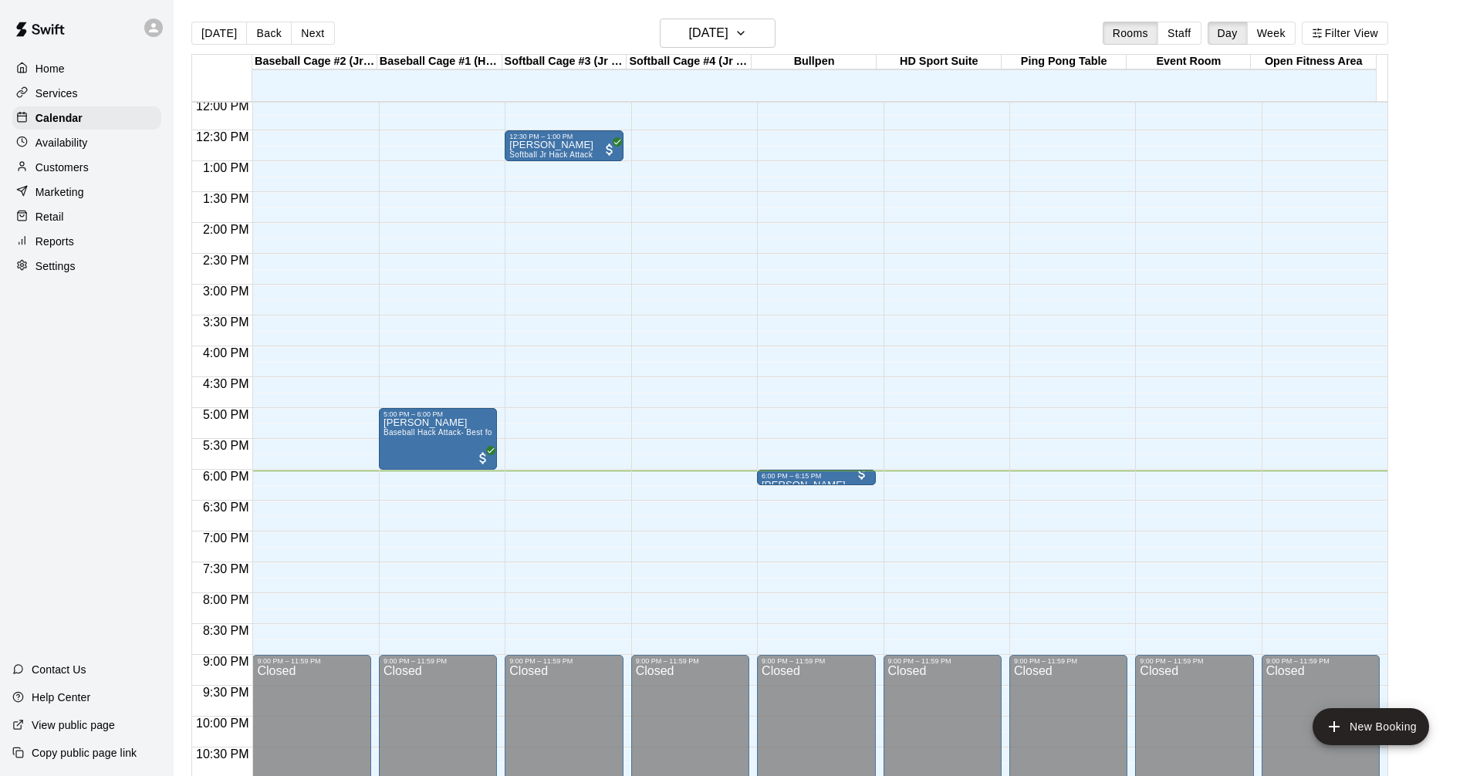
click at [103, 86] on div "Services" at bounding box center [86, 93] width 149 height 23
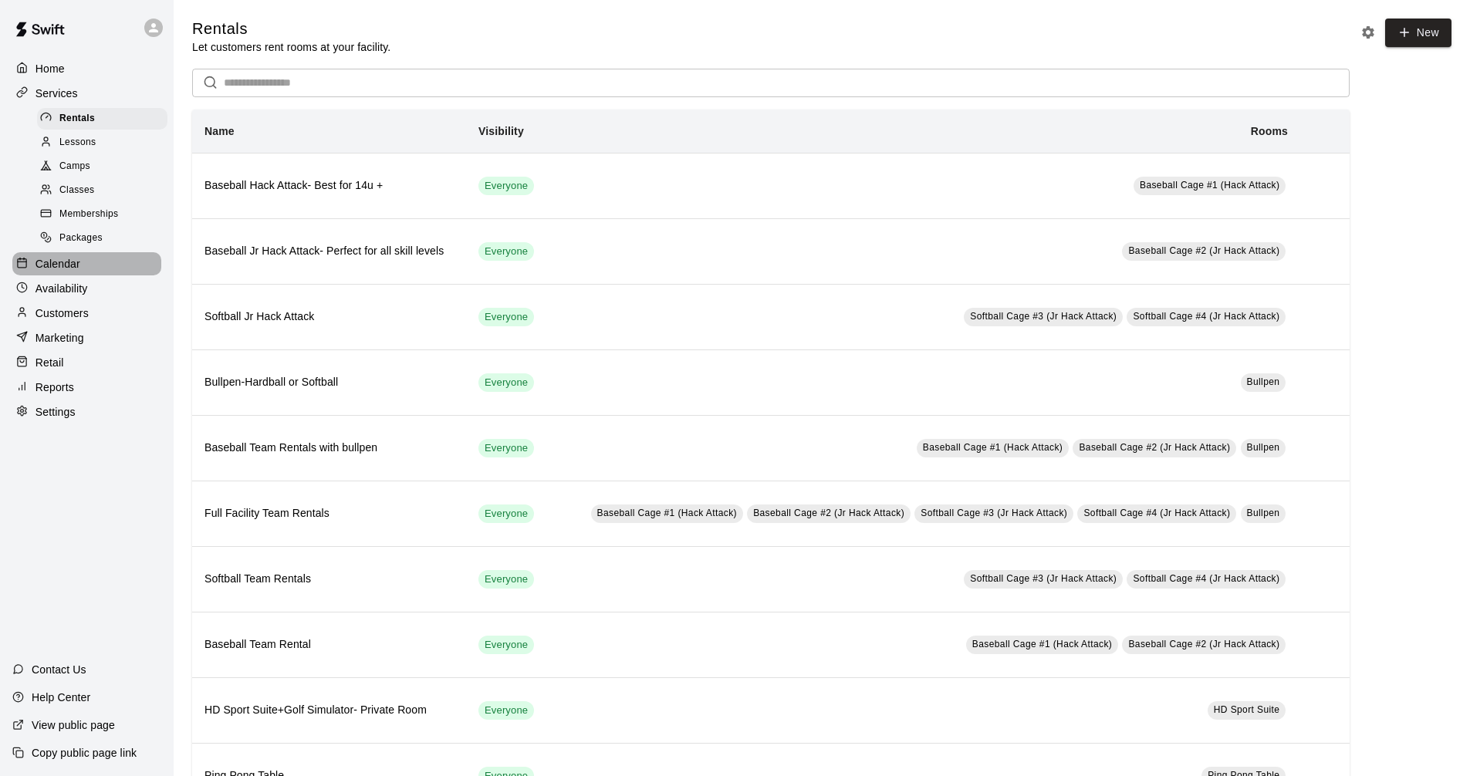
click at [78, 269] on p "Calendar" at bounding box center [58, 263] width 45 height 15
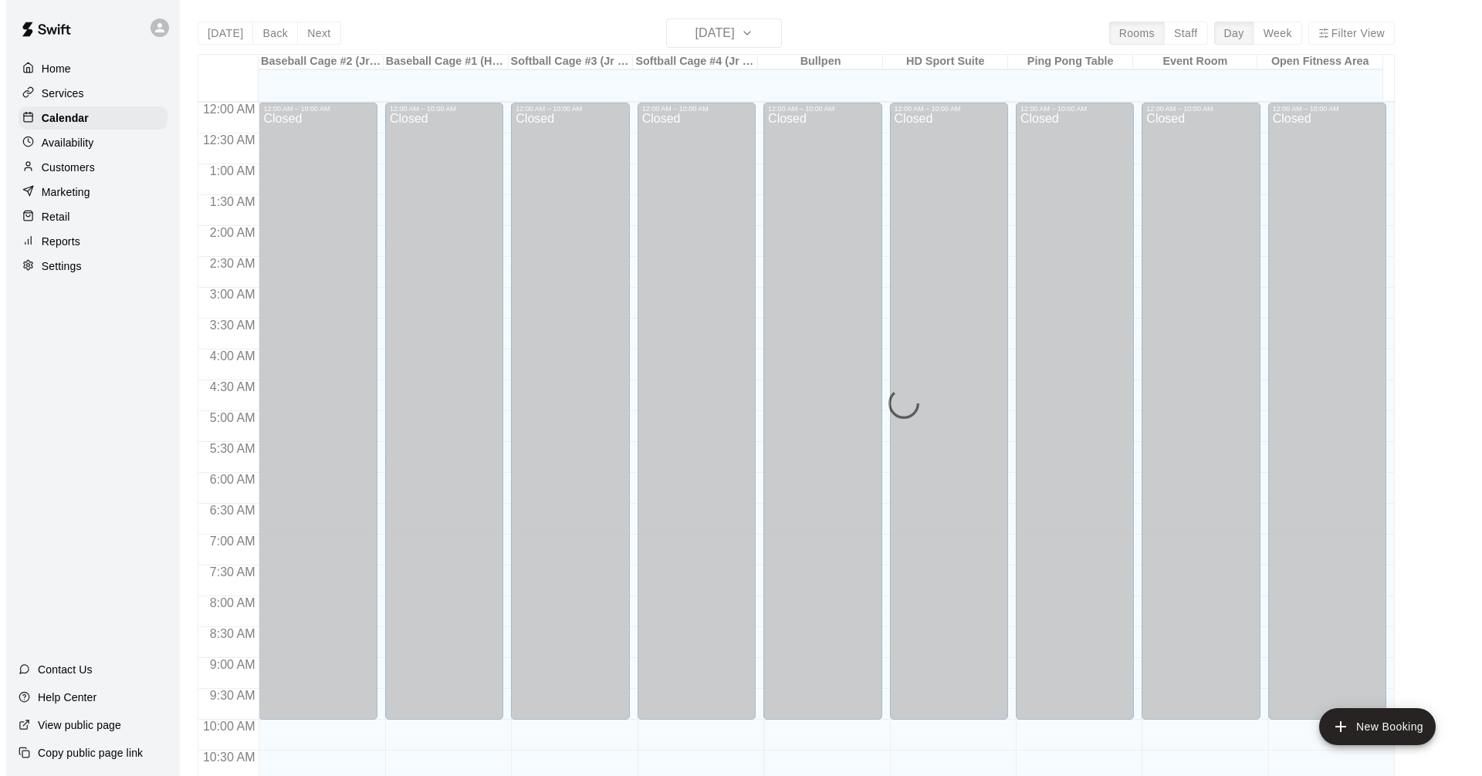
scroll to position [744, 0]
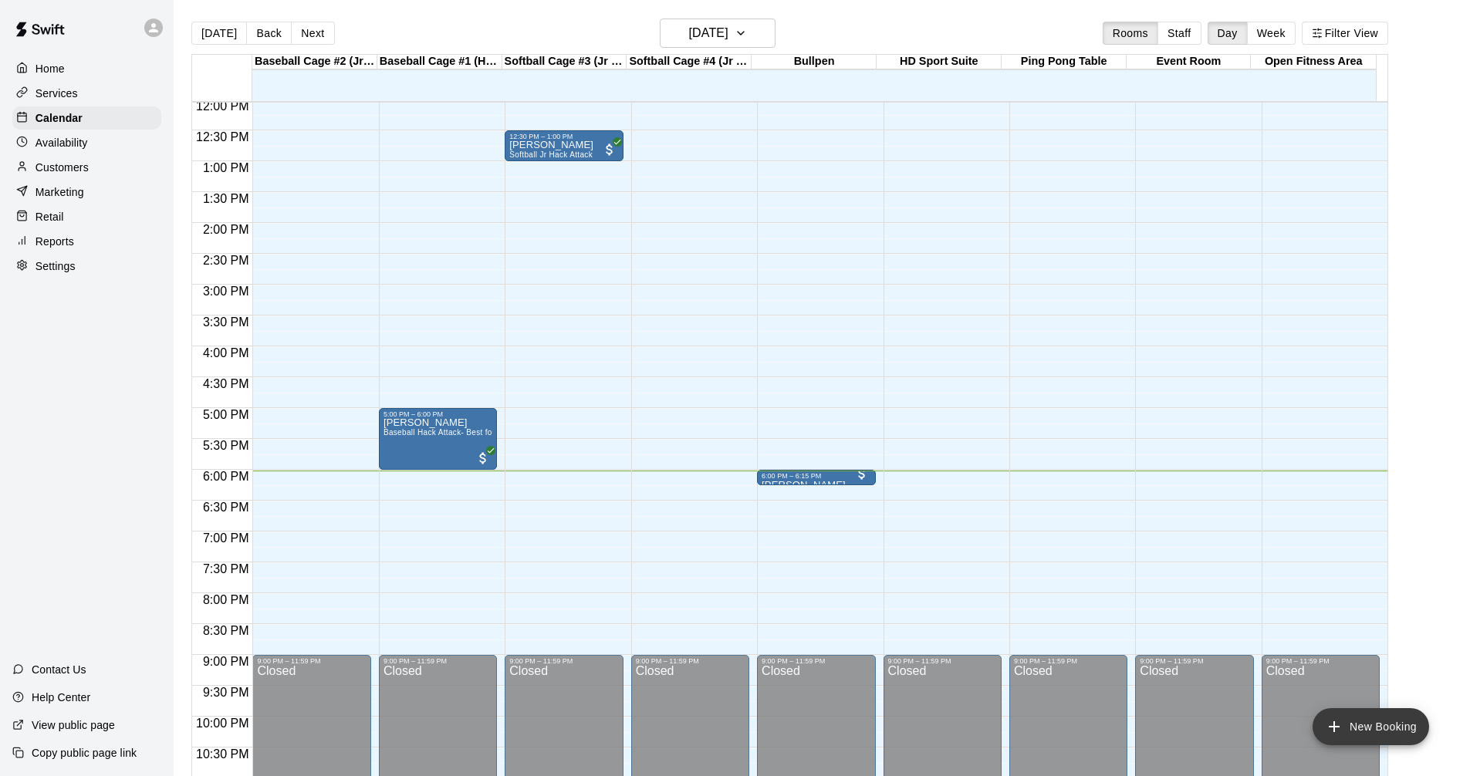
click at [1374, 733] on button "New Booking" at bounding box center [1371, 726] width 117 height 37
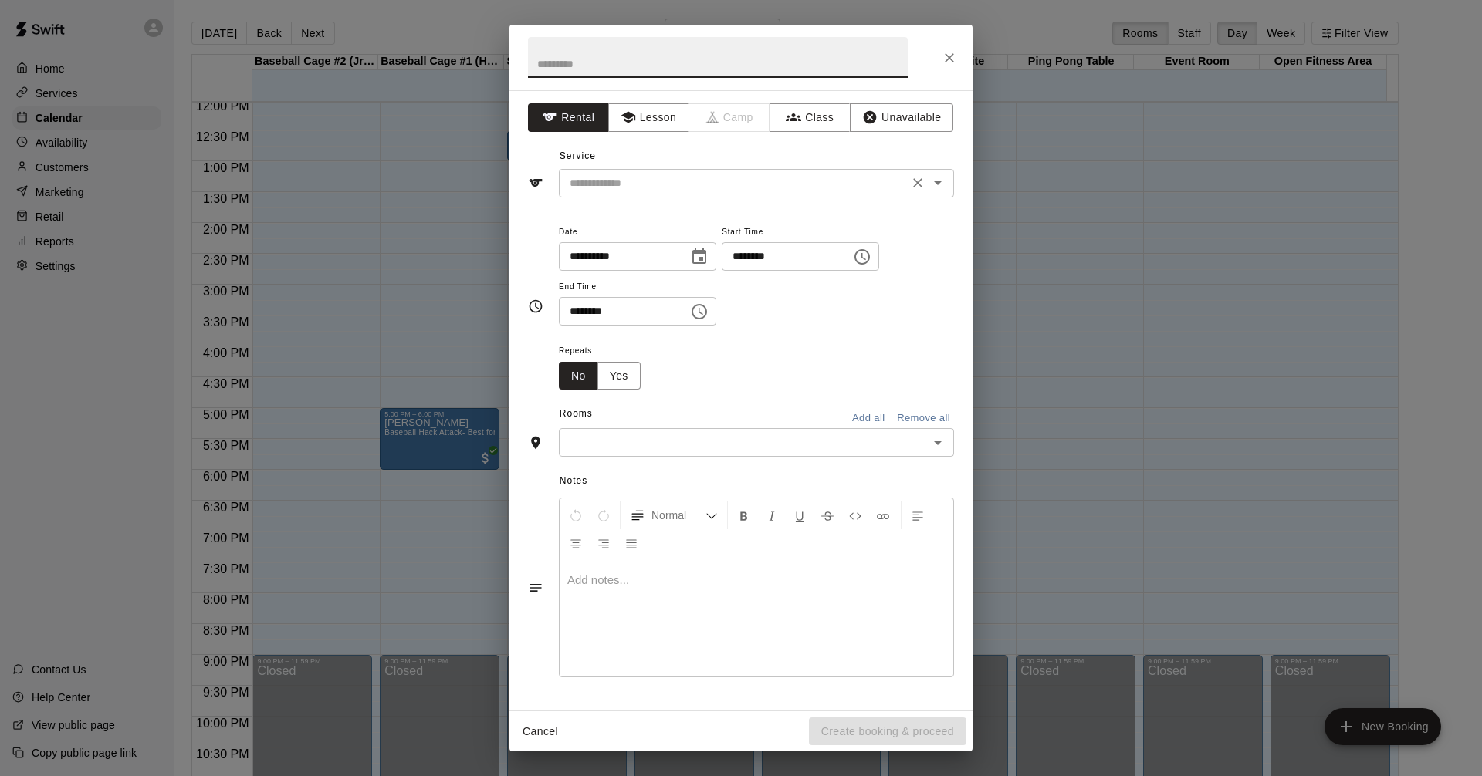
click at [942, 175] on icon "Open" at bounding box center [937, 183] width 19 height 19
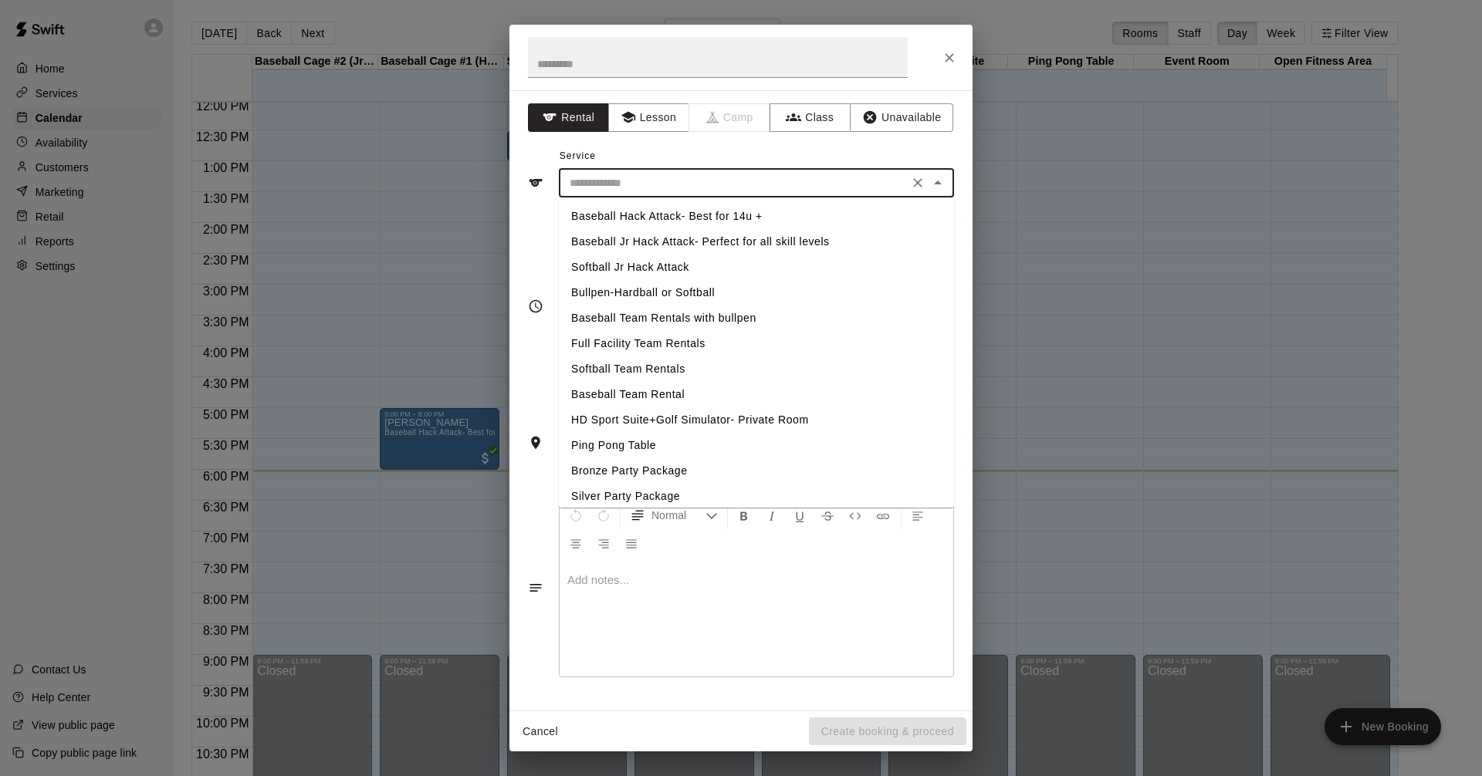
click at [759, 207] on li "Baseball Hack Attack- Best for 14u +" at bounding box center [756, 216] width 395 height 25
type input "**********"
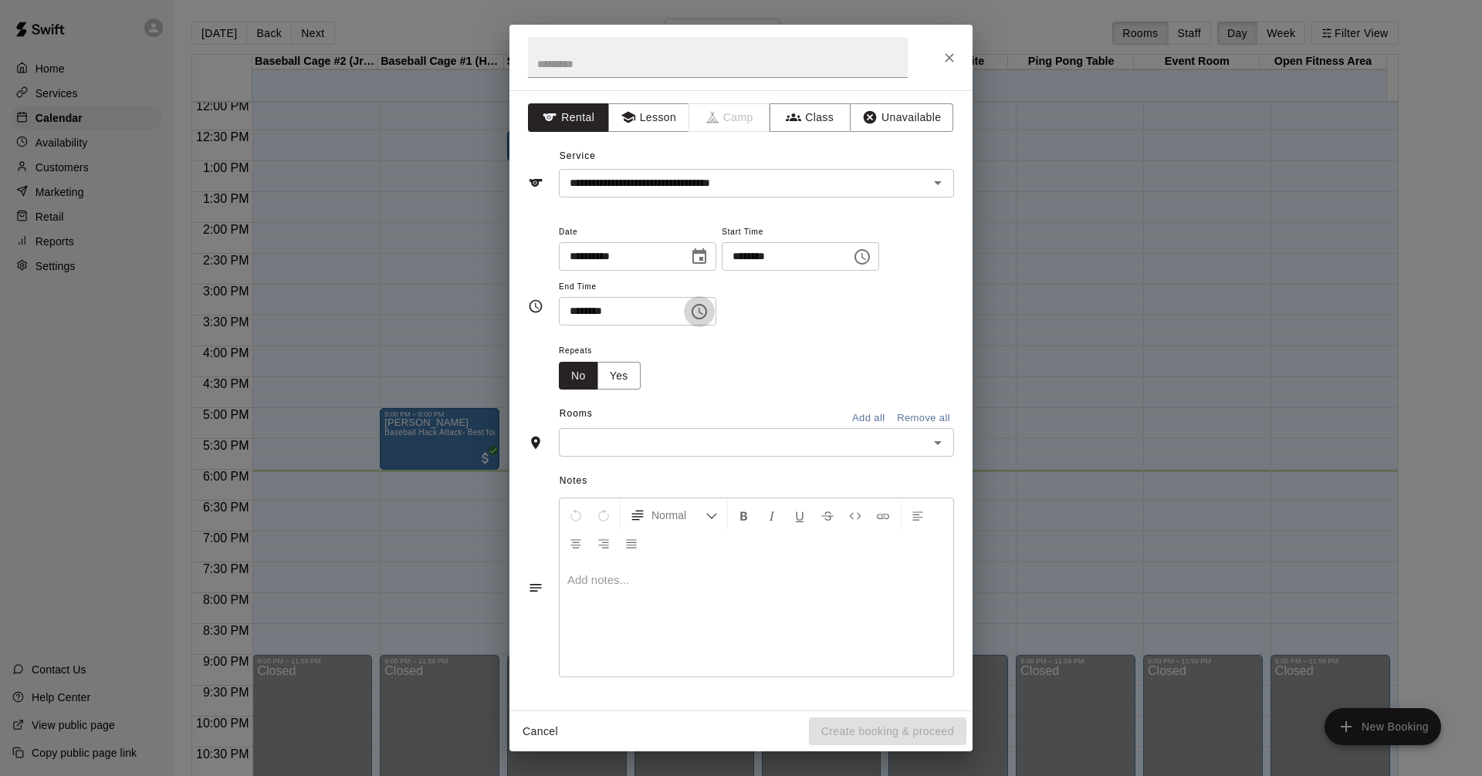
click at [708, 309] on icon "Choose time, selected time is 6:30 PM" at bounding box center [699, 312] width 19 height 19
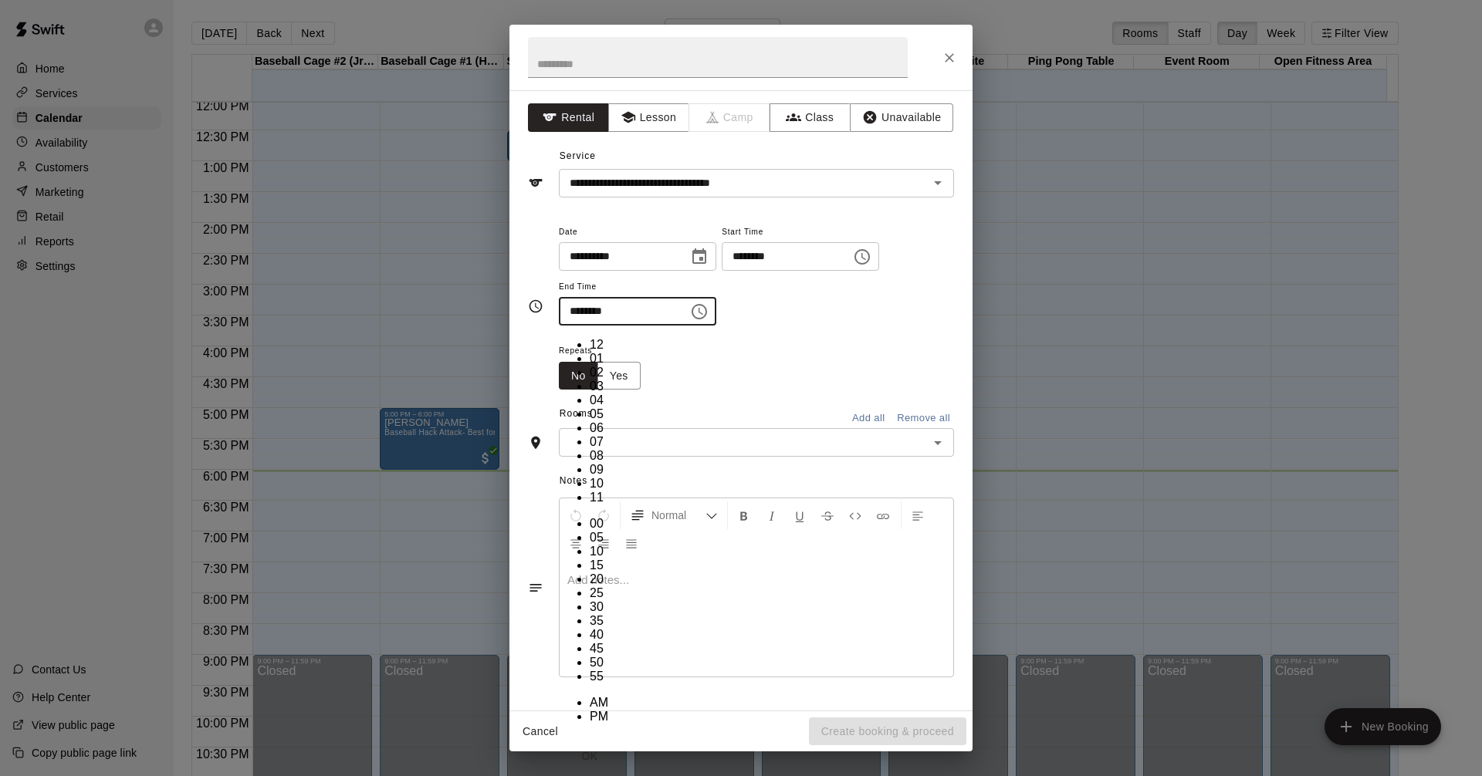
scroll to position [28, 0]
click at [590, 435] on li "07" at bounding box center [605, 442] width 31 height 14
drag, startPoint x: 627, startPoint y: 334, endPoint x: 820, endPoint y: 341, distance: 192.3
click at [620, 517] on li "00" at bounding box center [605, 524] width 31 height 14
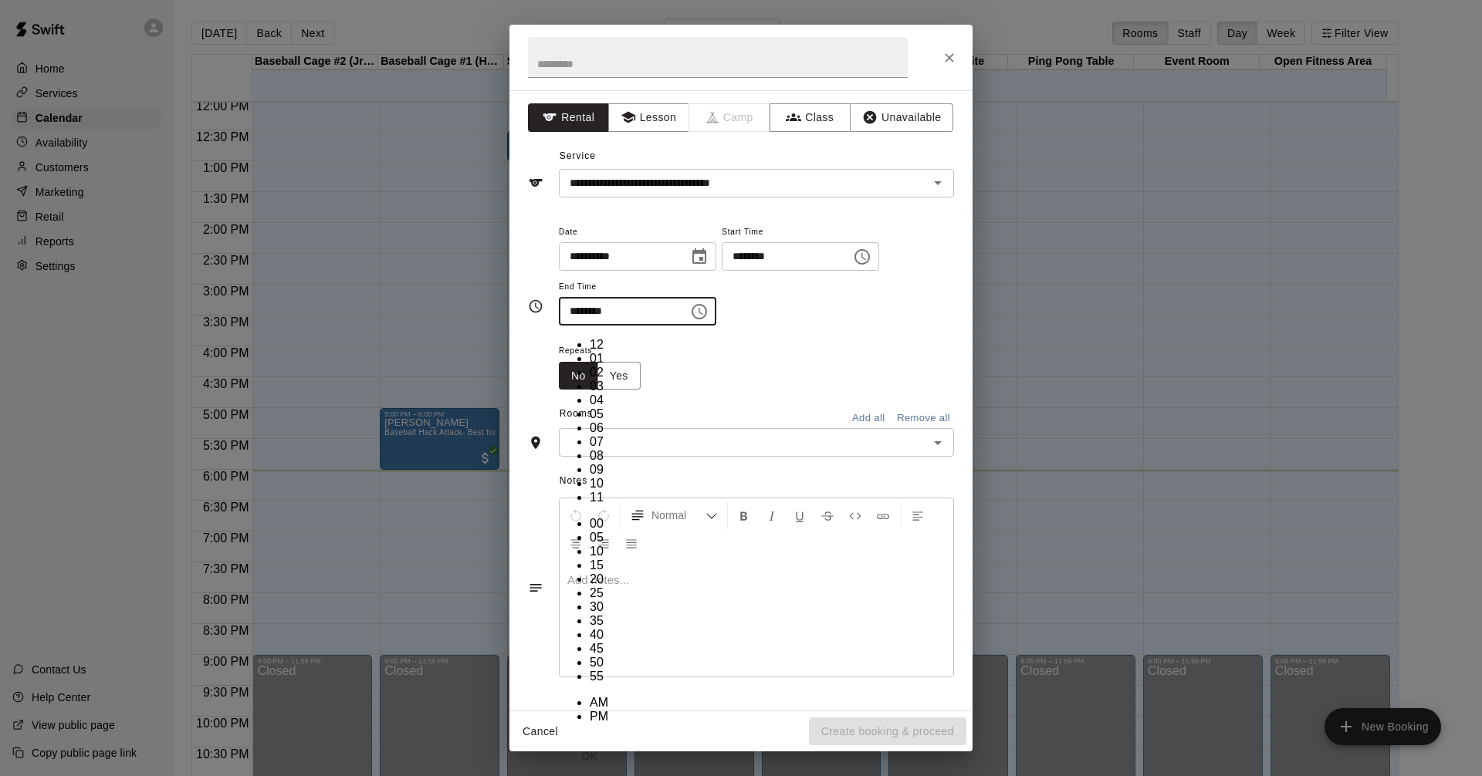
type input "********"
click at [942, 443] on icon "Open" at bounding box center [937, 443] width 19 height 19
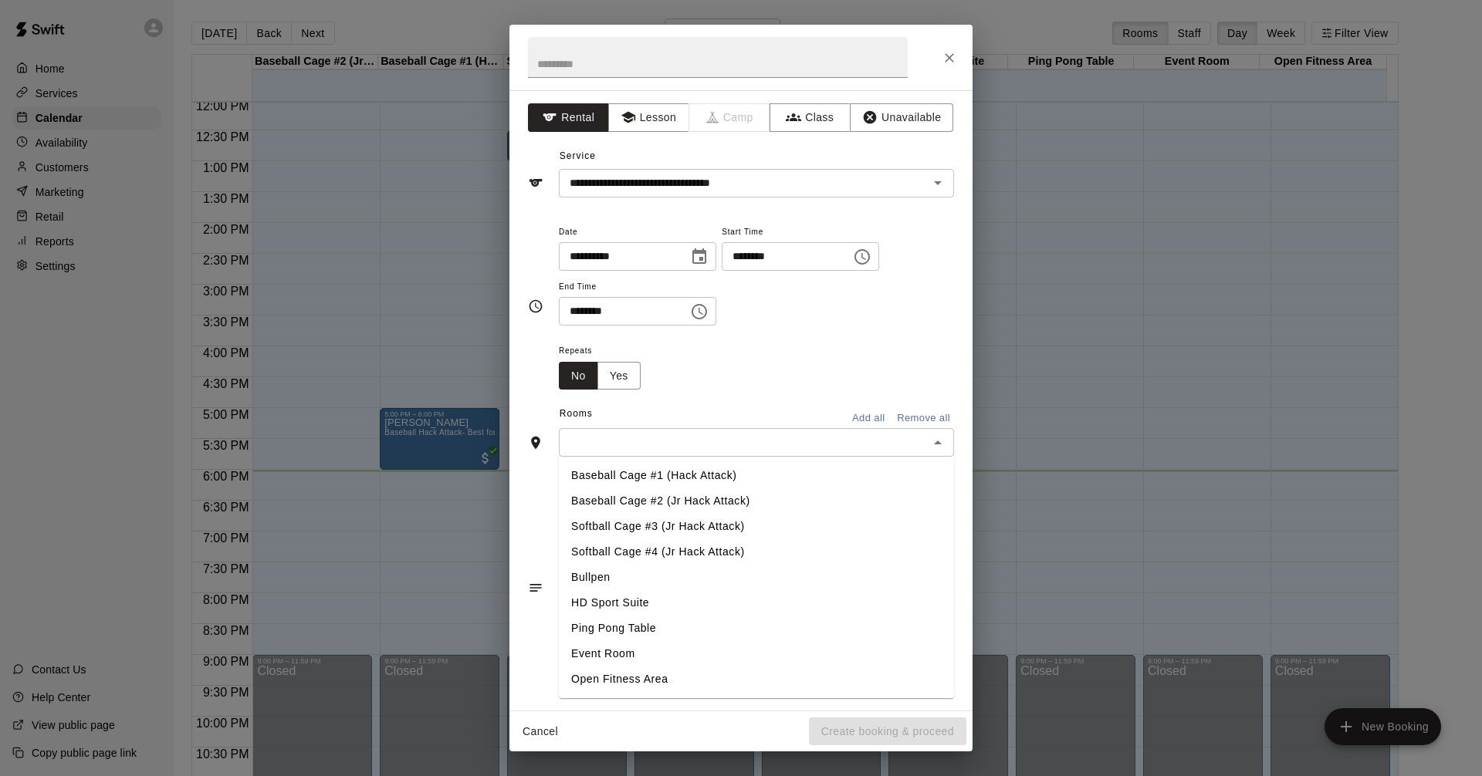
click at [719, 474] on li "Baseball Cage #1 (Hack Attack)" at bounding box center [756, 475] width 395 height 25
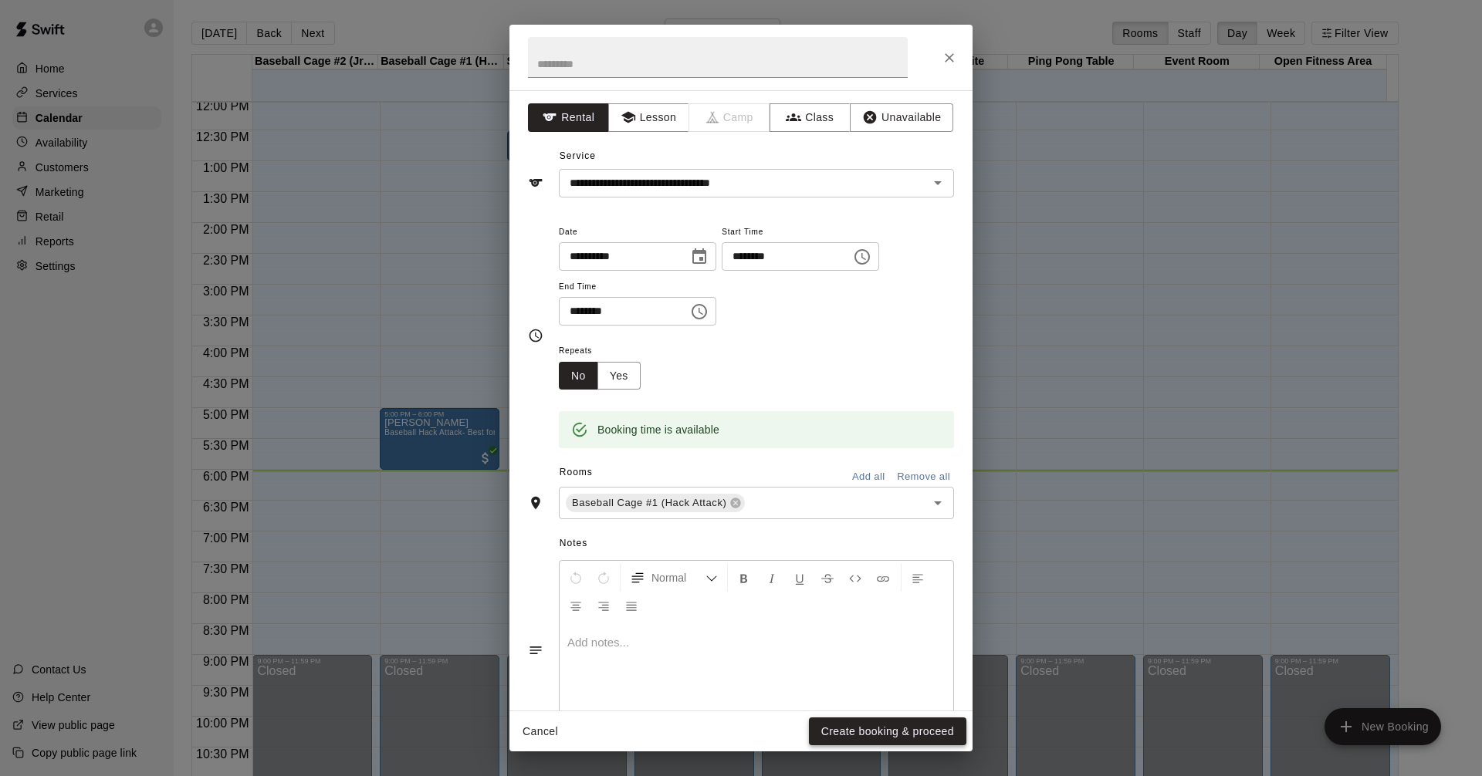
click at [929, 737] on button "Create booking & proceed" at bounding box center [887, 732] width 157 height 29
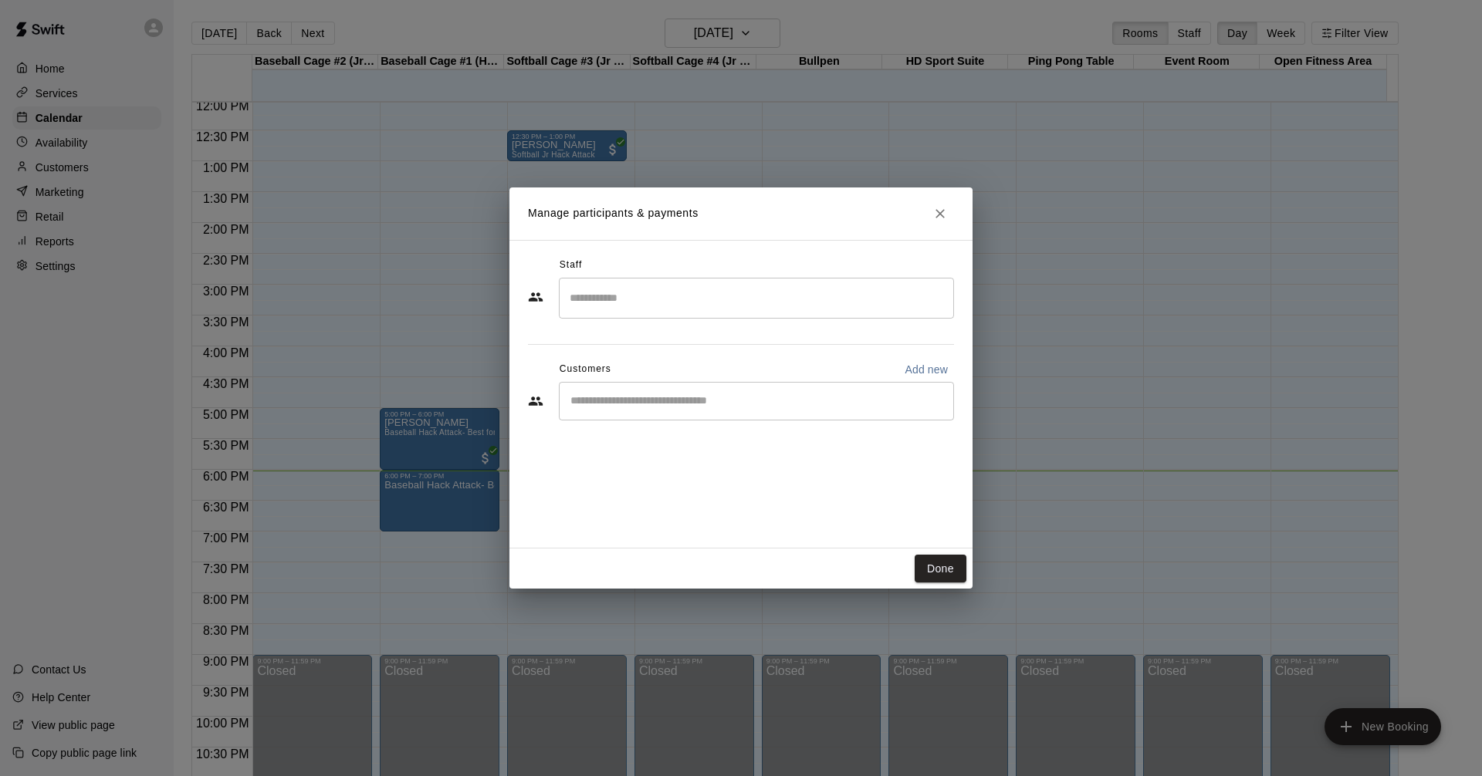
click at [783, 406] on input "Start typing to search customers..." at bounding box center [756, 401] width 381 height 15
type input "*****"
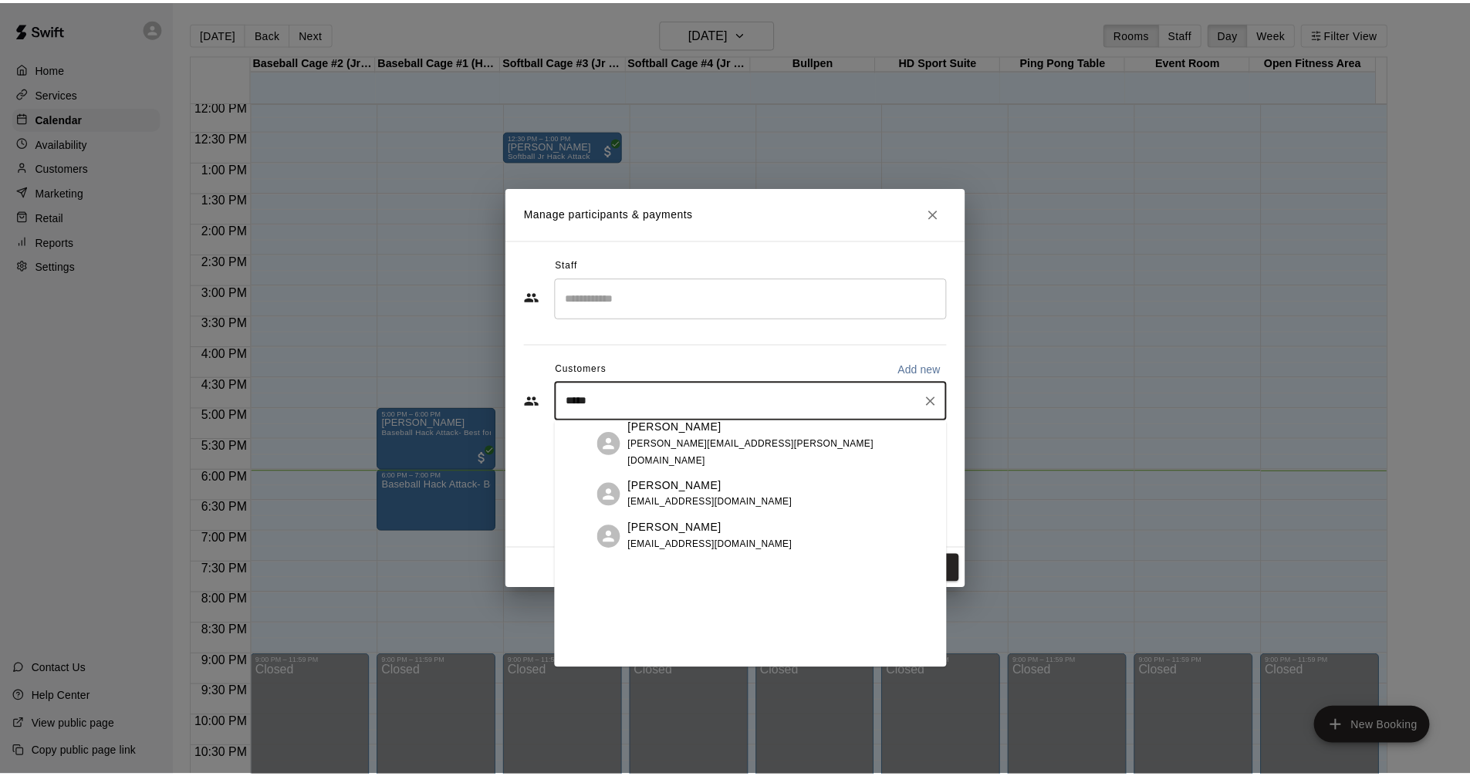
scroll to position [196, 0]
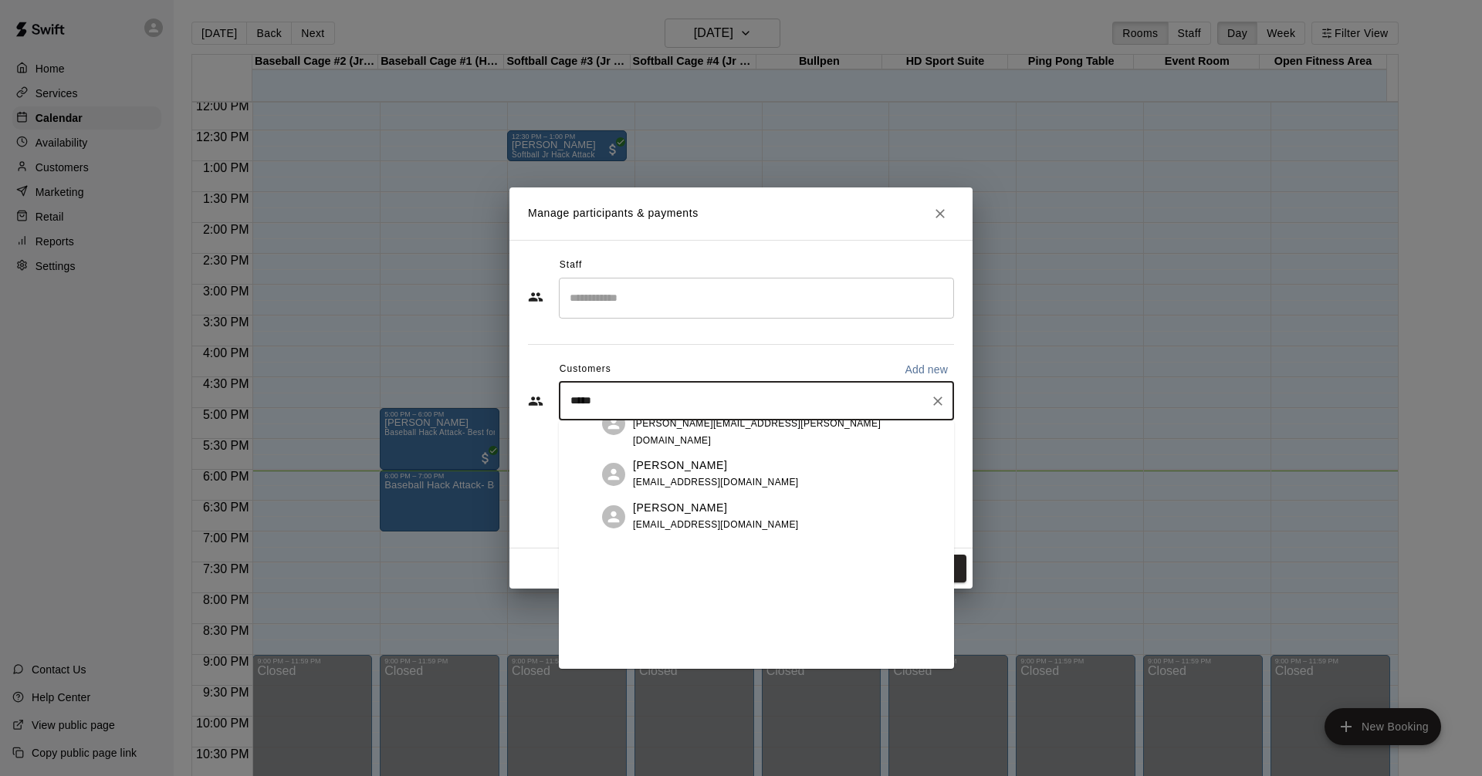
click at [744, 390] on div "[PERSON_NAME] [EMAIL_ADDRESS][DOMAIN_NAME]" at bounding box center [787, 373] width 309 height 33
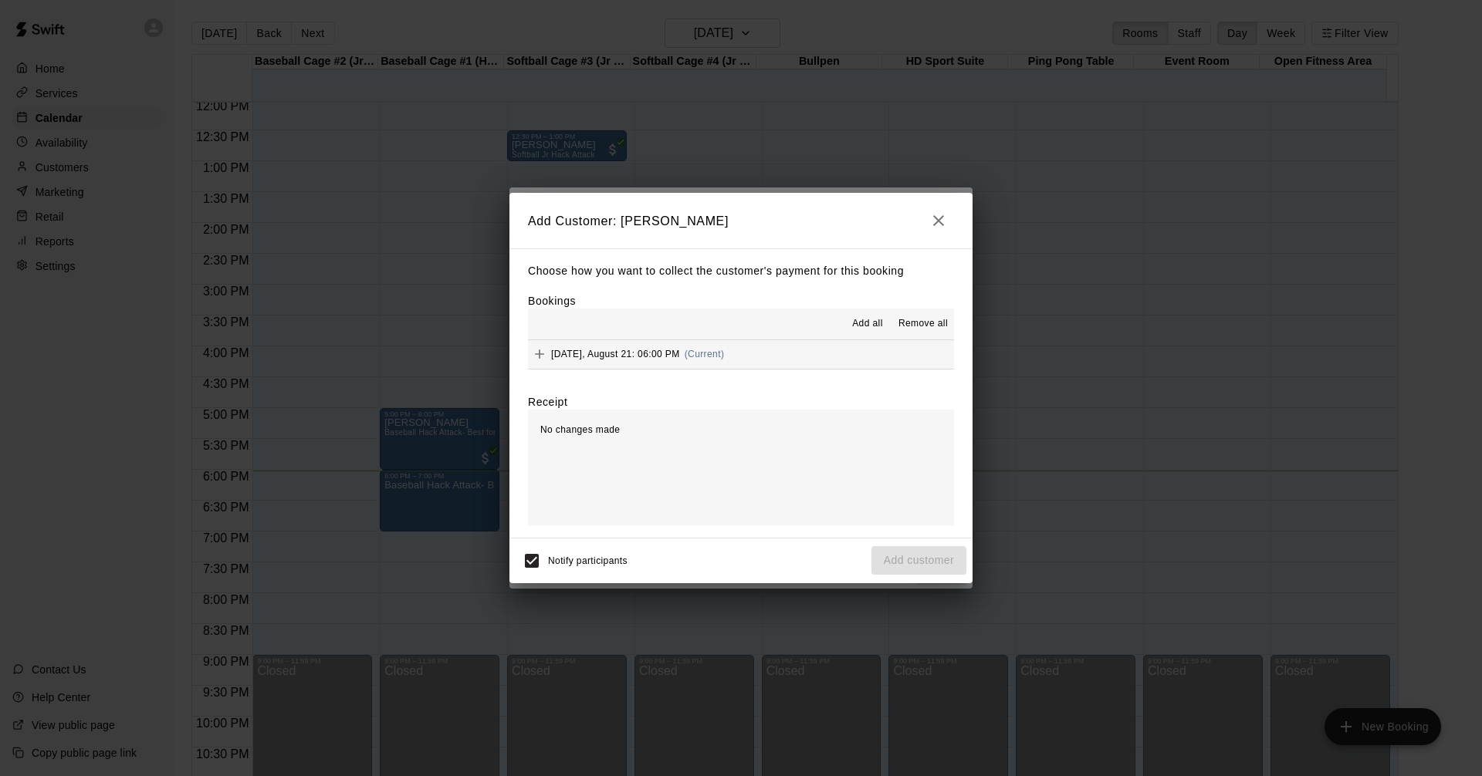
click at [795, 351] on button "[DATE], August 21: 06:00 PM (Current)" at bounding box center [741, 354] width 426 height 29
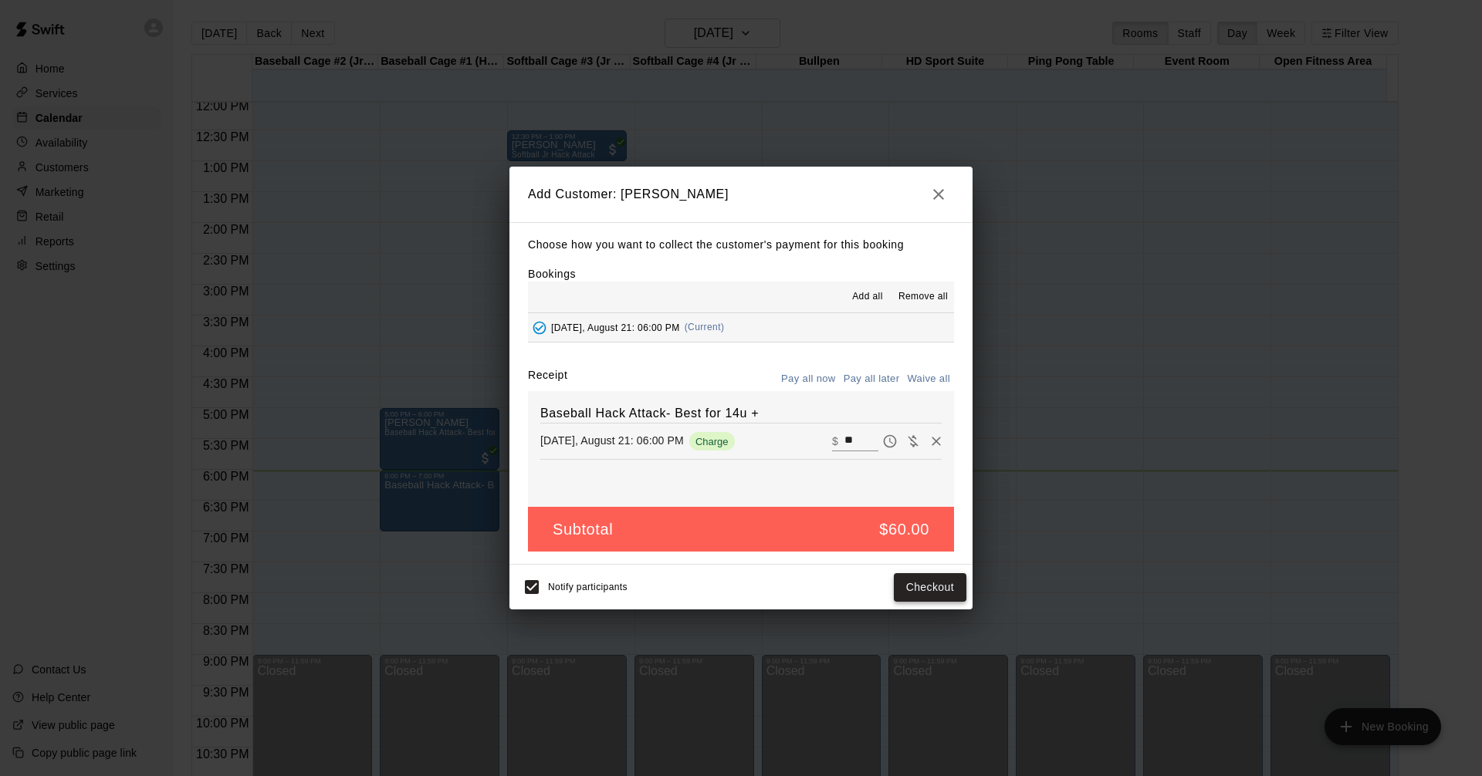
click at [924, 590] on button "Checkout" at bounding box center [930, 587] width 73 height 29
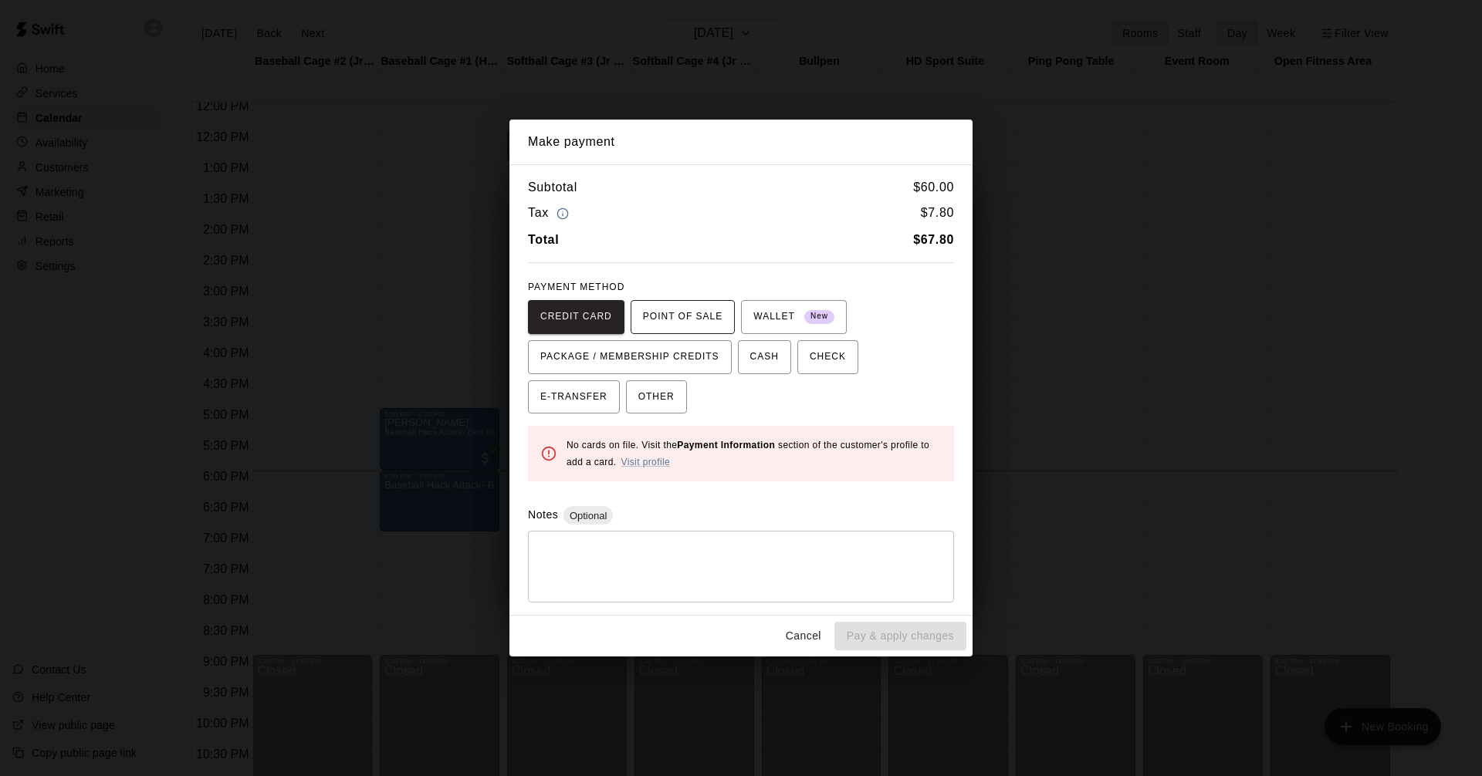
click at [667, 316] on span "POINT OF SALE" at bounding box center [682, 317] width 79 height 25
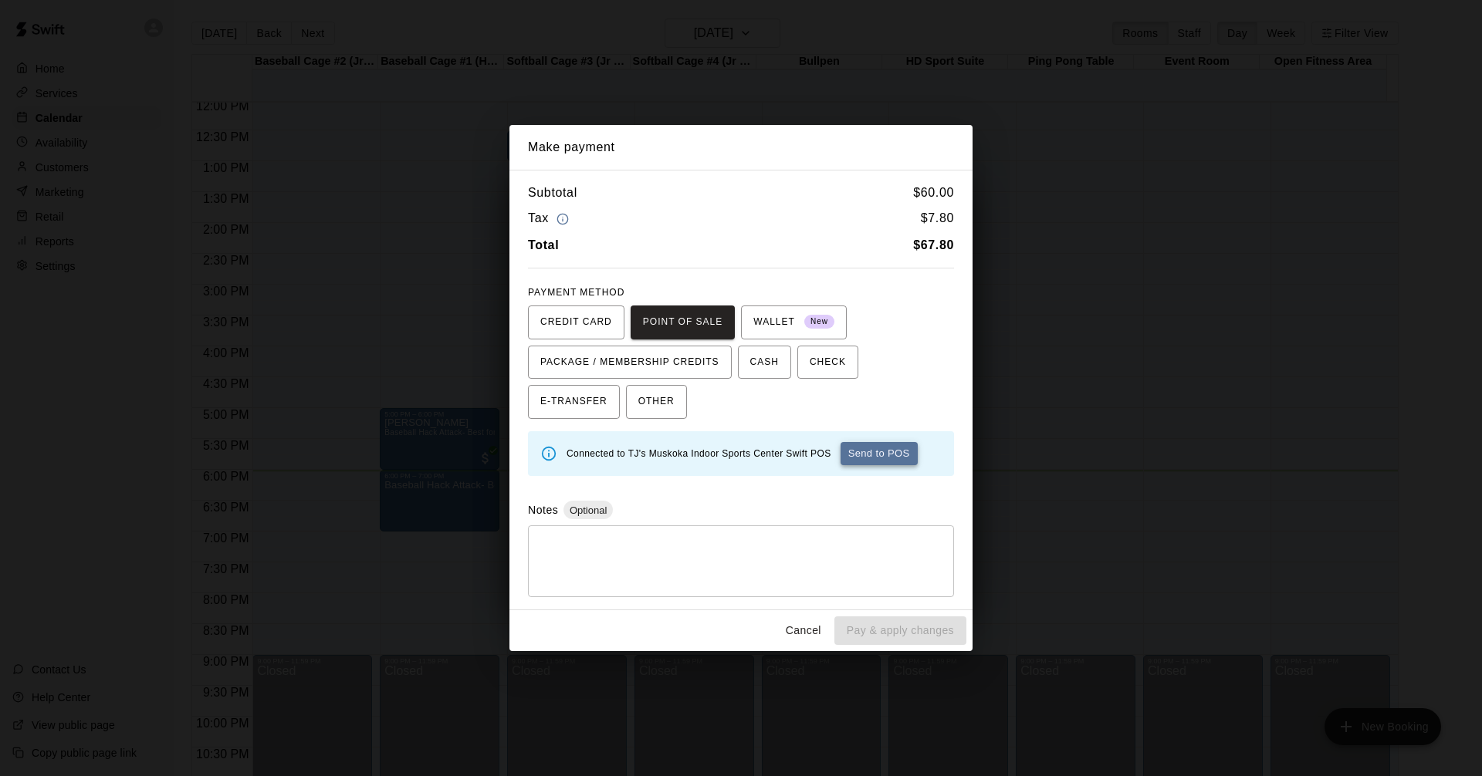
click at [864, 451] on button "Send to POS" at bounding box center [878, 453] width 77 height 23
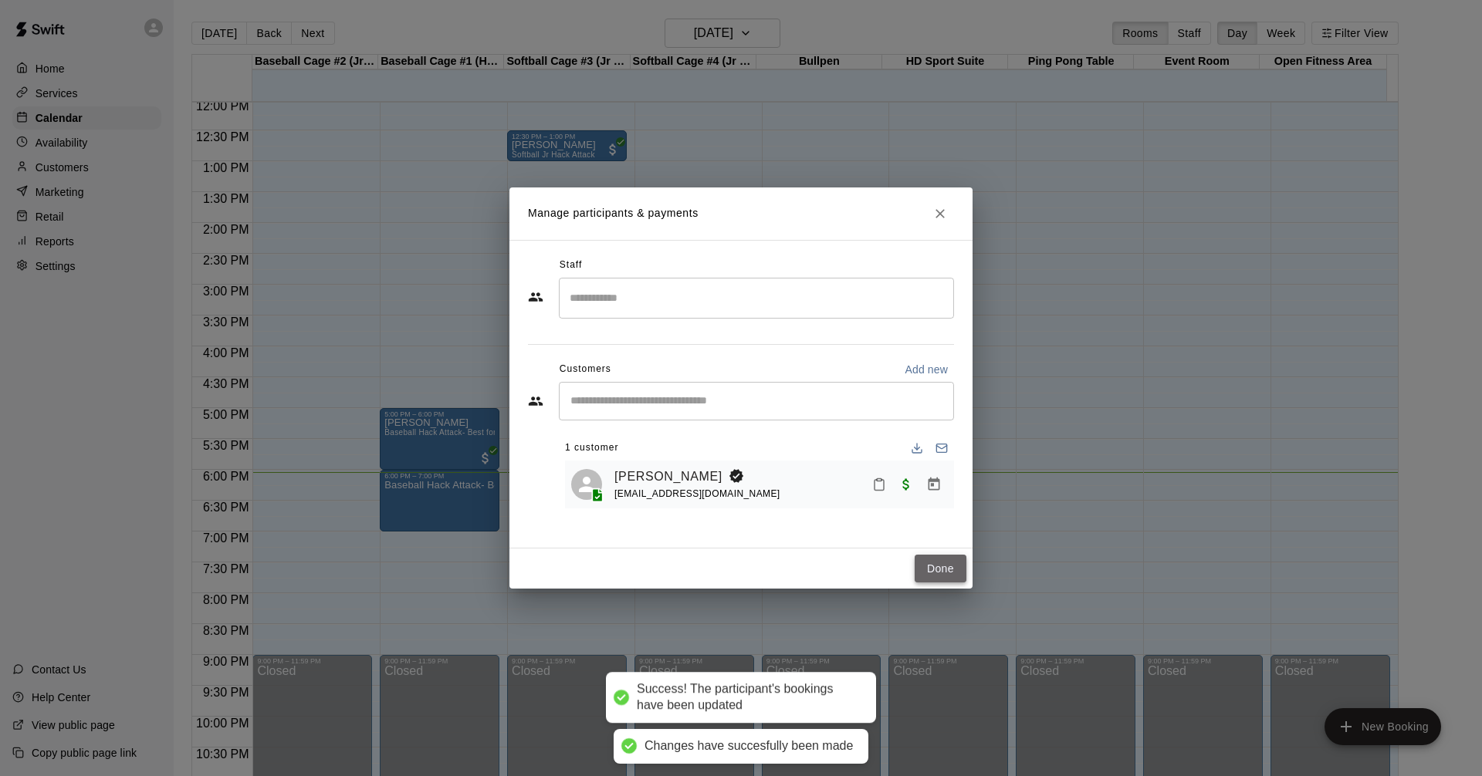
click at [955, 569] on button "Done" at bounding box center [941, 569] width 52 height 29
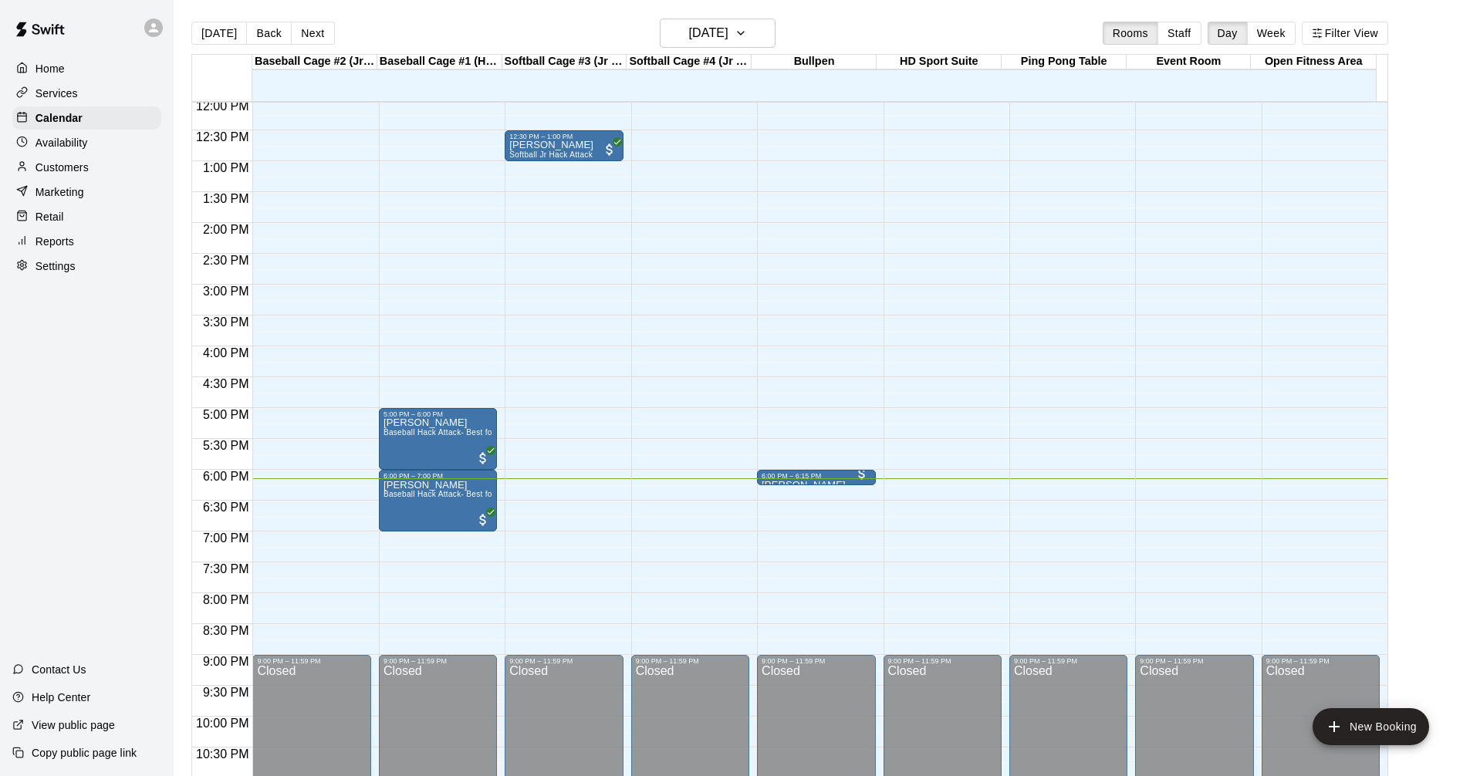
click at [62, 107] on div "Home Services Calendar Availability Customers Marketing Retail Reports Settings" at bounding box center [87, 168] width 174 height 224
click at [82, 90] on div "Services" at bounding box center [86, 93] width 149 height 23
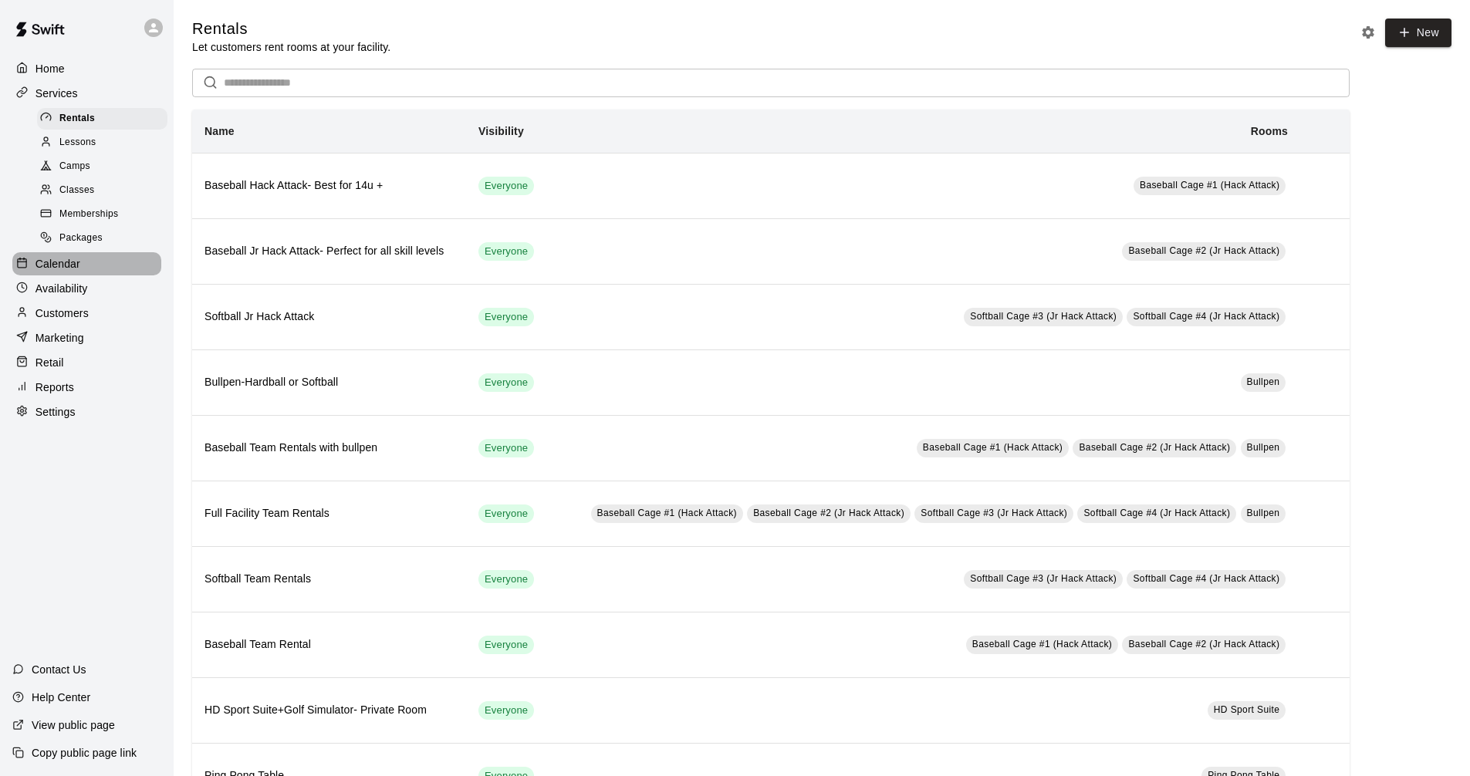
click at [93, 276] on div "Calendar" at bounding box center [86, 263] width 149 height 23
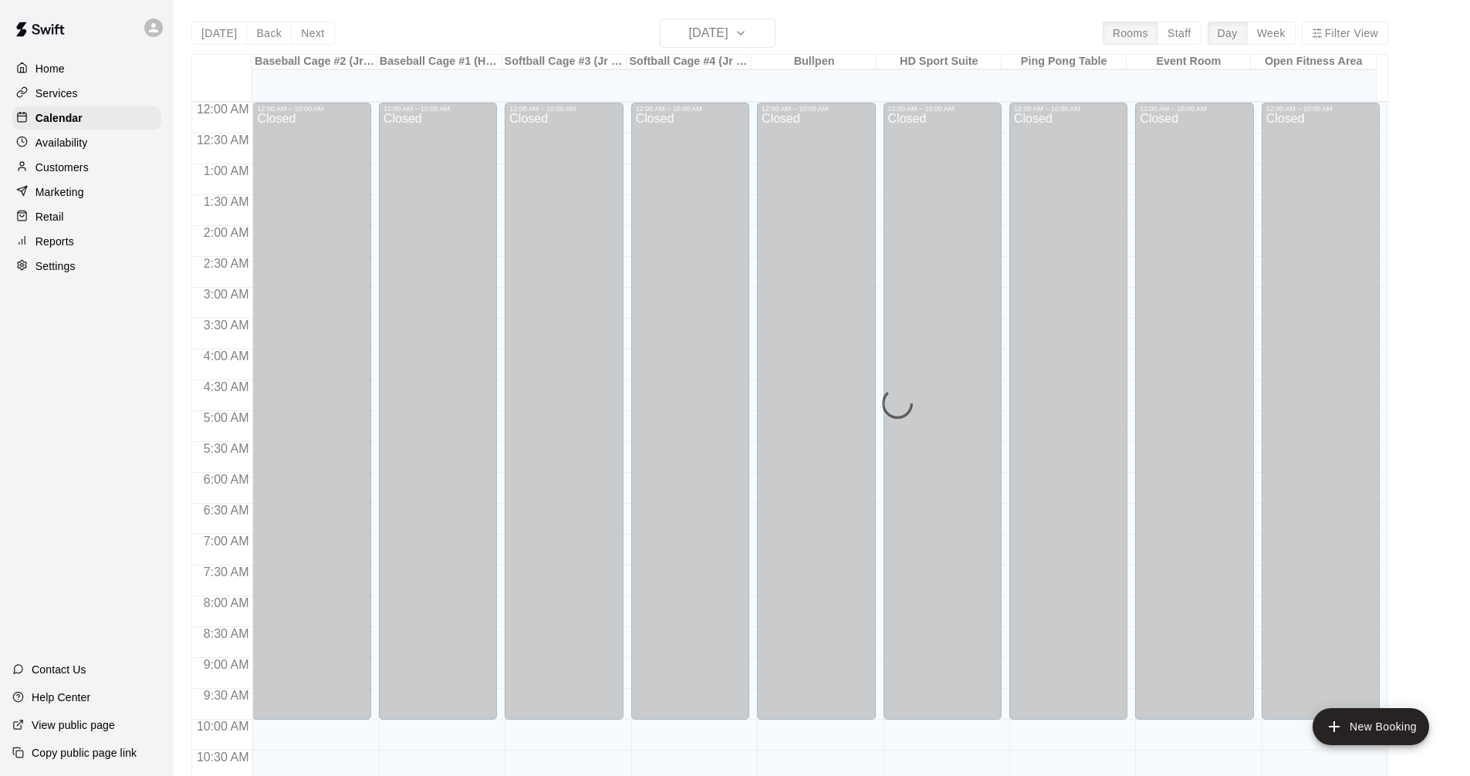
scroll to position [744, 0]
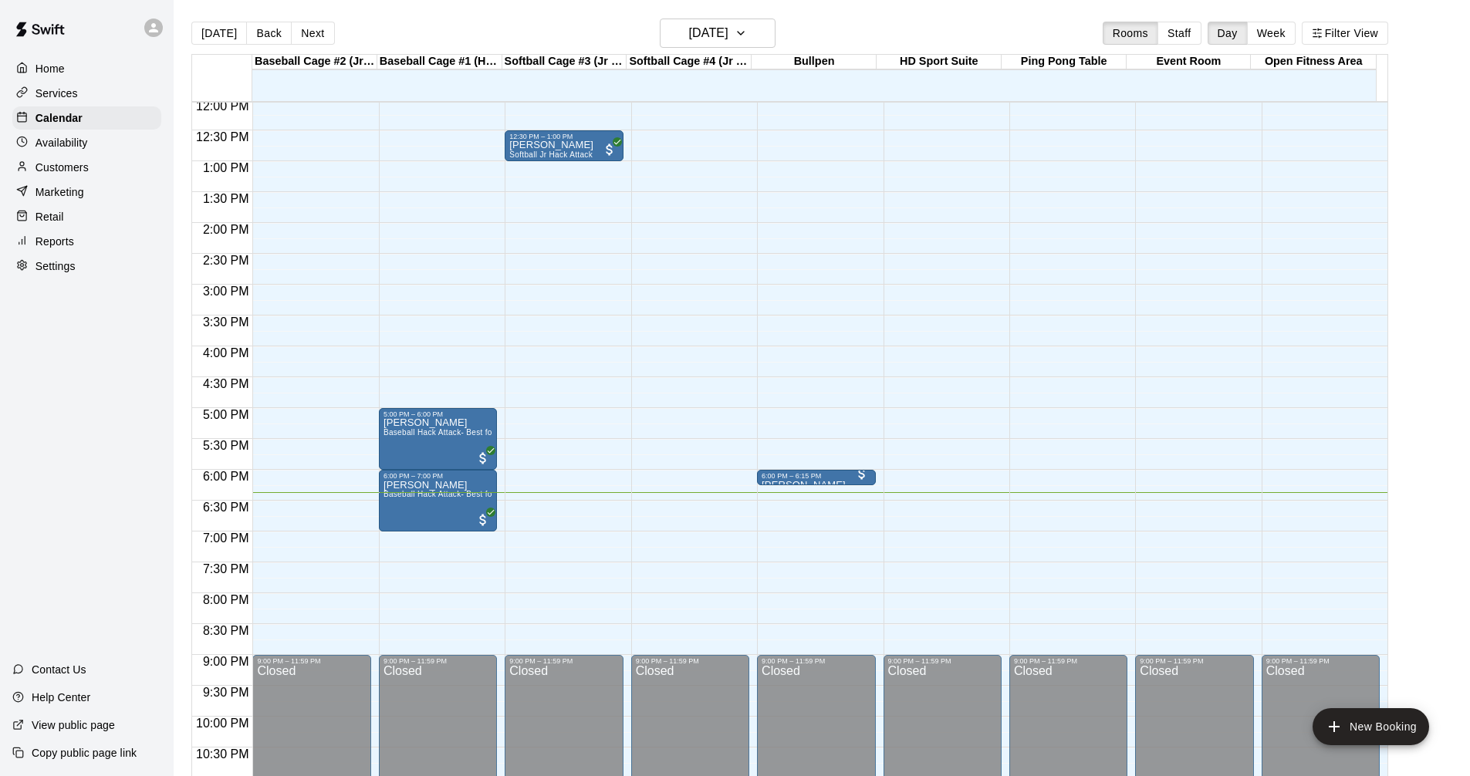
click at [103, 85] on div "Services" at bounding box center [86, 93] width 149 height 23
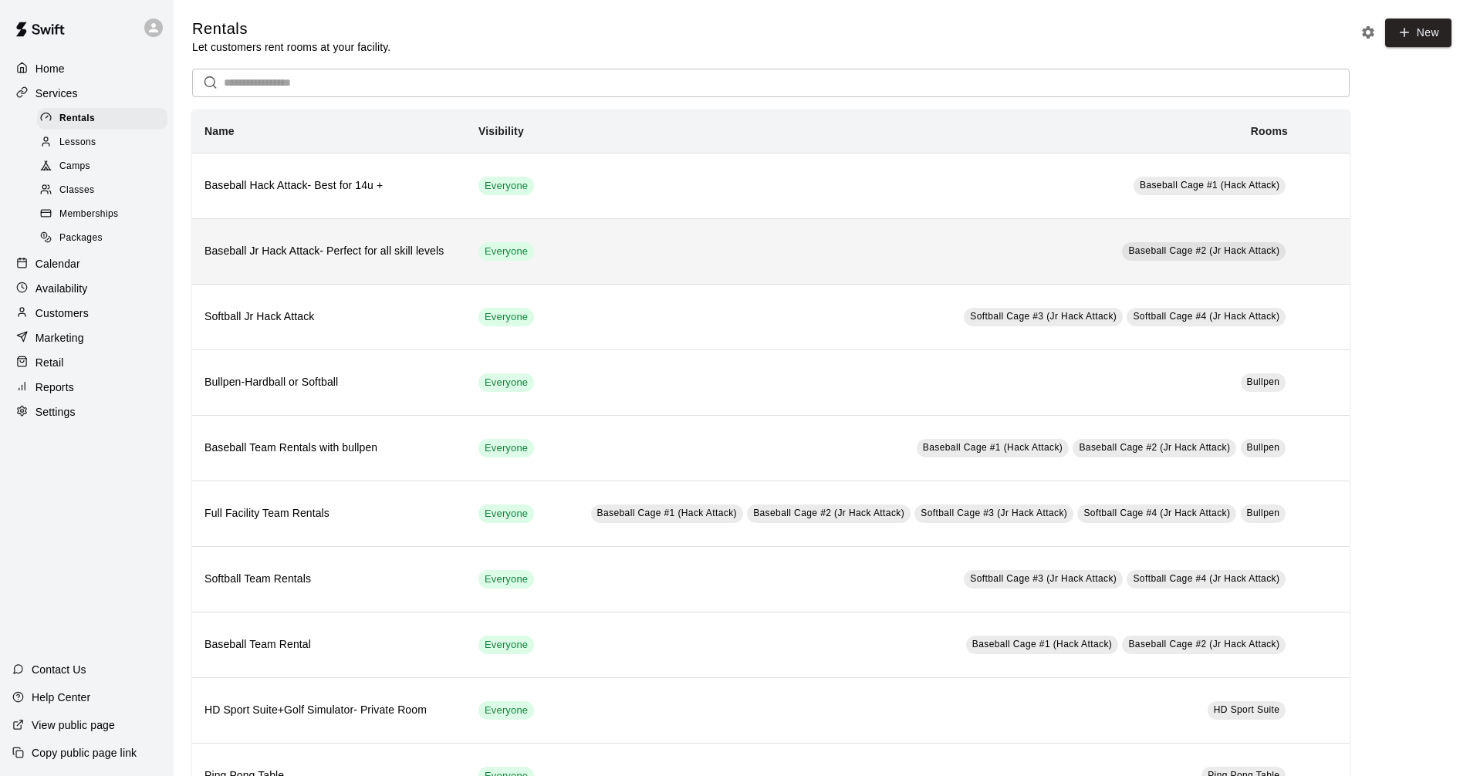
drag, startPoint x: 97, startPoint y: 276, endPoint x: 421, endPoint y: 258, distance: 324.6
click at [99, 274] on div "Calendar" at bounding box center [86, 263] width 149 height 23
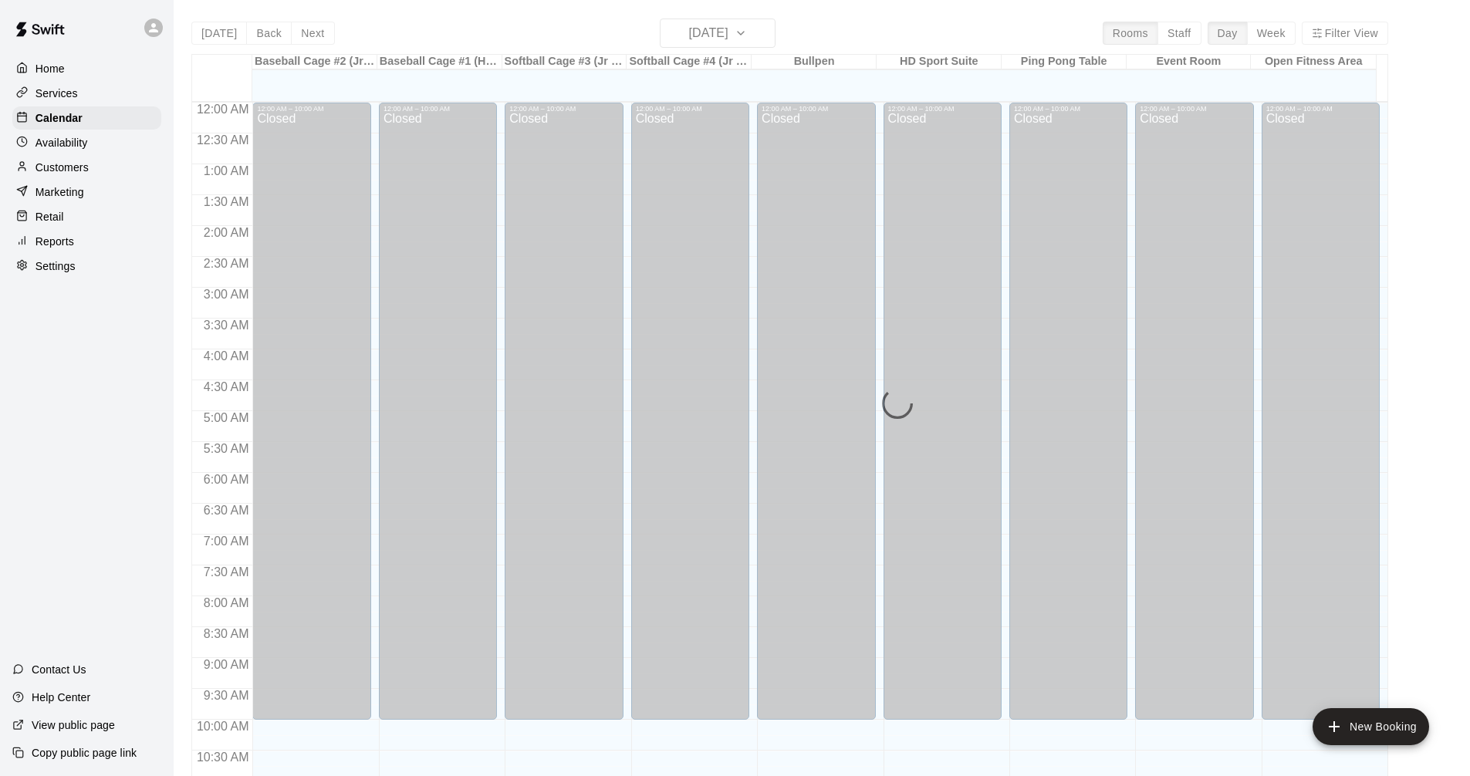
scroll to position [744, 0]
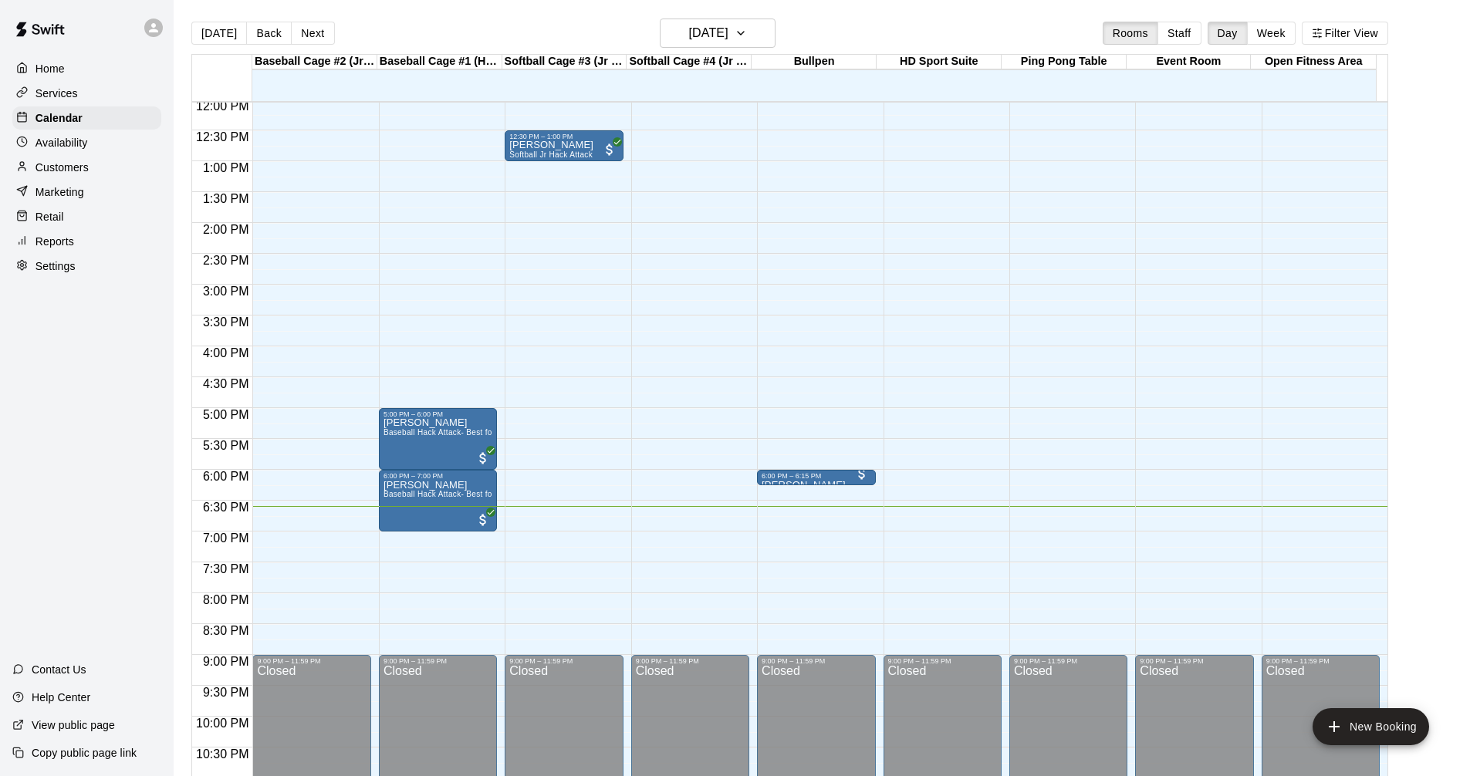
click at [110, 89] on div "Services" at bounding box center [86, 93] width 149 height 23
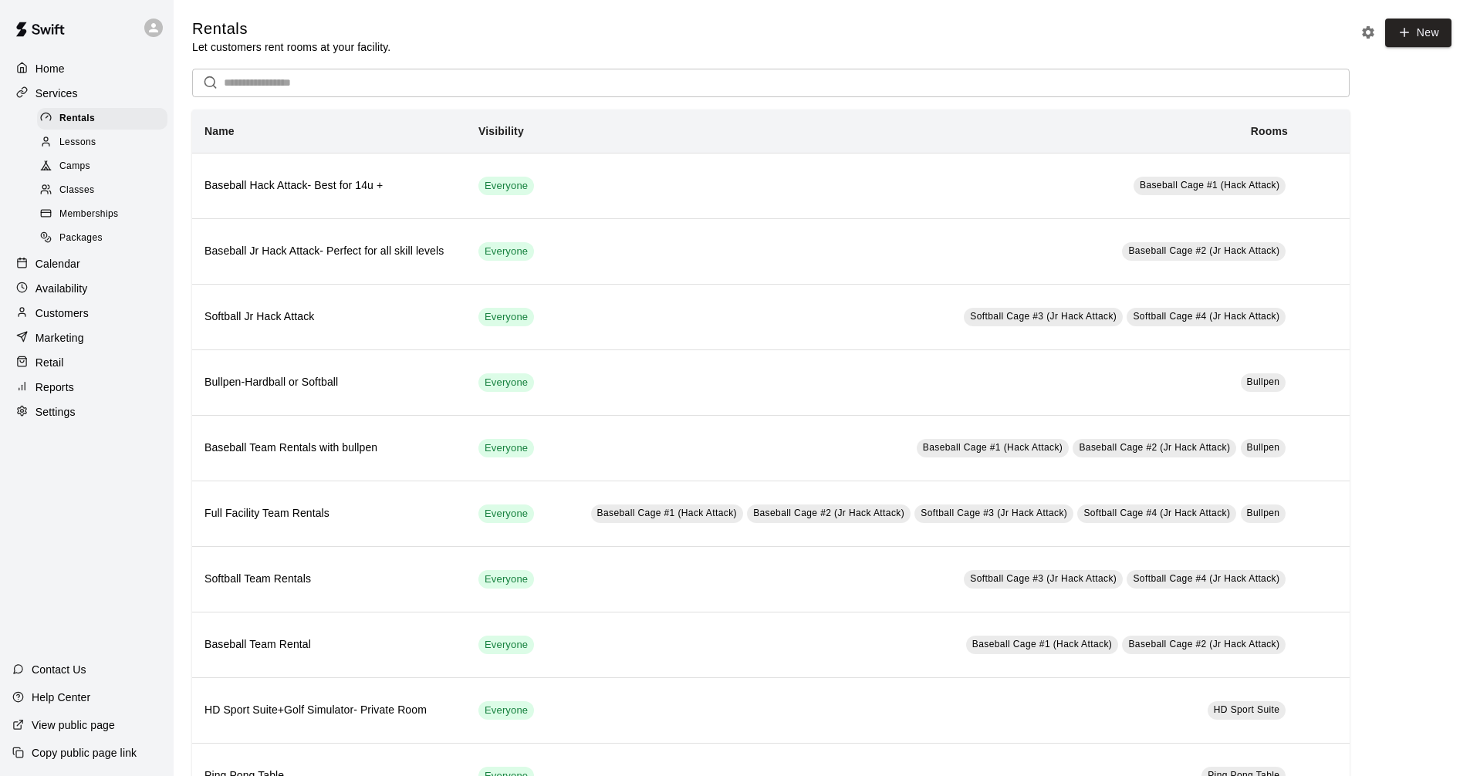
click at [95, 270] on div "Calendar" at bounding box center [86, 263] width 149 height 23
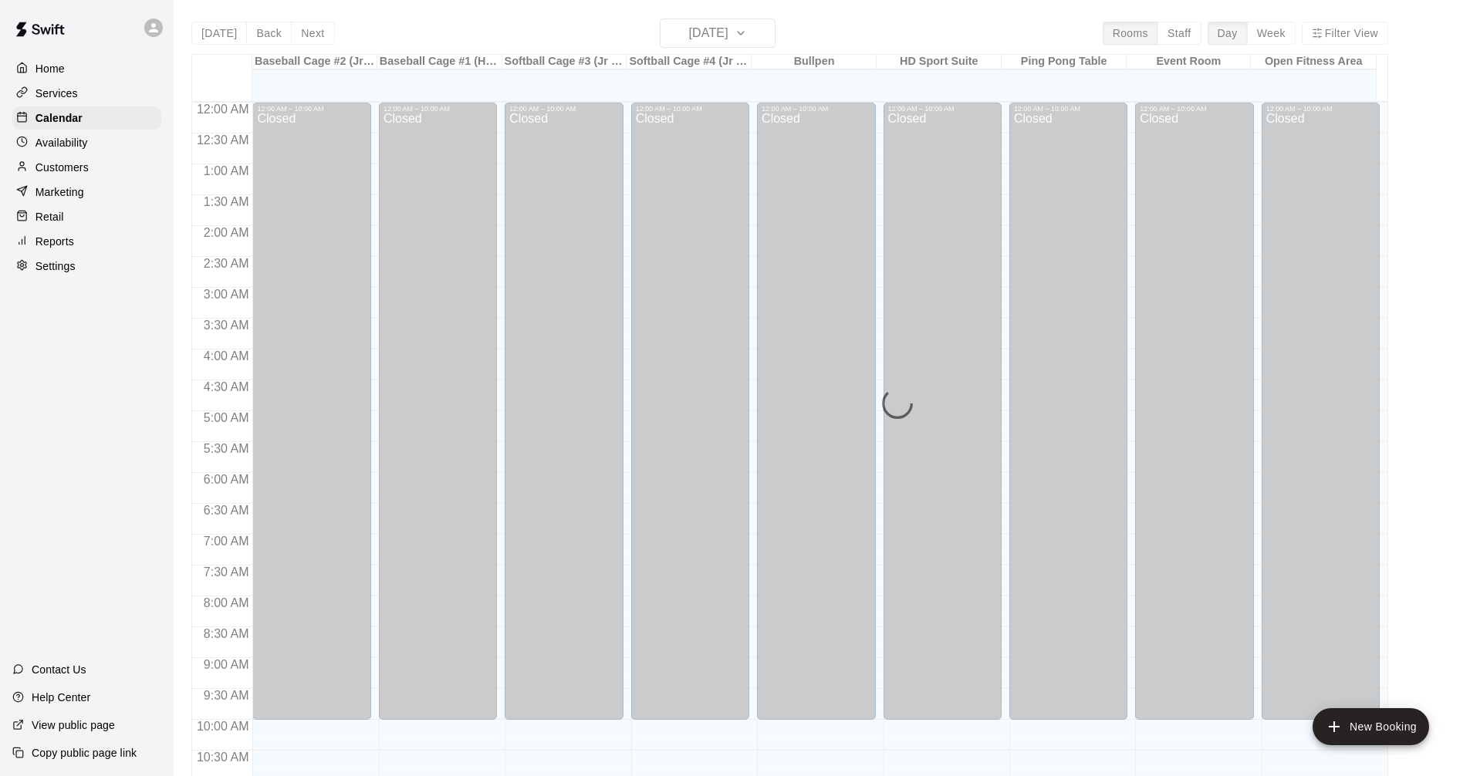
scroll to position [744, 0]
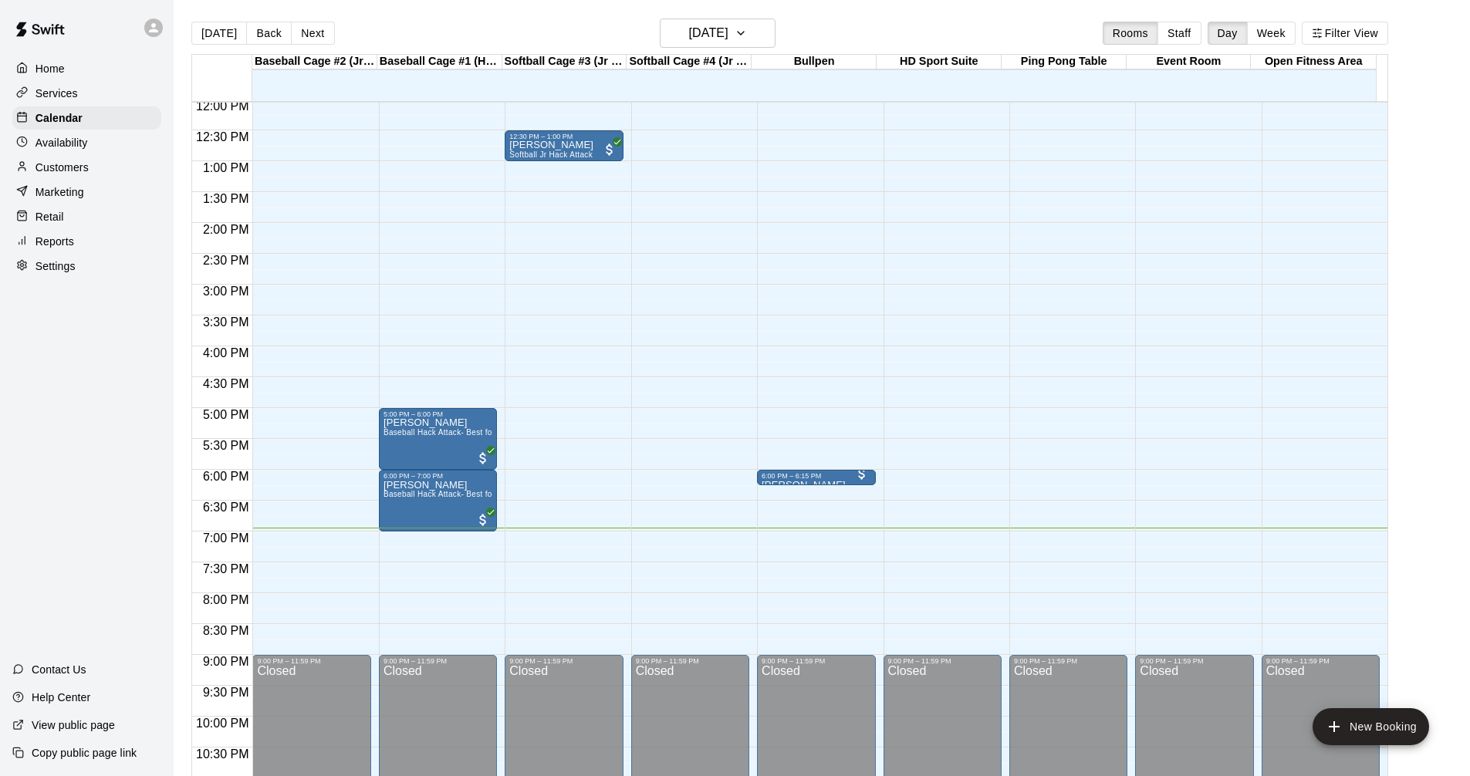
click at [100, 96] on div "Services" at bounding box center [86, 93] width 149 height 23
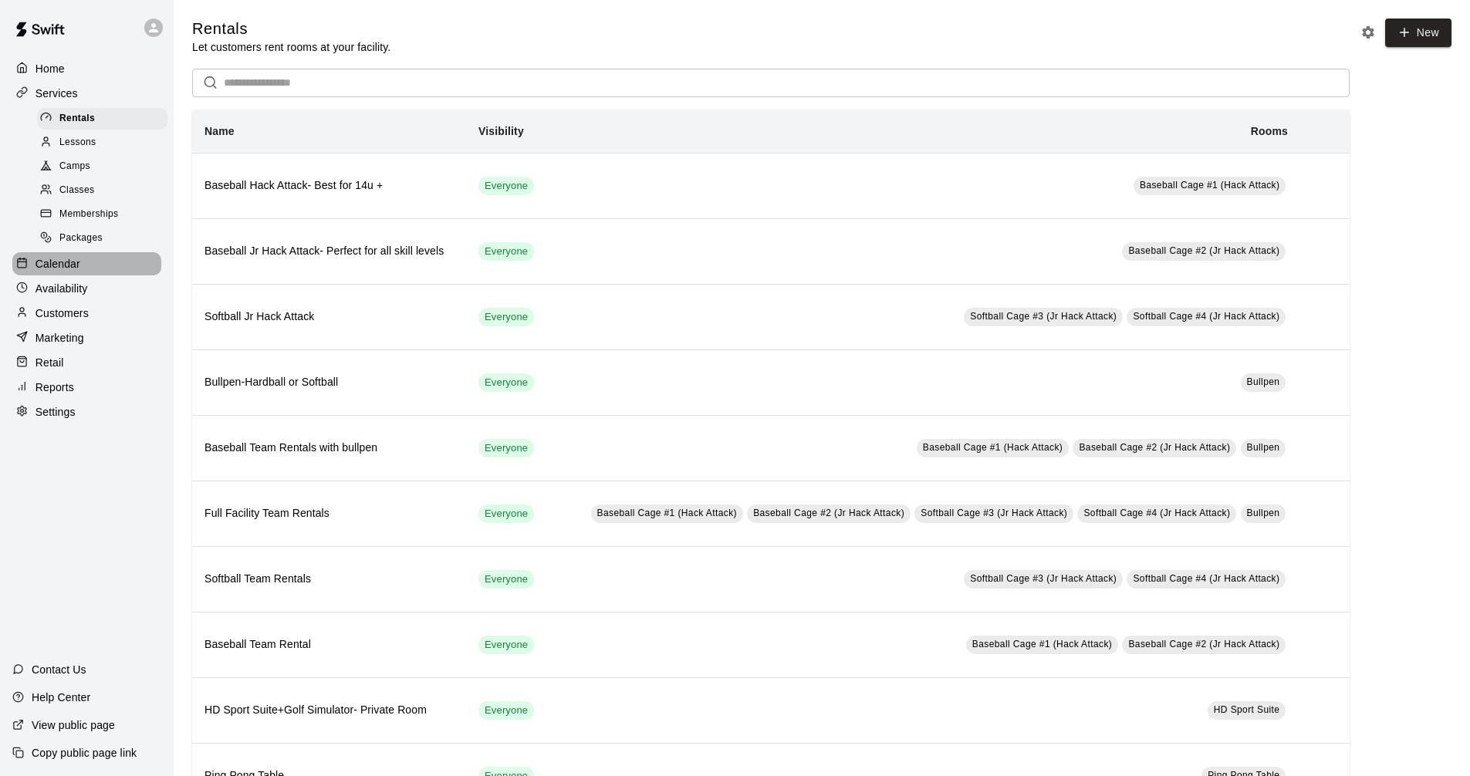
click at [137, 265] on div "Calendar" at bounding box center [86, 263] width 149 height 23
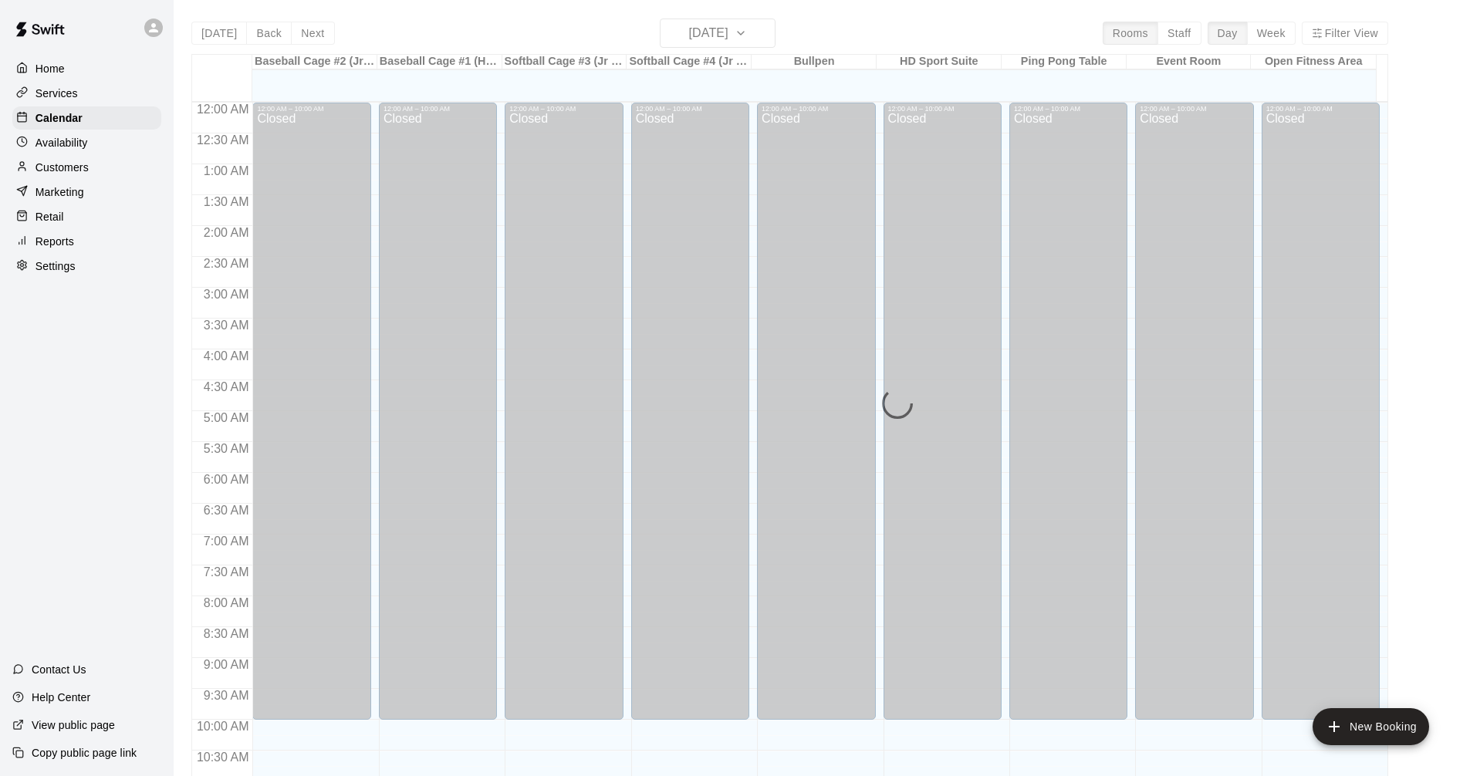
scroll to position [744, 0]
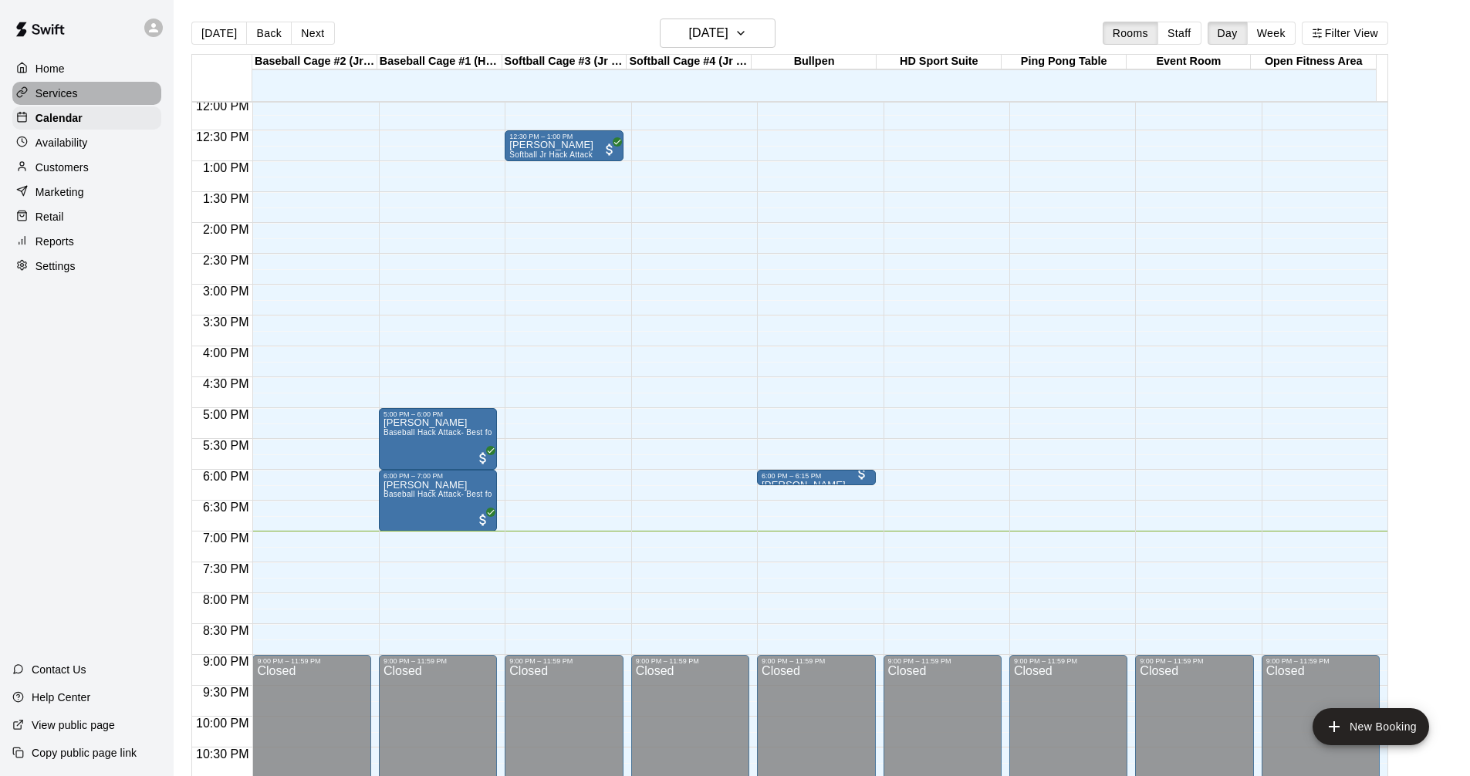
click at [136, 89] on div "Services" at bounding box center [86, 93] width 149 height 23
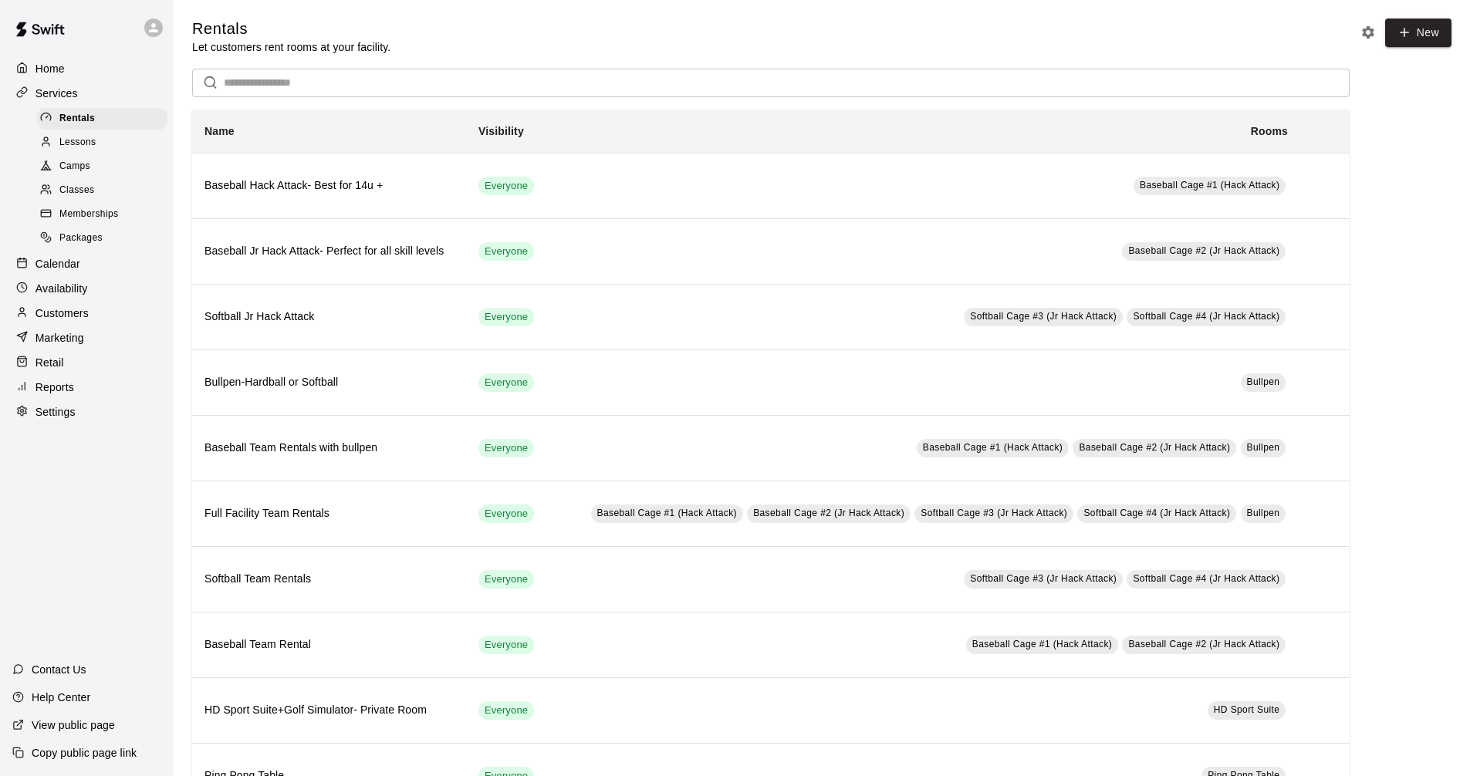
drag, startPoint x: 84, startPoint y: 265, endPoint x: 97, endPoint y: 264, distance: 13.2
click at [86, 266] on div "Calendar" at bounding box center [86, 263] width 149 height 23
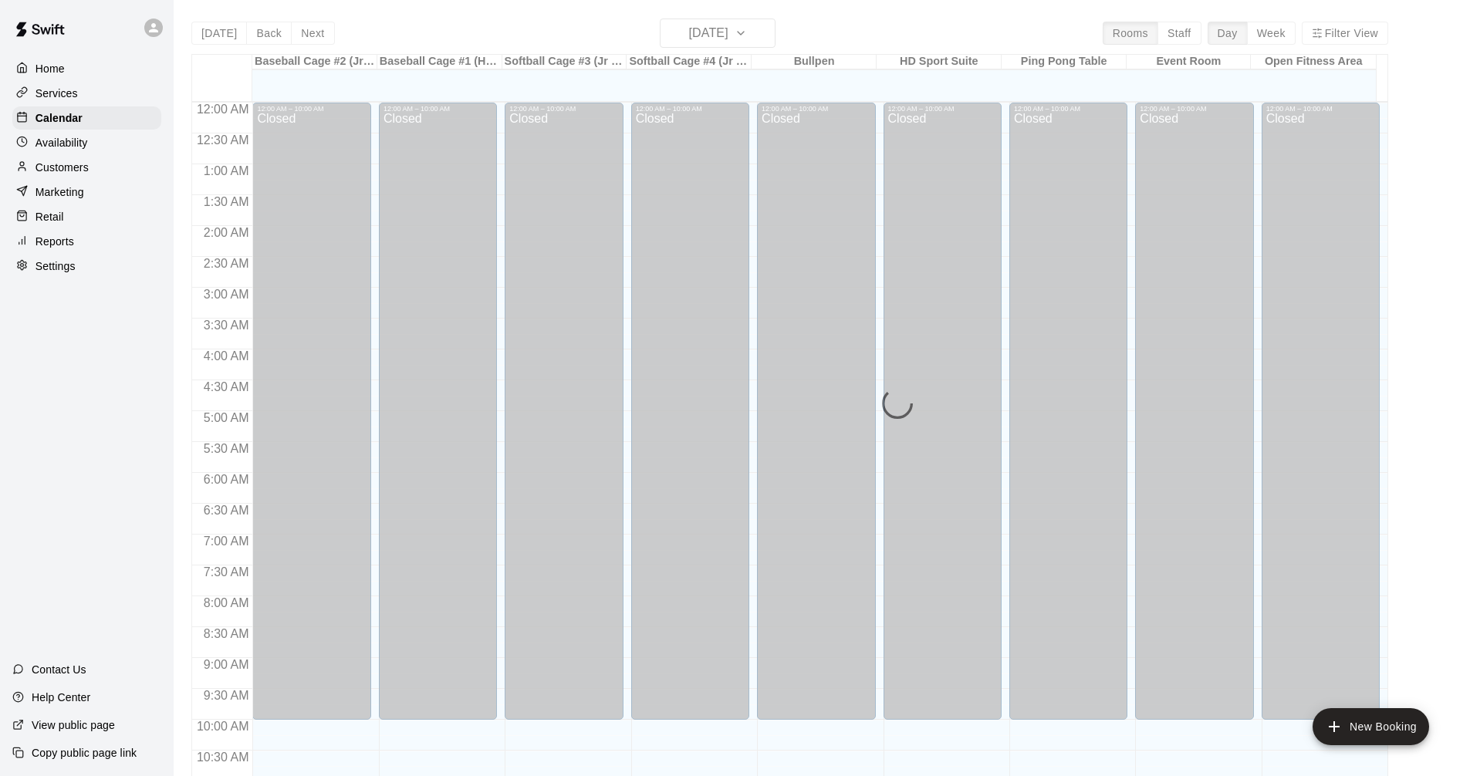
scroll to position [744, 0]
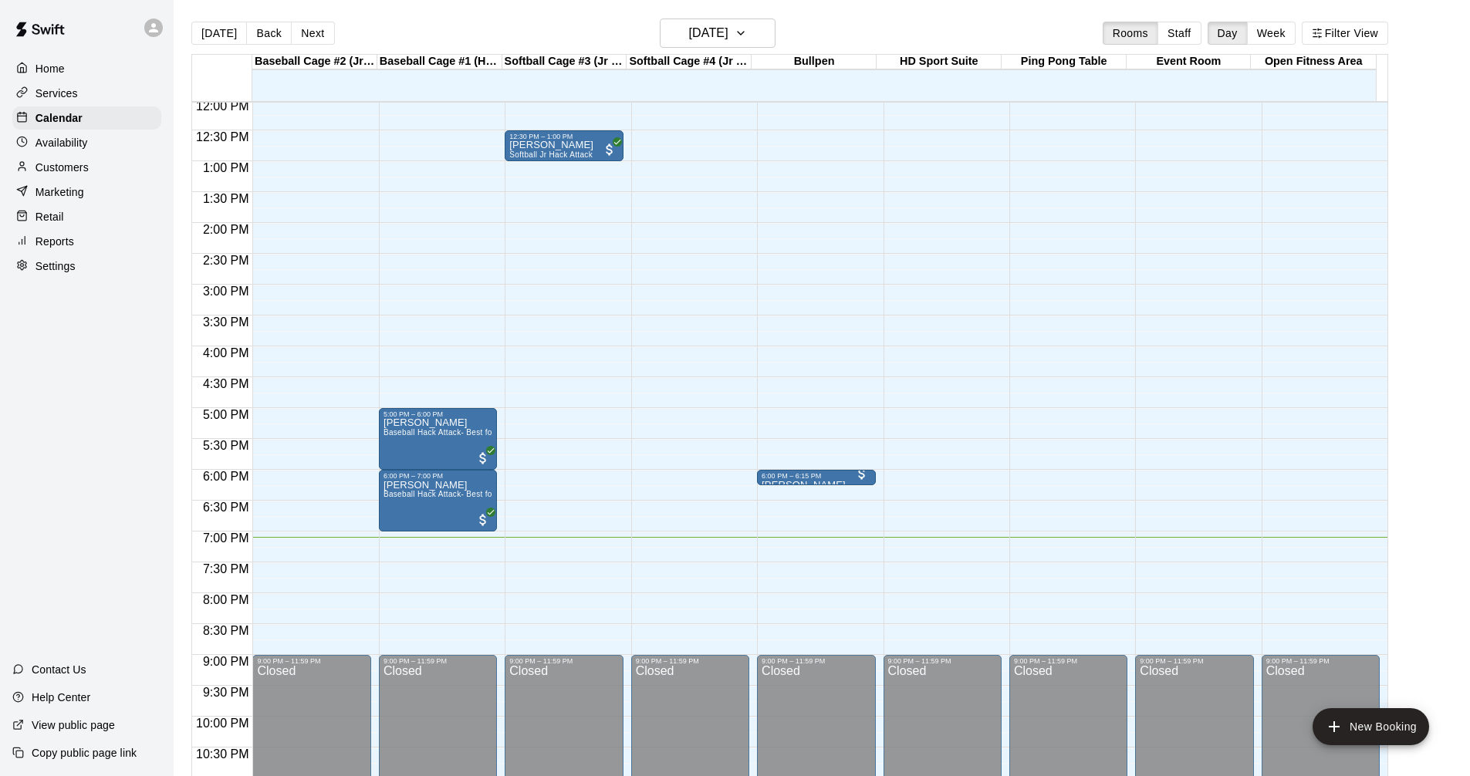
click at [117, 98] on div "Services" at bounding box center [86, 93] width 149 height 23
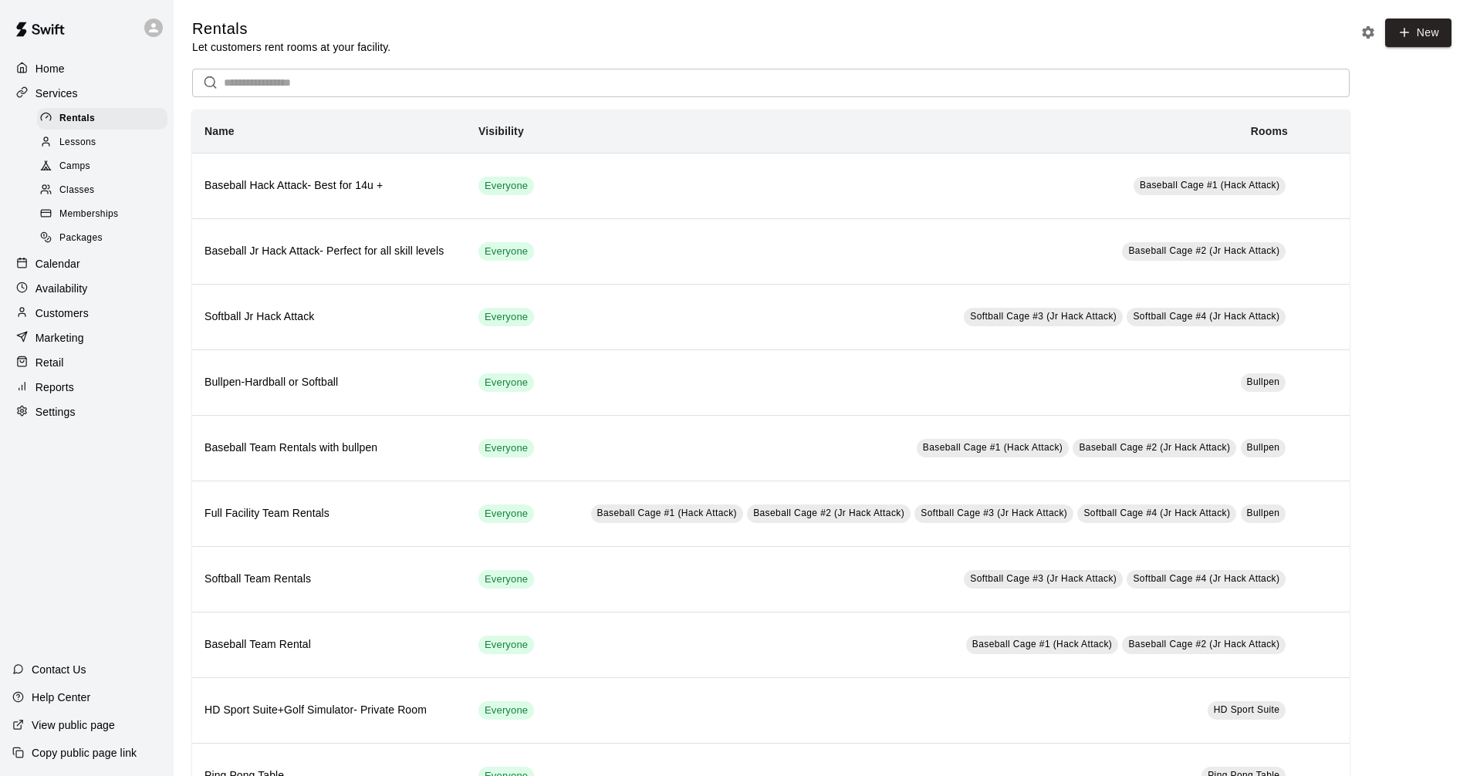
click at [102, 276] on div "Calendar" at bounding box center [86, 263] width 149 height 23
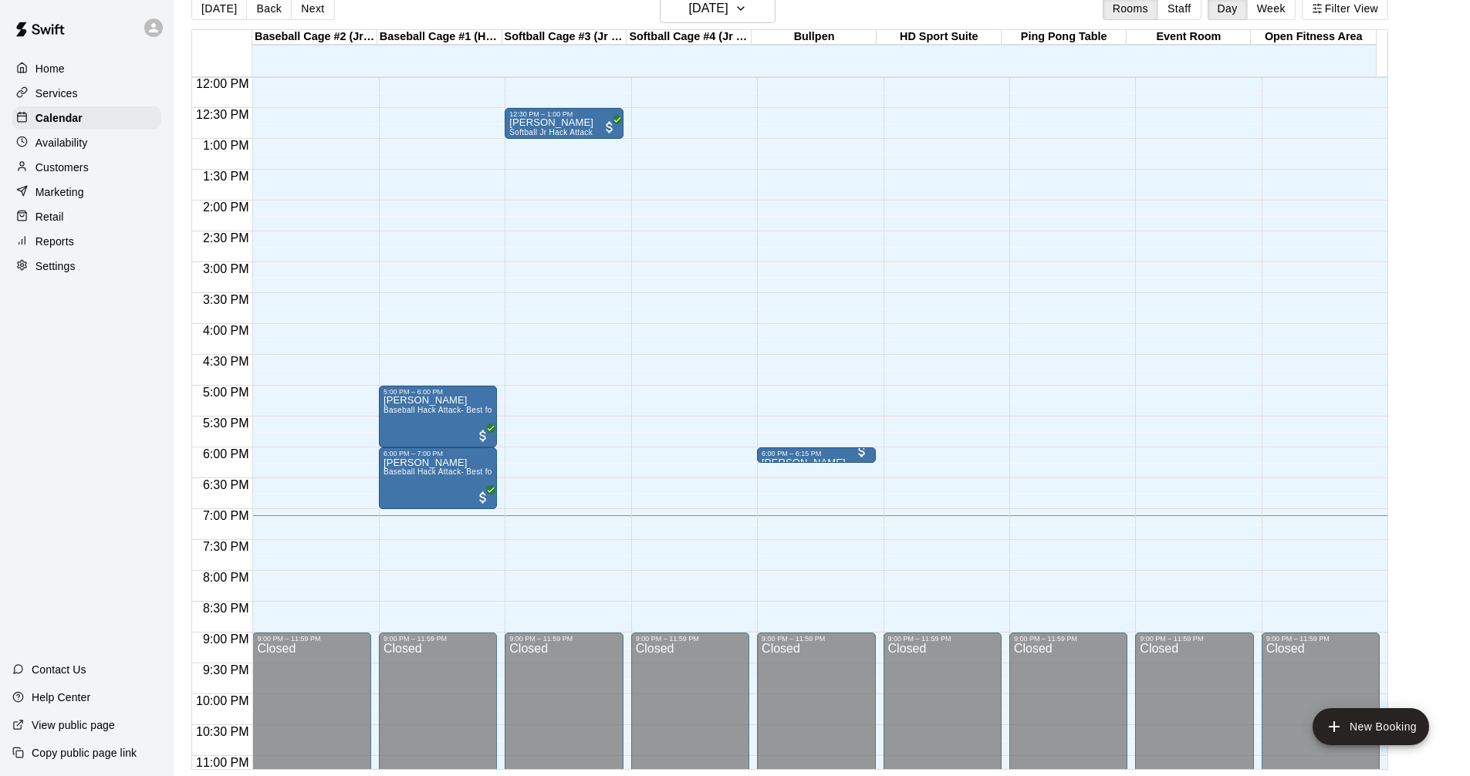
scroll to position [715, 0]
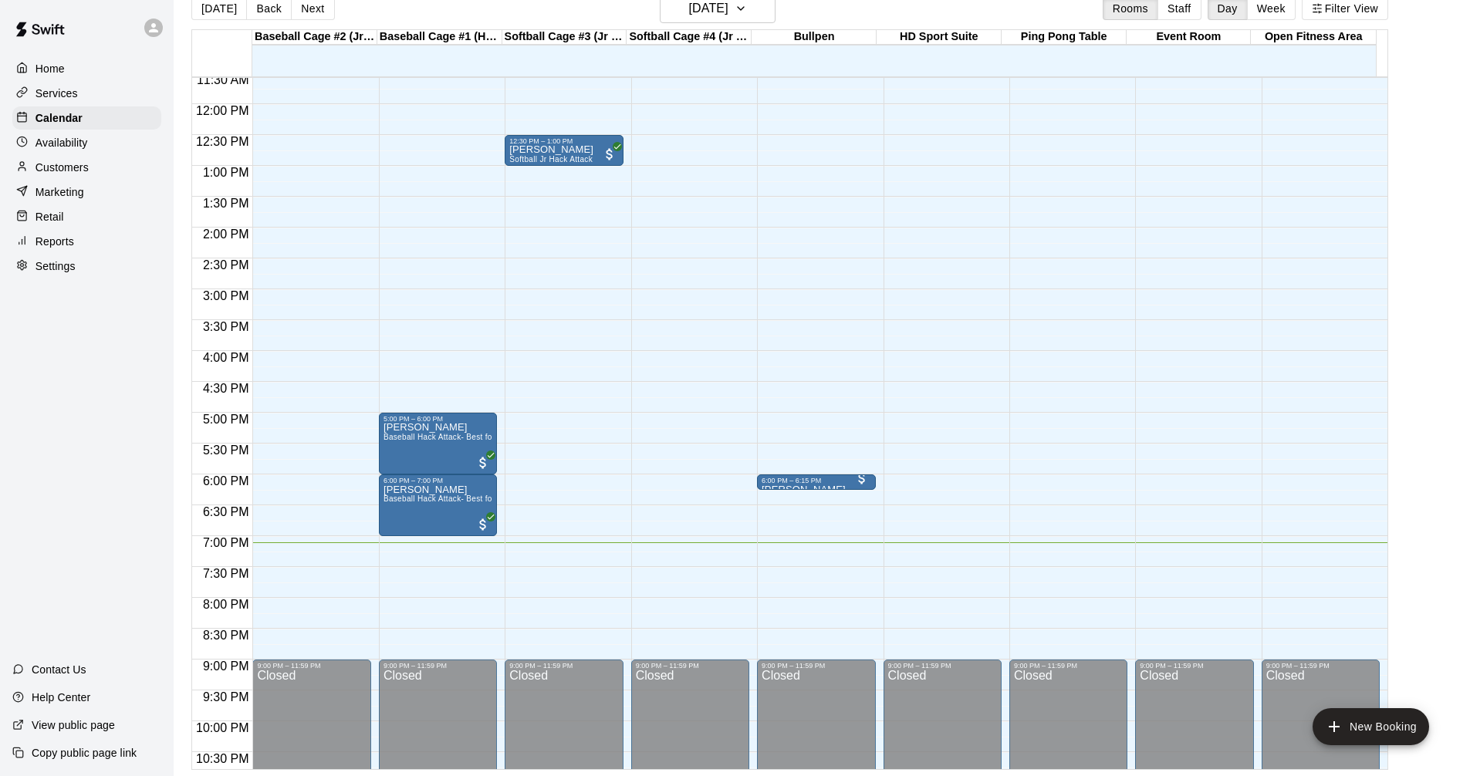
click at [1416, 293] on main "[DATE] Back [DATE][DATE] Rooms Staff Day Week Filter View Baseball Cage #2 (Jr …" at bounding box center [822, 382] width 1284 height 776
click at [98, 93] on div "Services" at bounding box center [86, 93] width 149 height 23
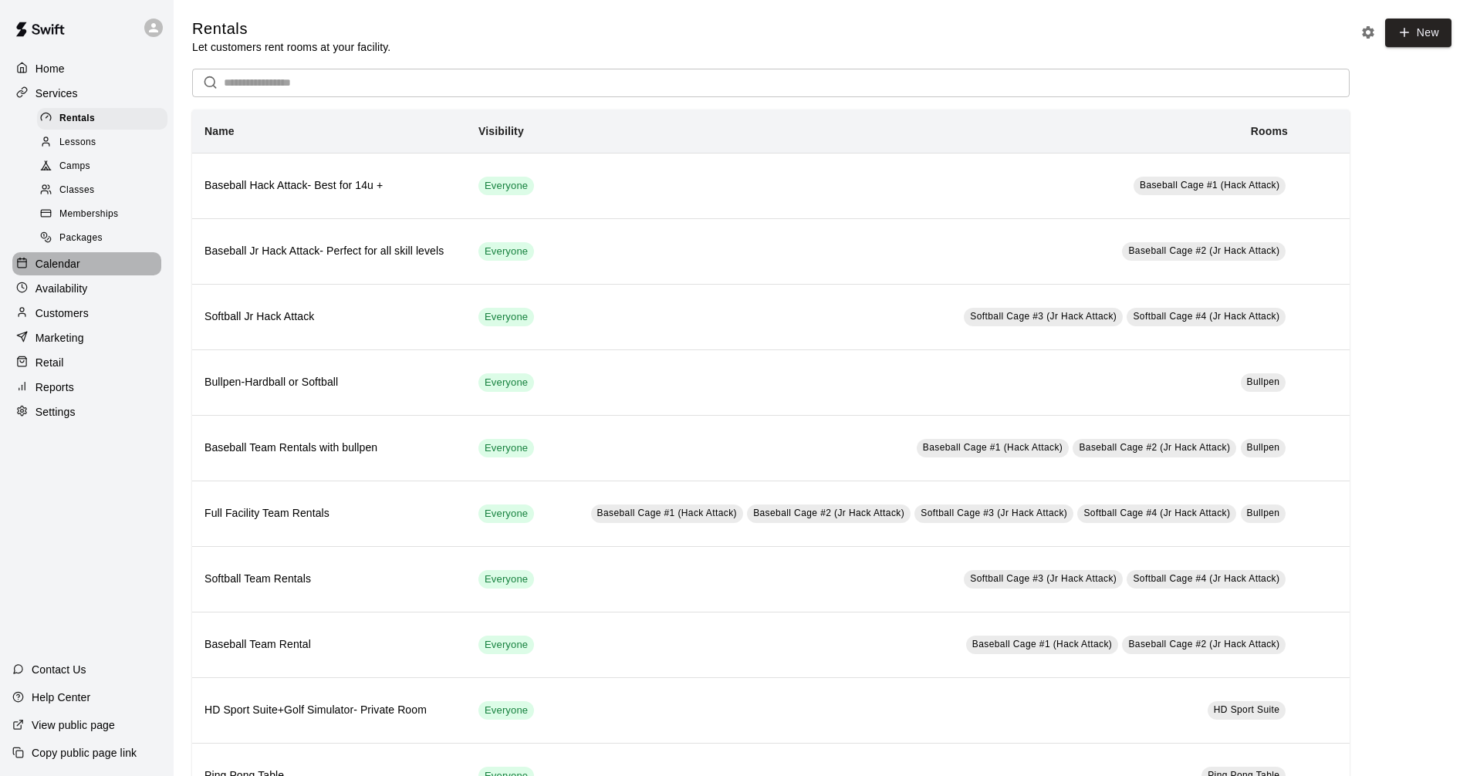
click at [120, 267] on div "Calendar" at bounding box center [86, 263] width 149 height 23
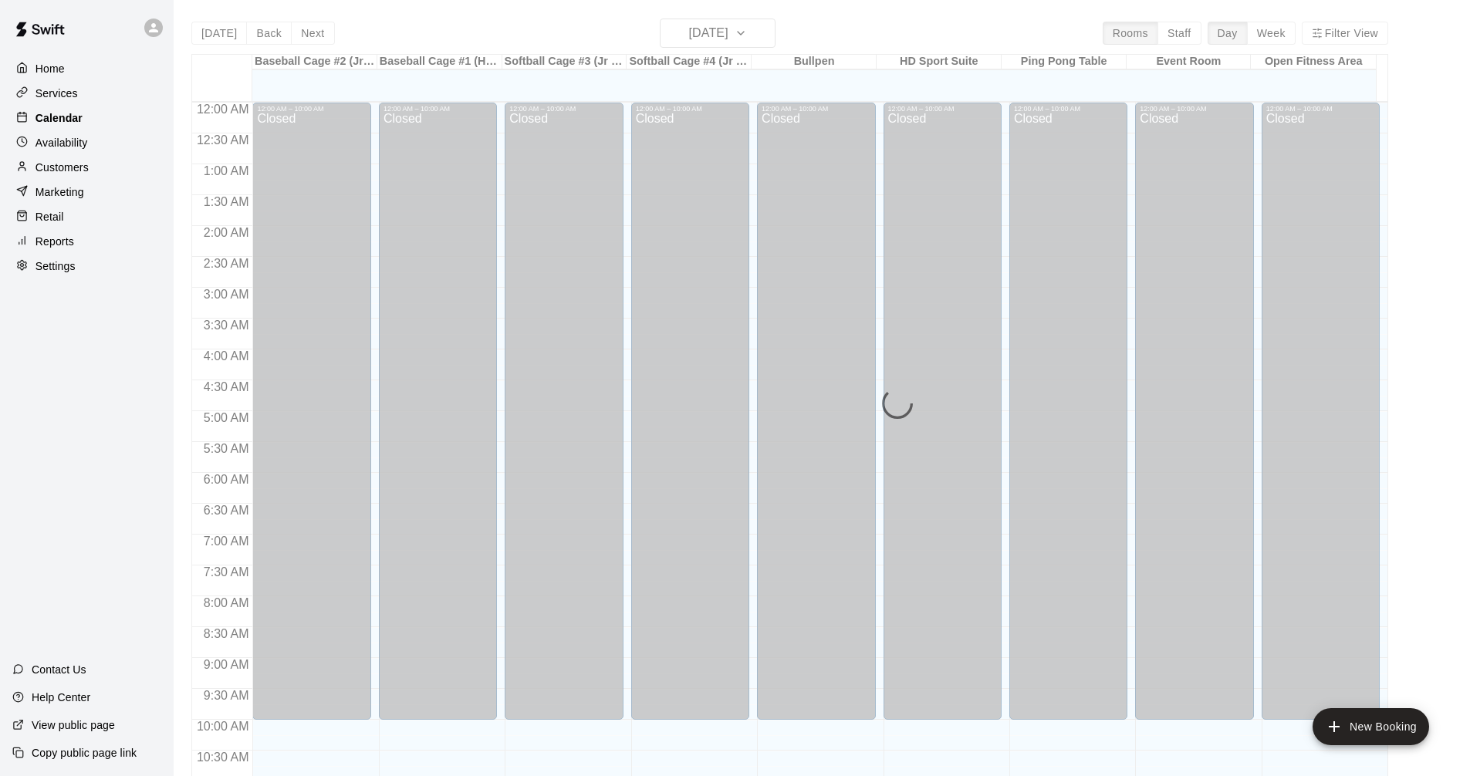
scroll to position [744, 0]
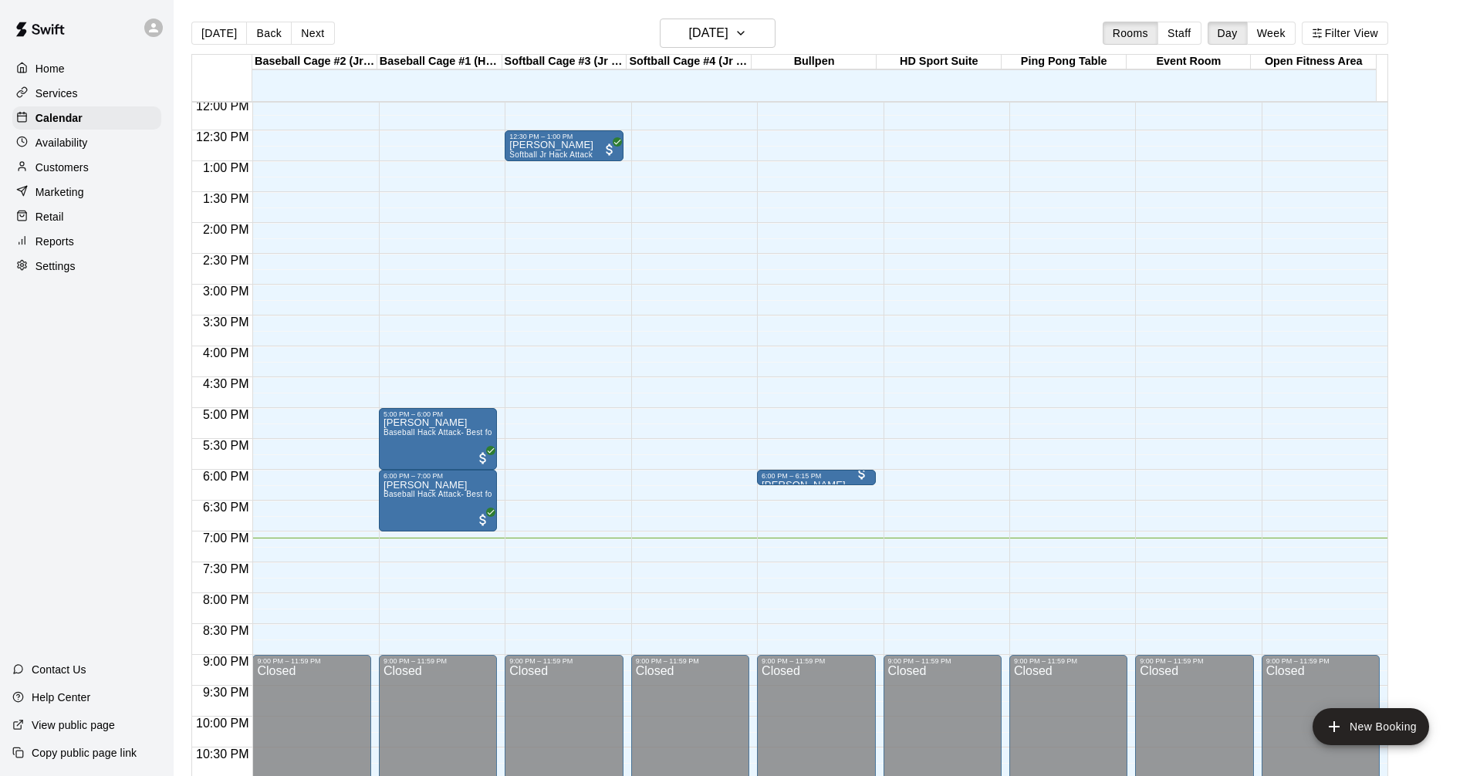
click at [66, 98] on p "Services" at bounding box center [57, 93] width 42 height 15
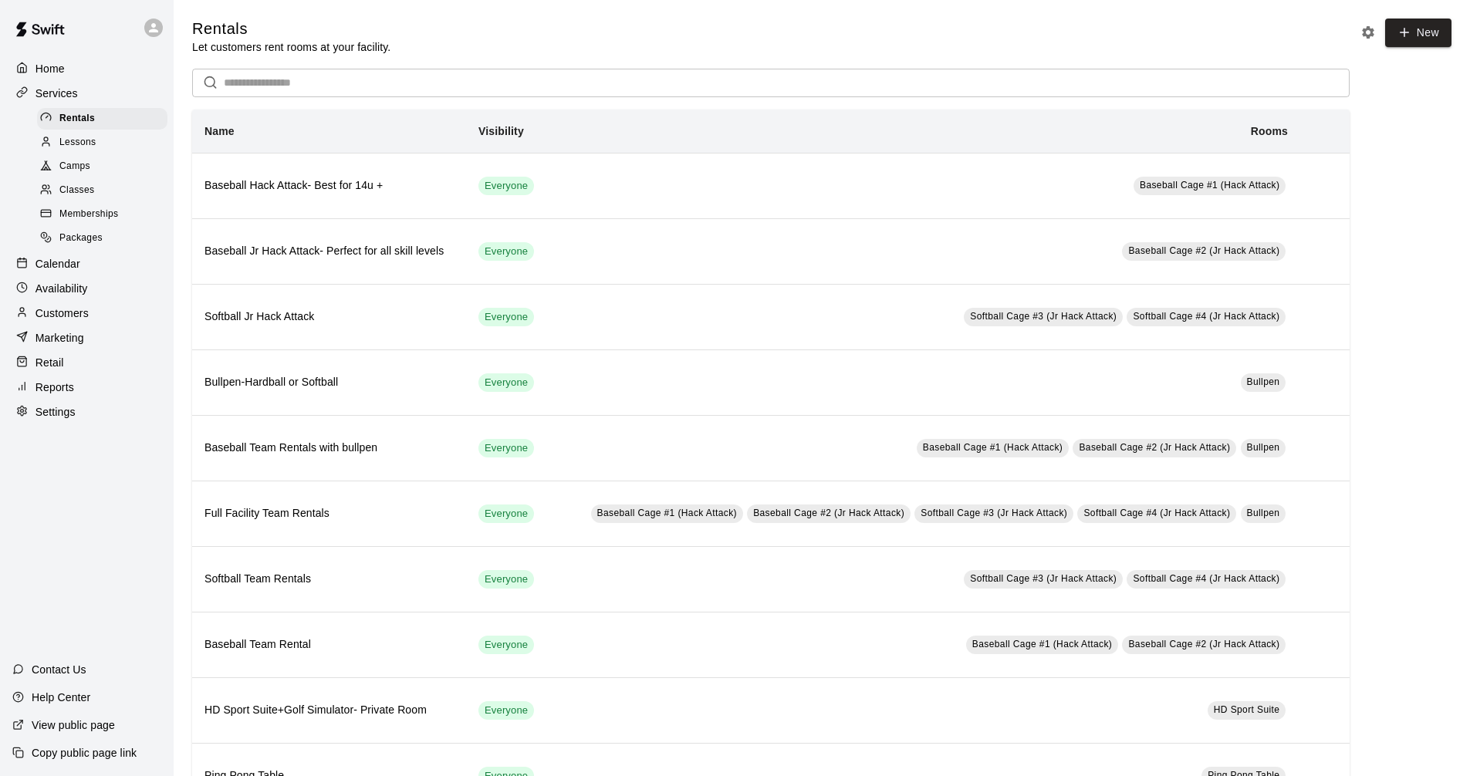
click at [126, 272] on div "Calendar" at bounding box center [86, 263] width 149 height 23
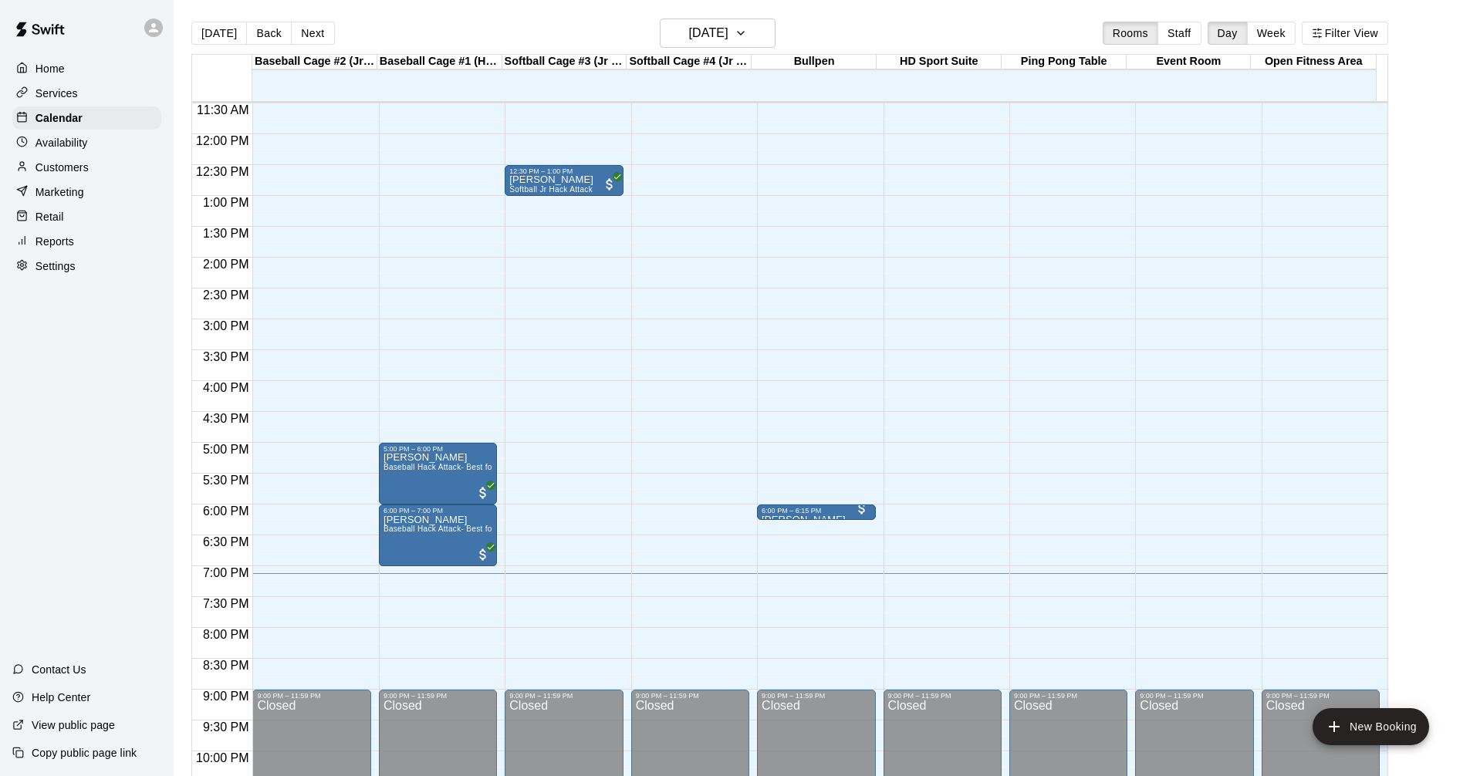
scroll to position [792, 0]
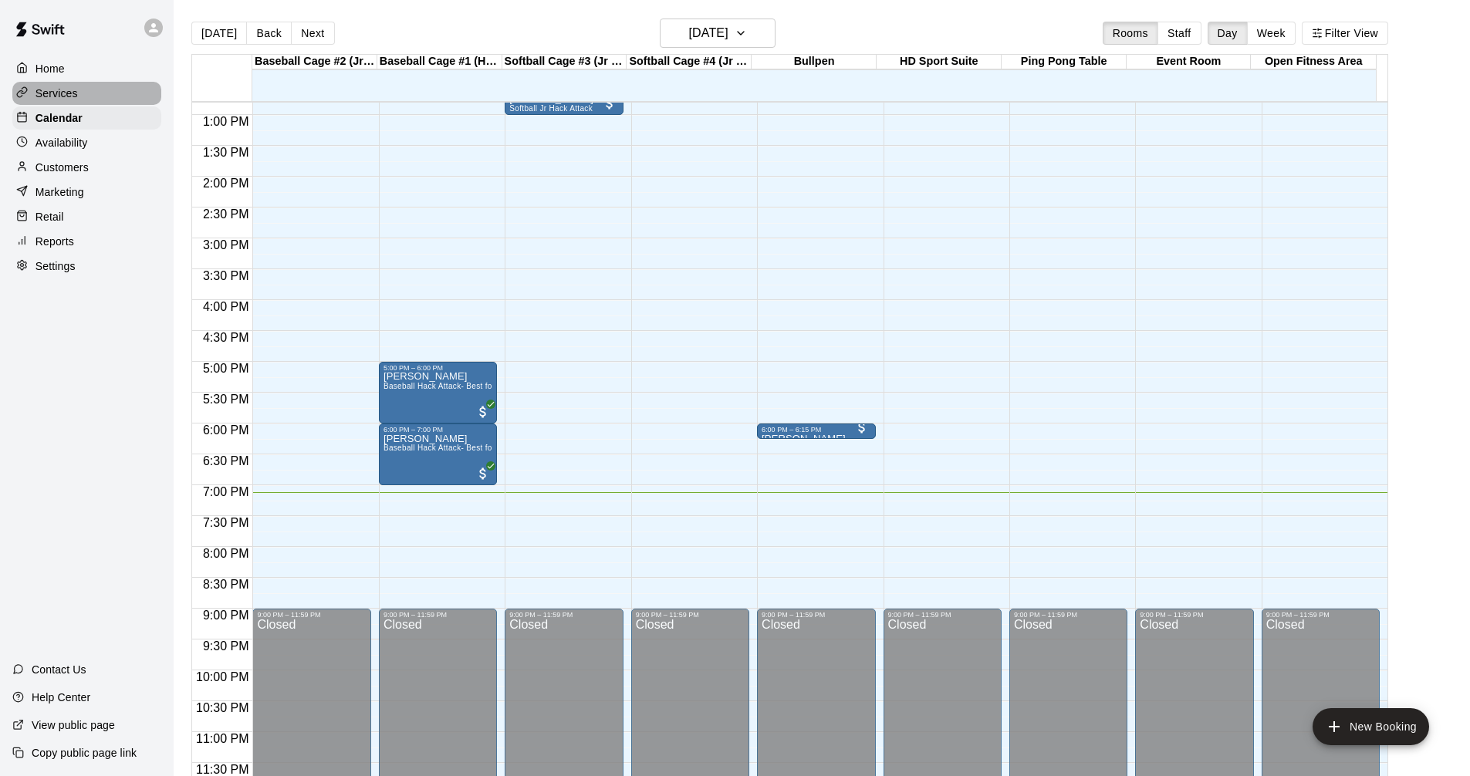
click at [69, 92] on p "Services" at bounding box center [57, 93] width 42 height 15
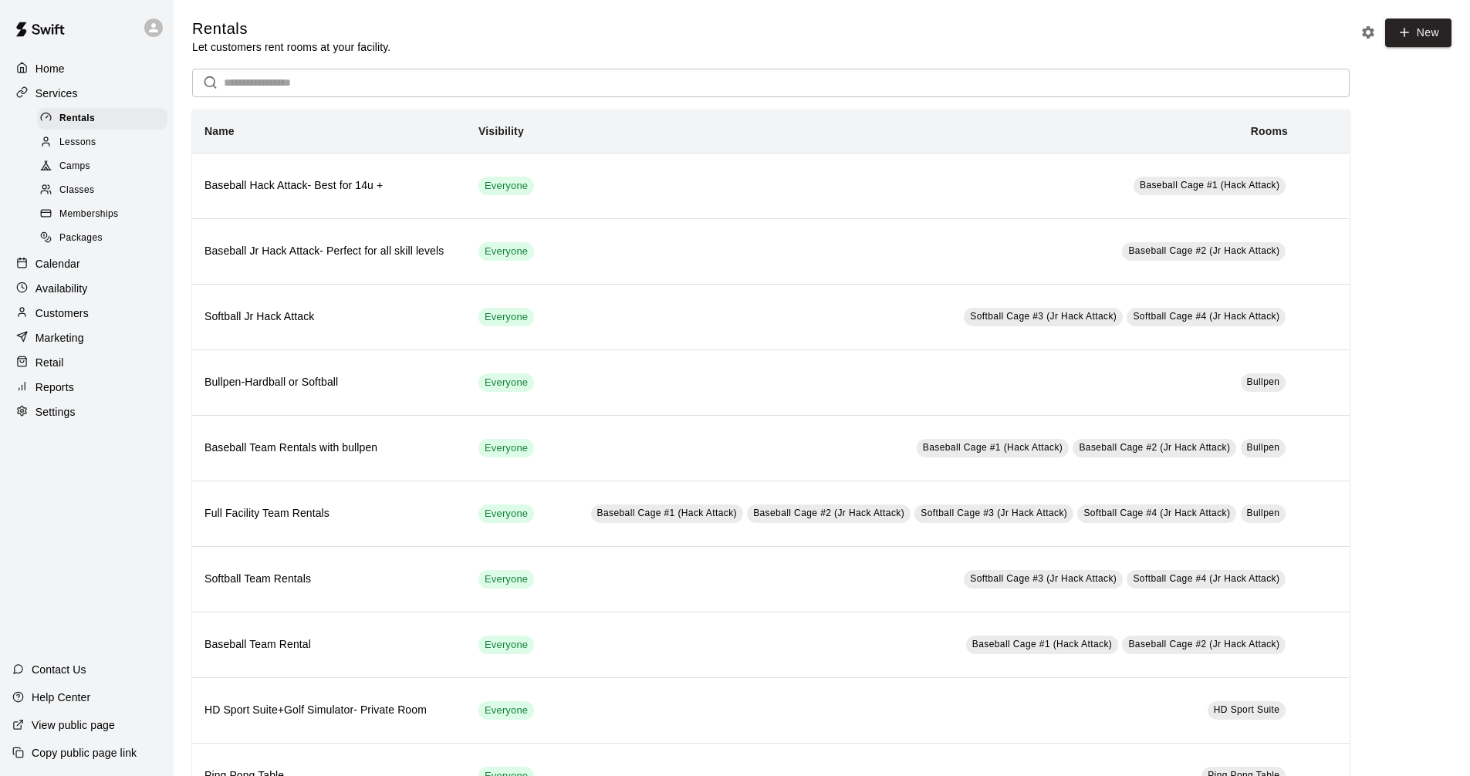
click at [96, 270] on div "Calendar" at bounding box center [86, 263] width 149 height 23
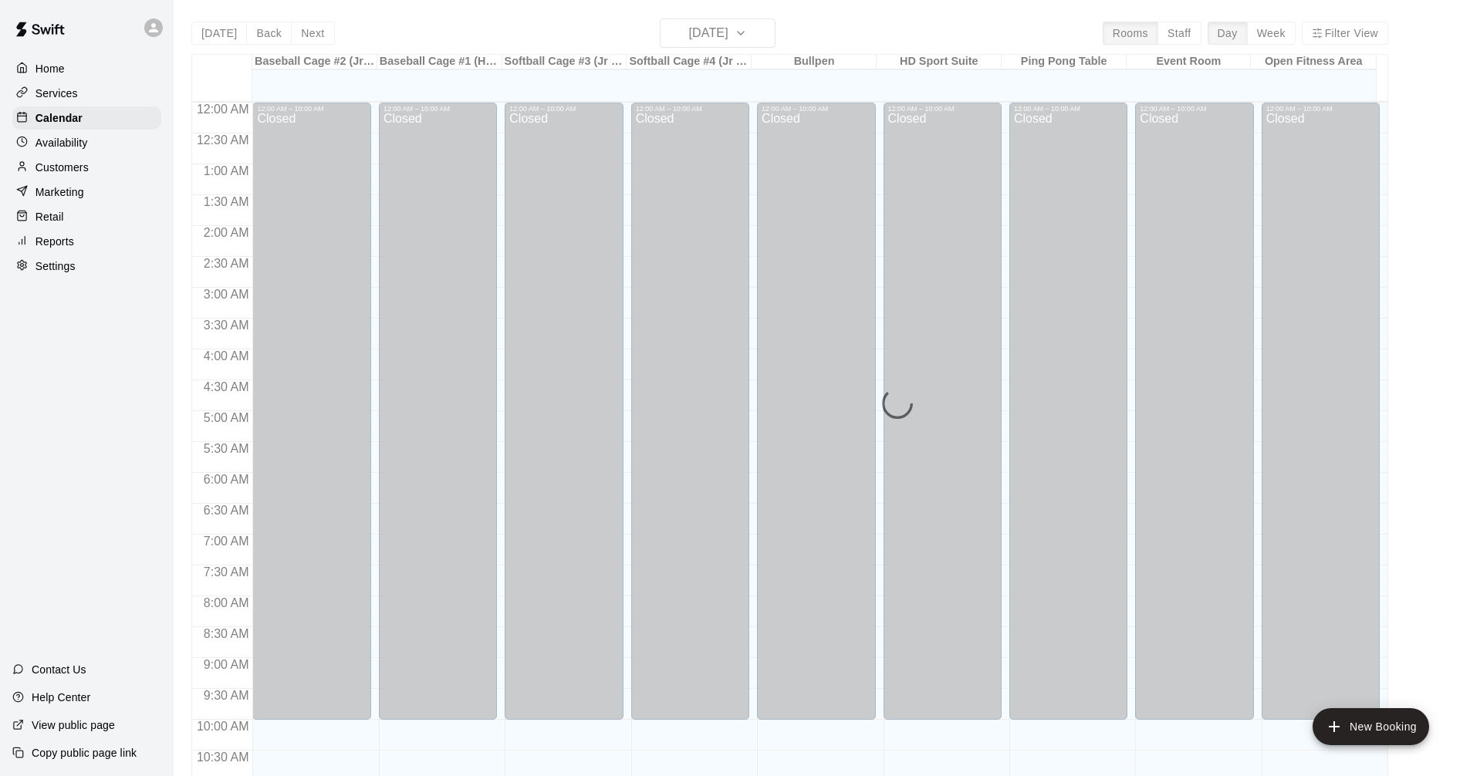
scroll to position [744, 0]
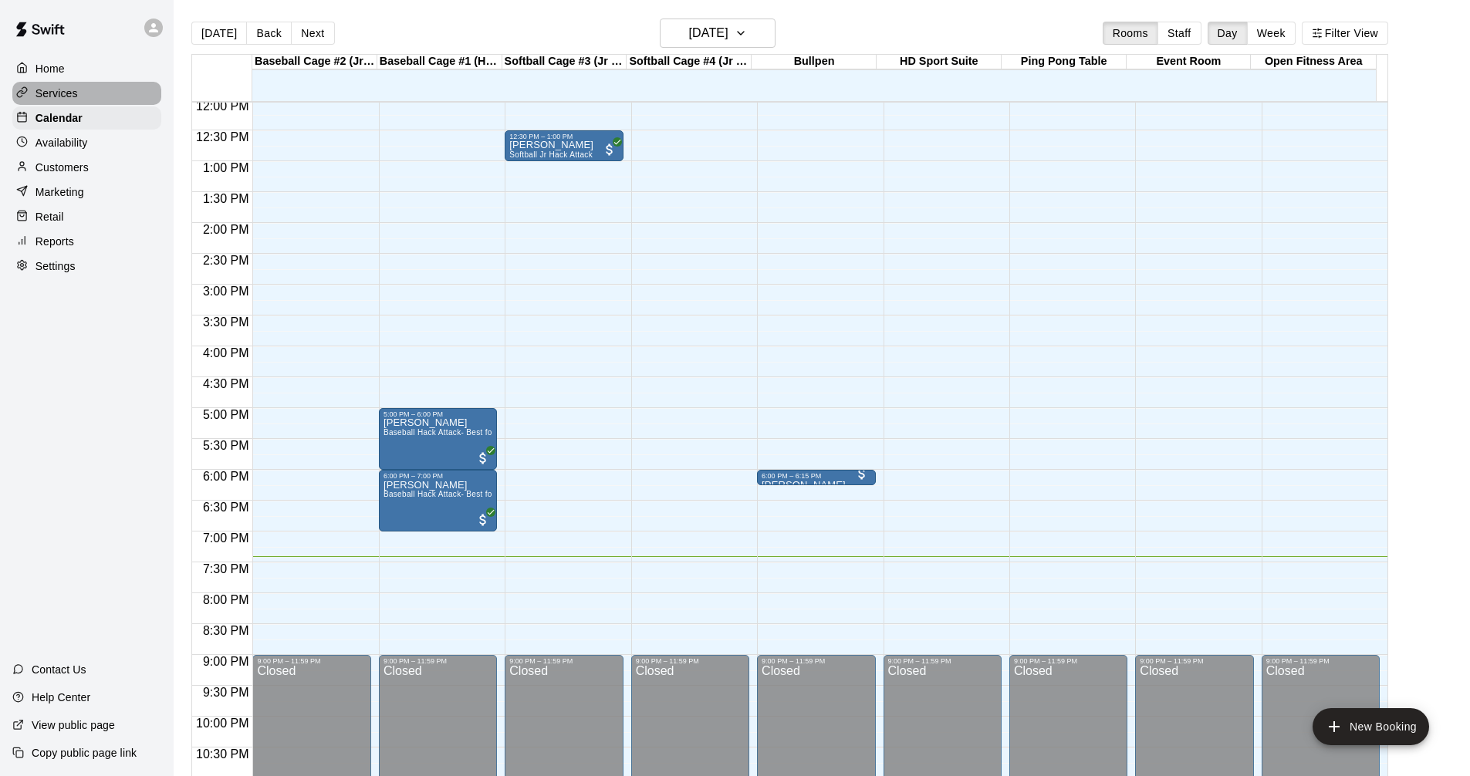
click at [104, 87] on div "Services" at bounding box center [86, 93] width 149 height 23
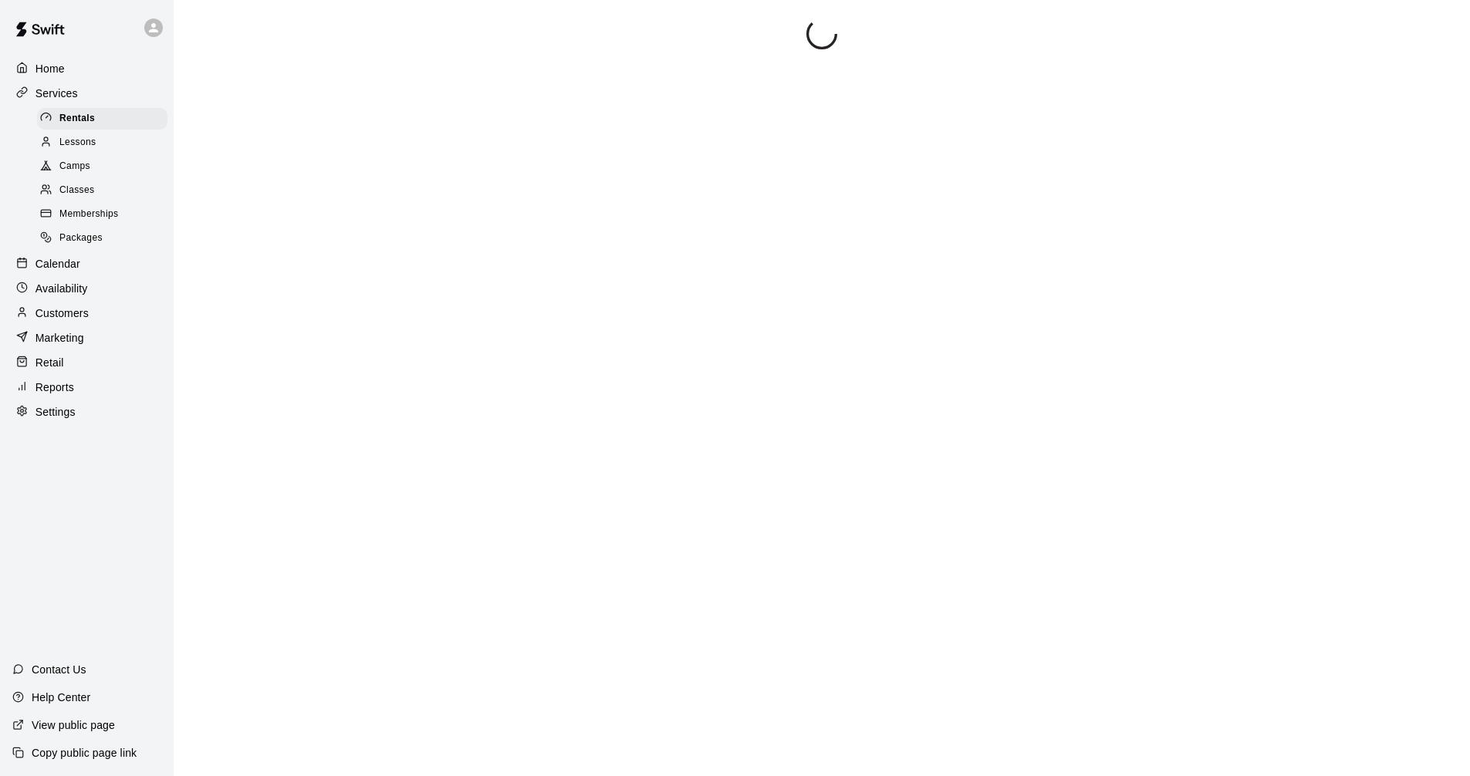
click at [100, 272] on div "Calendar" at bounding box center [86, 263] width 149 height 23
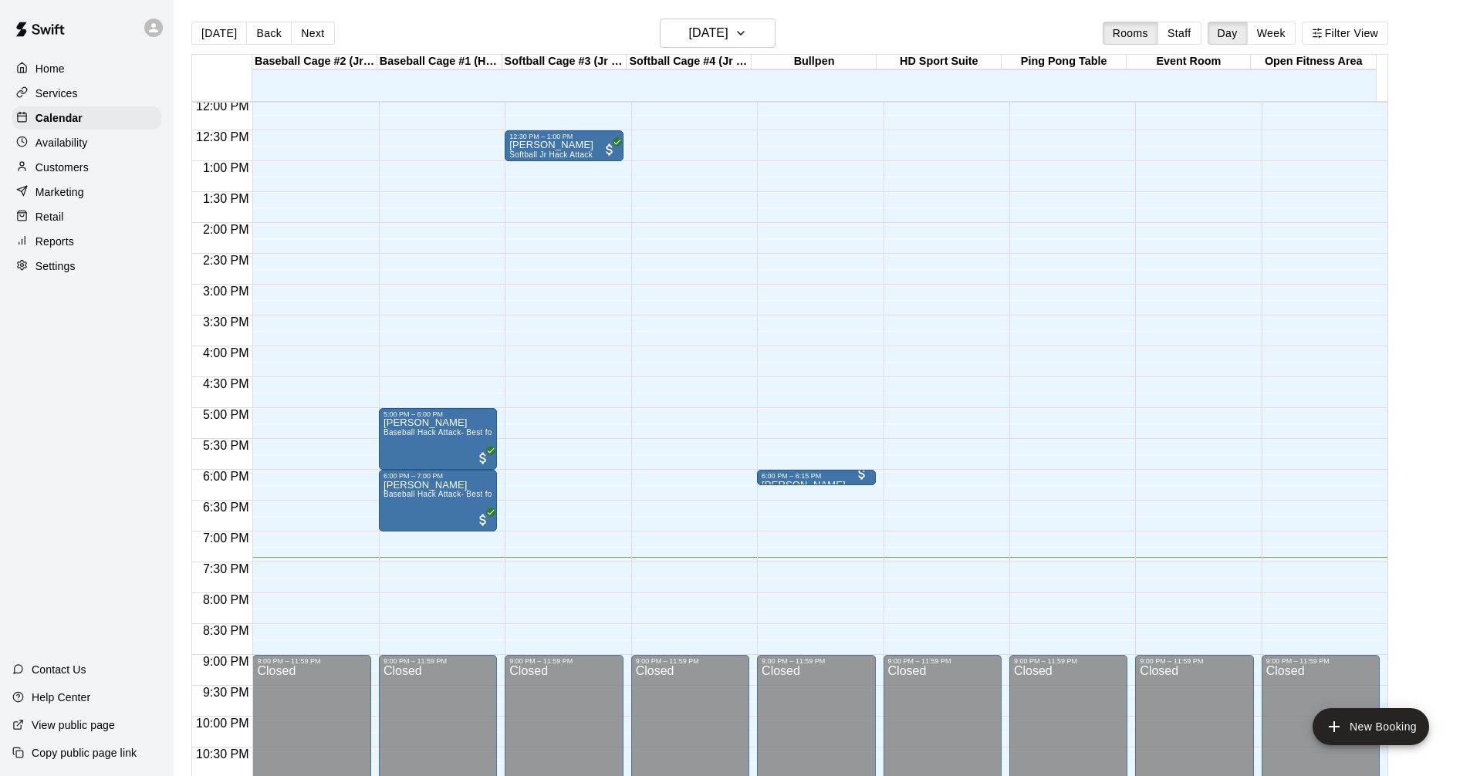
scroll to position [667, 0]
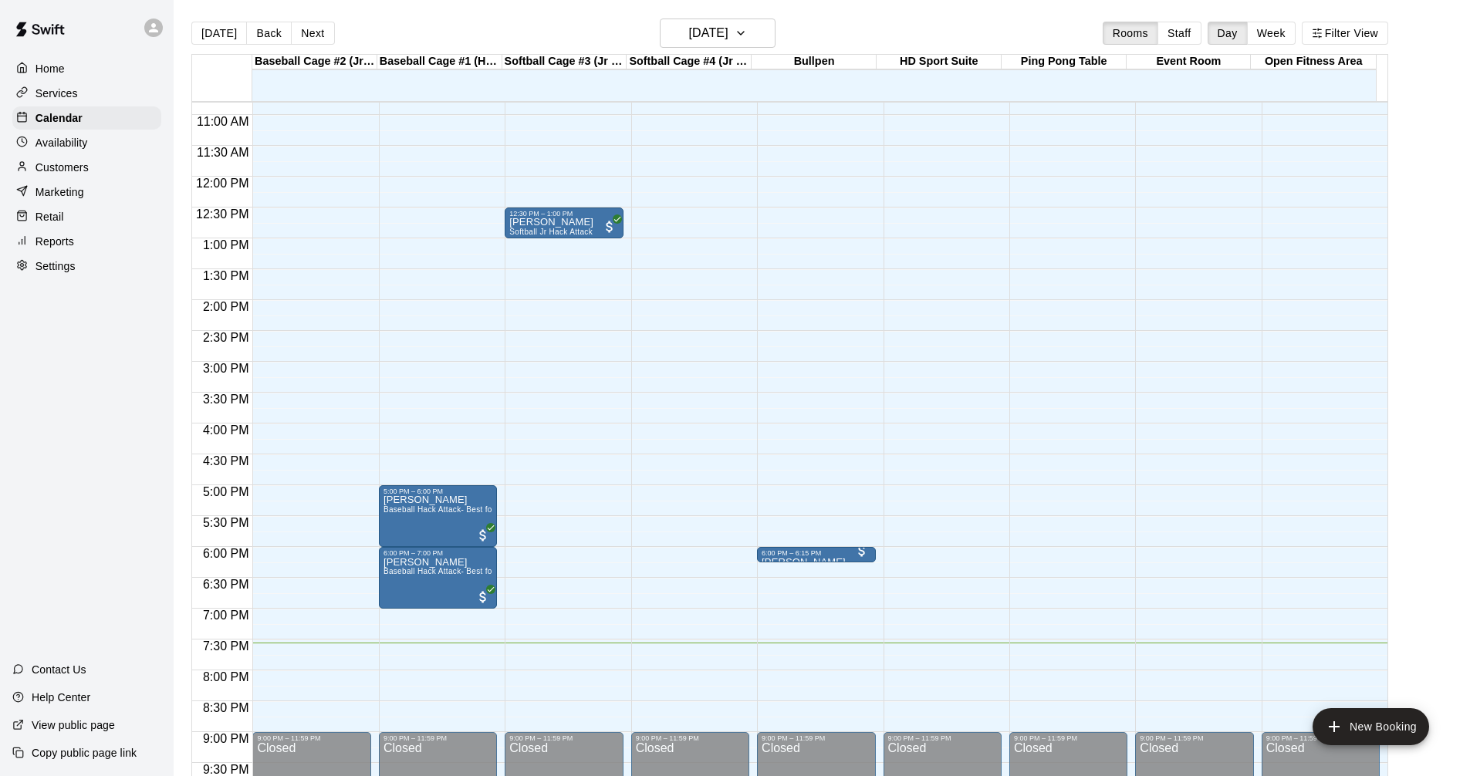
click at [97, 93] on div "Services" at bounding box center [86, 93] width 149 height 23
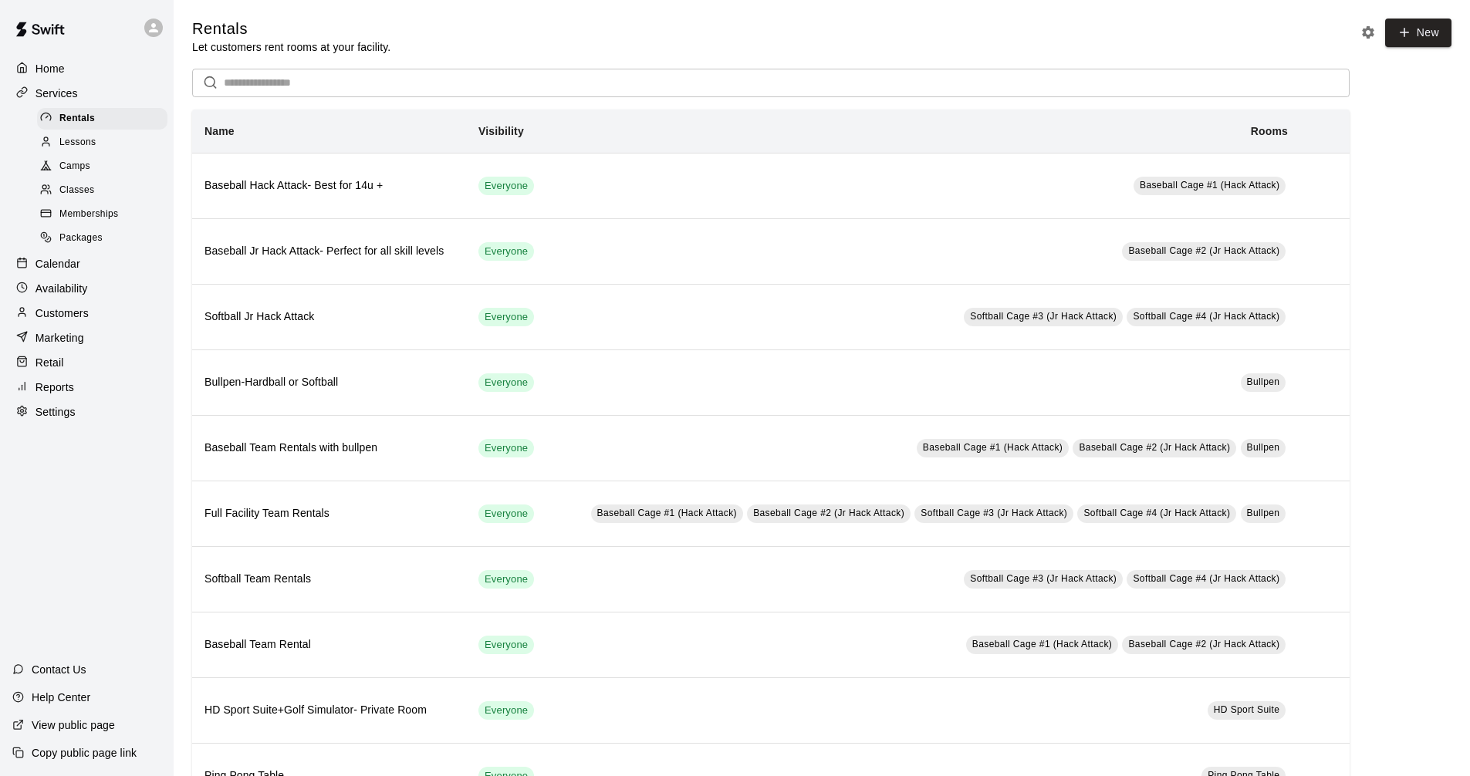
click at [90, 267] on div "Calendar" at bounding box center [86, 263] width 149 height 23
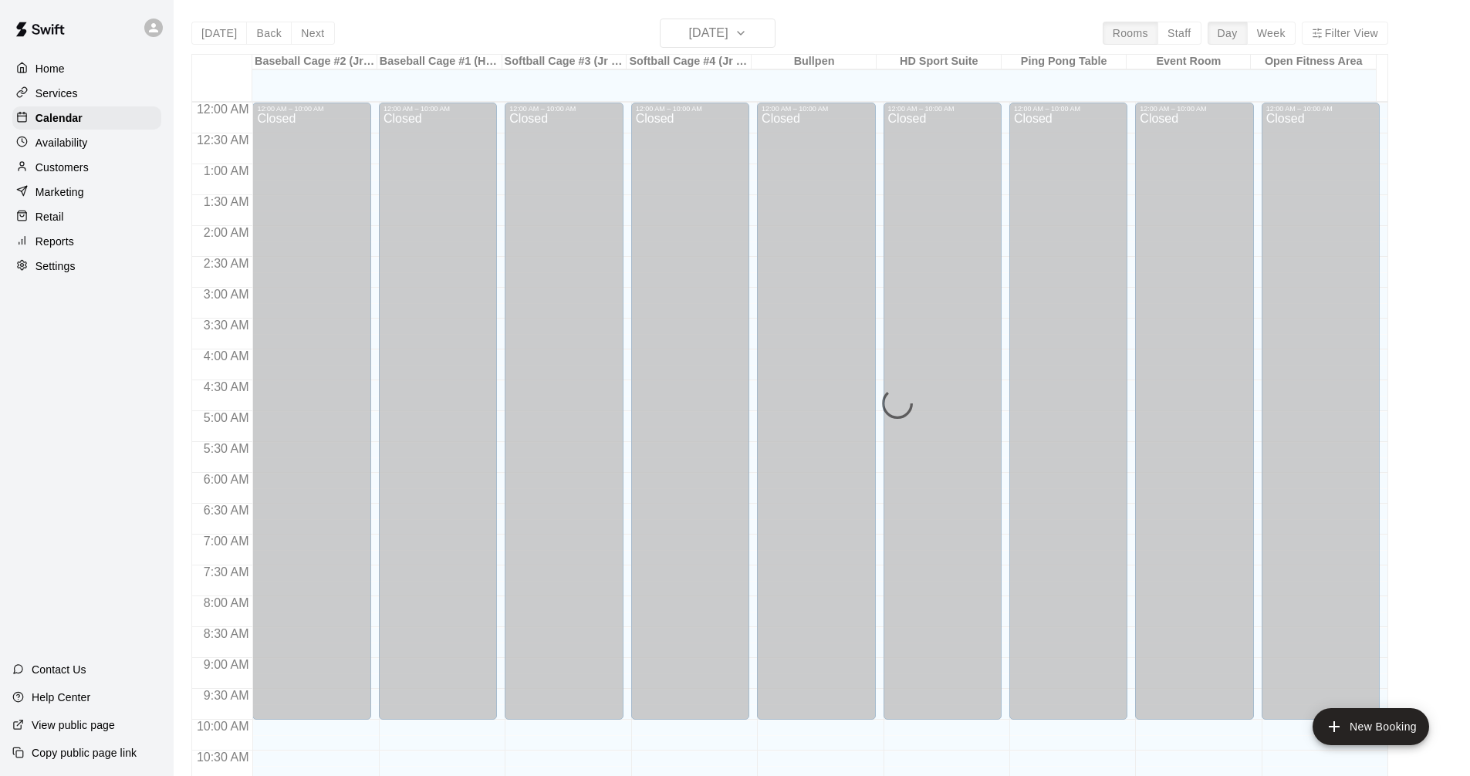
scroll to position [744, 0]
